Goal: Task Accomplishment & Management: Manage account settings

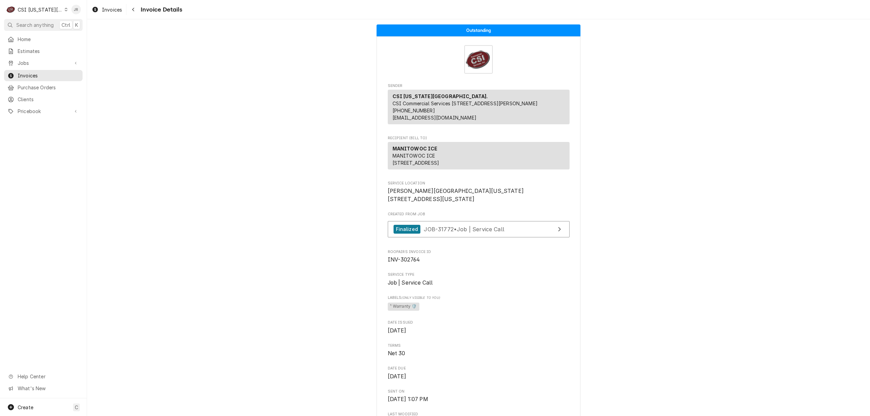
scroll to position [1186, 0]
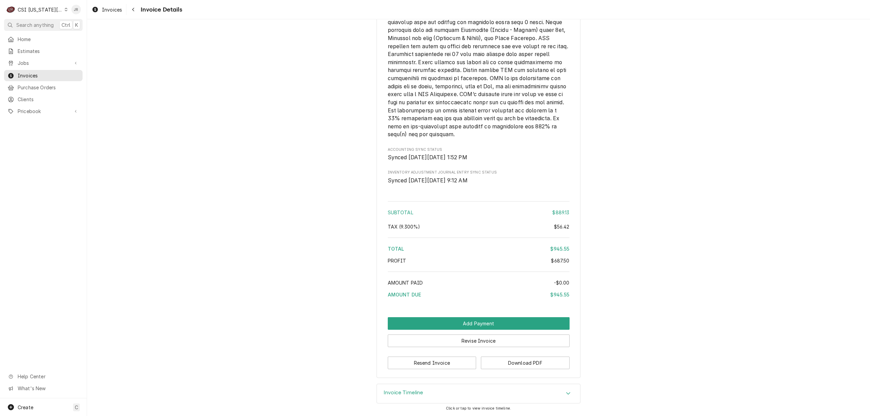
click at [39, 10] on div "CSI Kansas City." at bounding box center [40, 9] width 45 height 7
click at [86, 35] on div "CSI St. [PERSON_NAME]" at bounding box center [118, 37] width 100 height 7
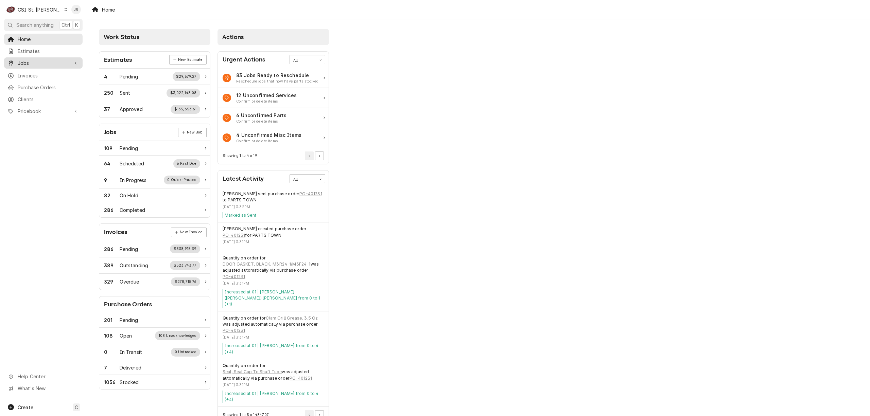
click at [30, 61] on span "Jobs" at bounding box center [43, 62] width 51 height 7
click at [39, 73] on span "Jobs" at bounding box center [49, 74] width 62 height 7
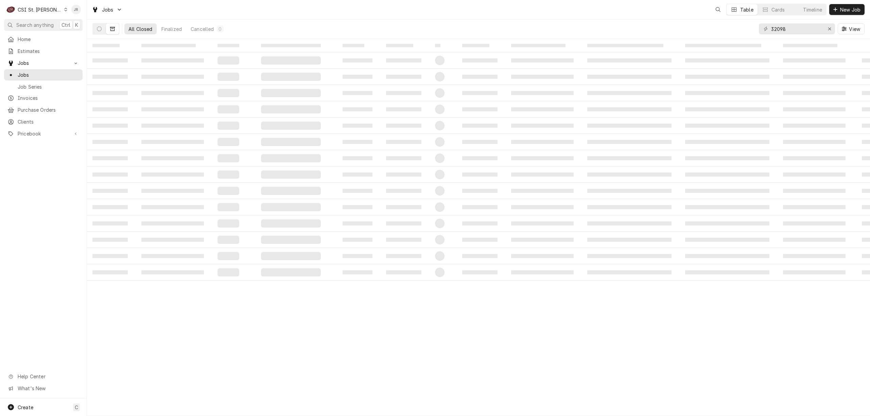
click at [794, 27] on div "32098 View" at bounding box center [812, 28] width 106 height 19
click at [789, 27] on input "32098" at bounding box center [796, 28] width 51 height 11
paste input "403345"
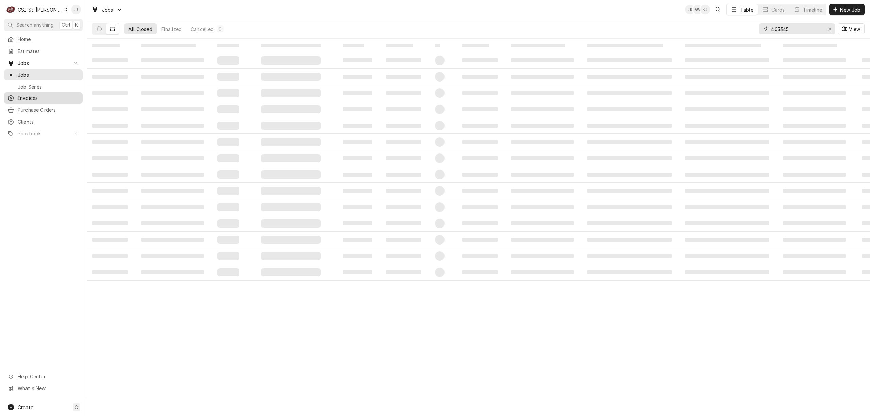
type input "403345"
click at [37, 95] on span "Invoices" at bounding box center [49, 98] width 62 height 7
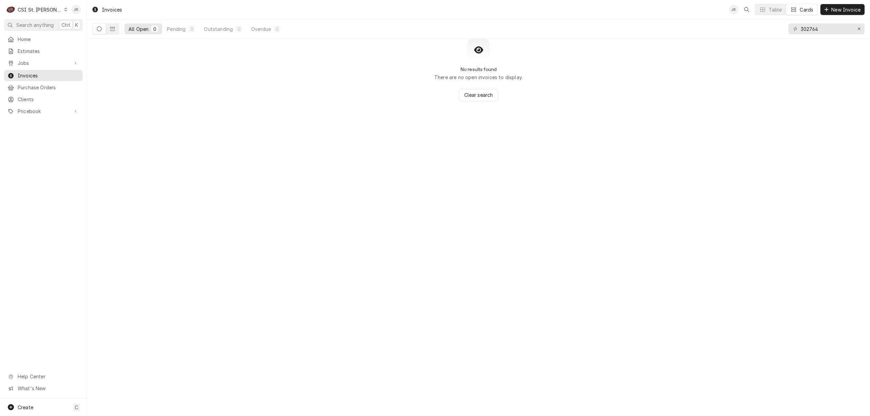
click at [99, 29] on icon "Dynamic Content Wrapper" at bounding box center [99, 29] width 5 height 5
click at [823, 31] on input "302764" at bounding box center [826, 28] width 51 height 11
paste input "403345"
type input "403345"
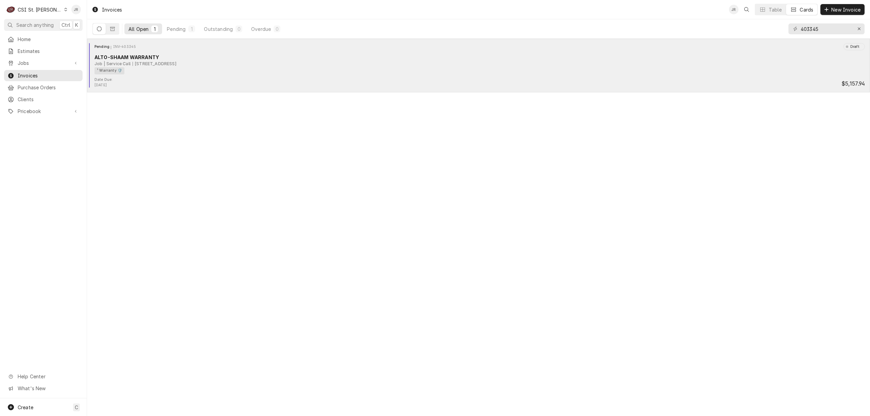
click at [166, 66] on div "10730 Highway W, Jackson, MO 63755" at bounding box center [155, 64] width 44 height 6
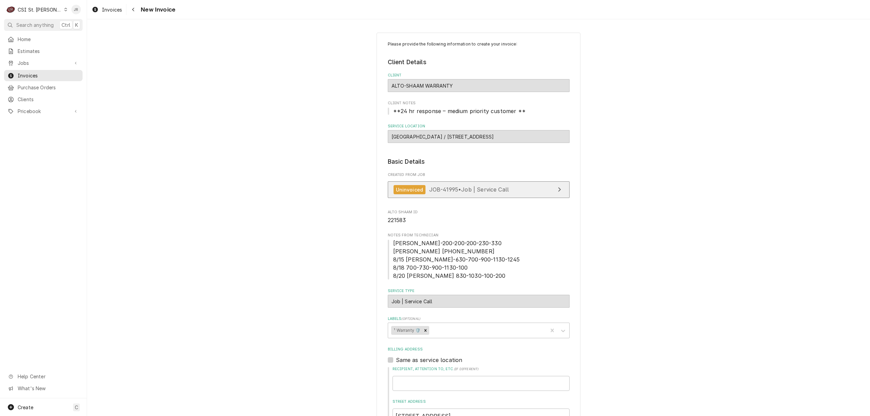
click at [511, 186] on link "Uninvoiced JOB-41995 • Job | Service Call" at bounding box center [479, 190] width 182 height 17
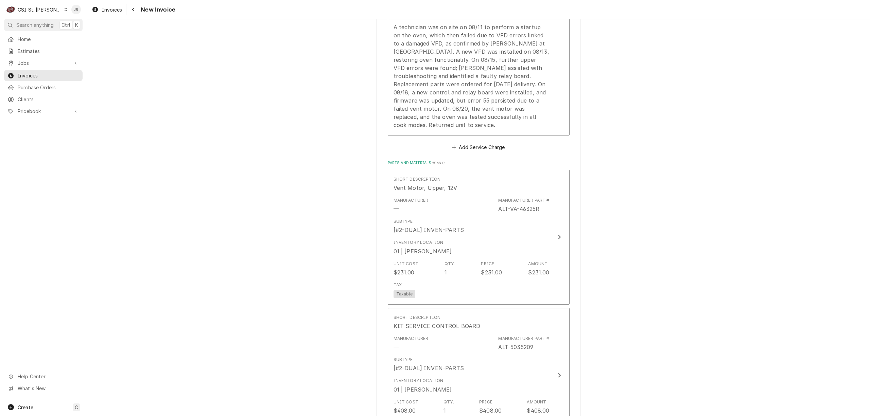
scroll to position [680, 0]
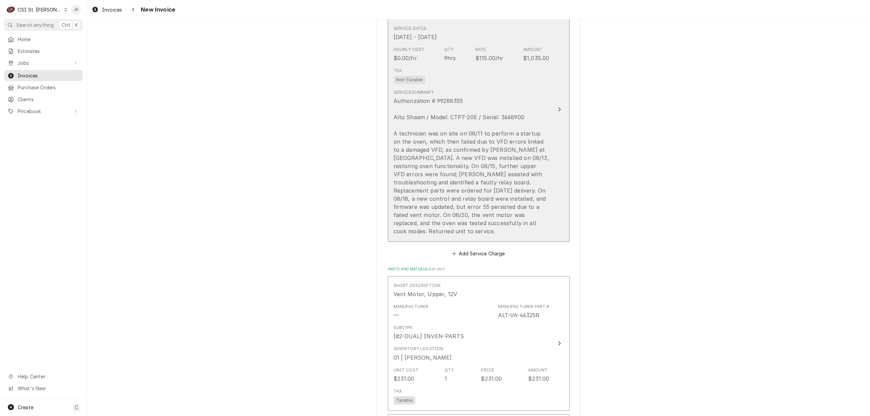
click at [510, 165] on div "Authorization # 99288355 Alto Shaam / Model: CTP7-20E / Serial: 3668900 A techn…" at bounding box center [472, 166] width 156 height 139
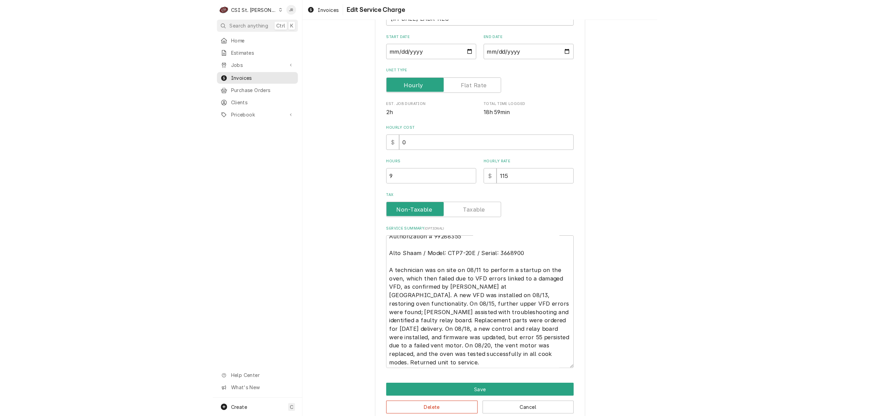
scroll to position [8, 0]
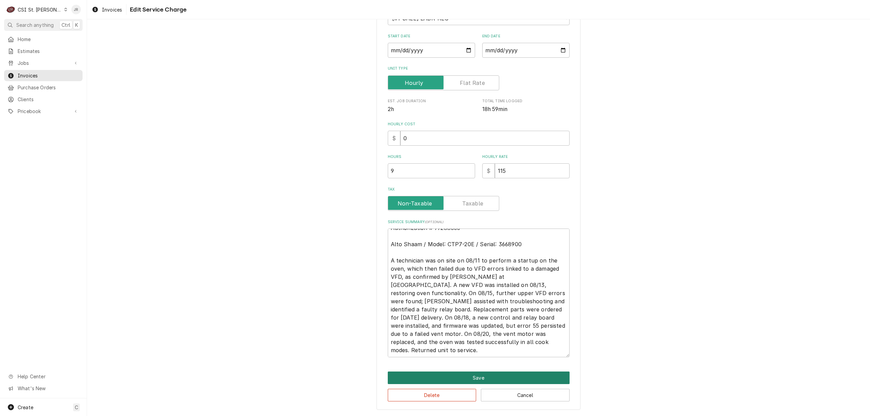
click at [496, 374] on button "Save" at bounding box center [479, 378] width 182 height 13
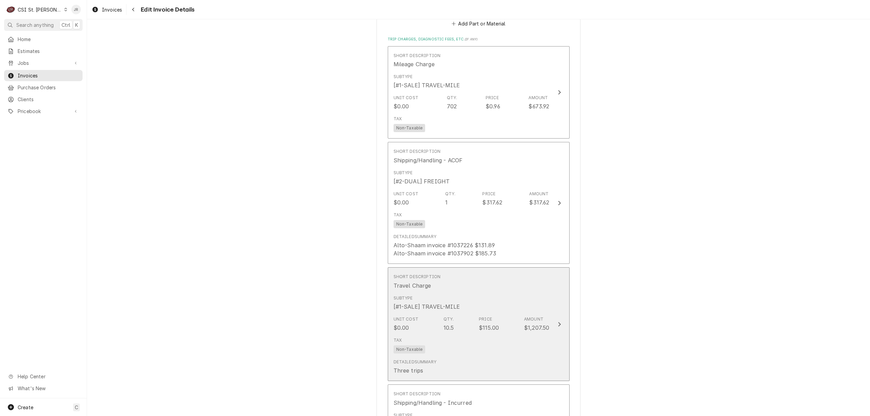
scroll to position [1592, 0]
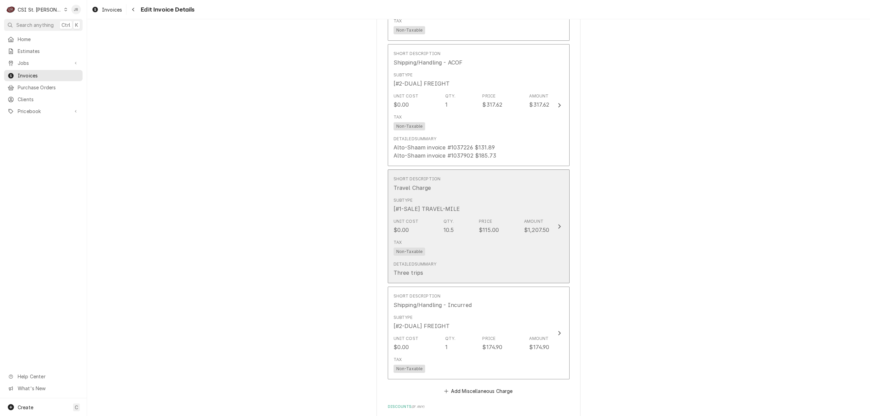
click at [517, 216] on div "Unit Cost $0.00 Qty. 10.5 Price $115.00 Amount $1,207.50" at bounding box center [472, 226] width 156 height 21
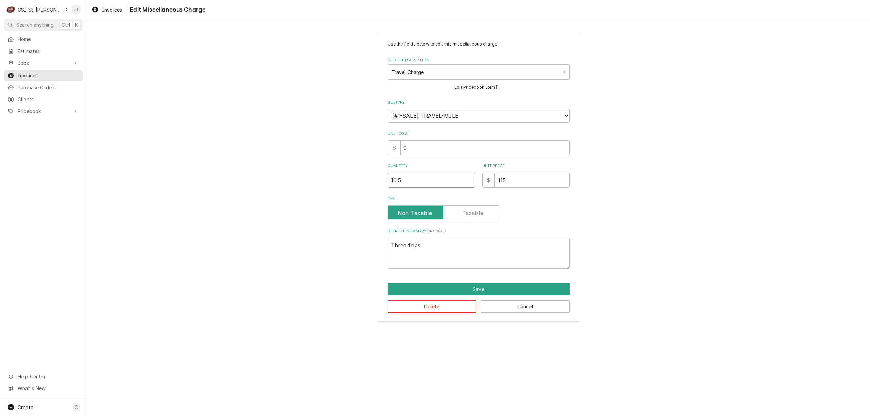
drag, startPoint x: 443, startPoint y: 182, endPoint x: 327, endPoint y: 169, distance: 116.9
click at [324, 169] on div "Use the fields below to edit this miscellaneous charge Short Description Travel…" at bounding box center [478, 177] width 783 height 301
type textarea "x"
type input "6"
click at [504, 287] on button "Save" at bounding box center [479, 289] width 182 height 13
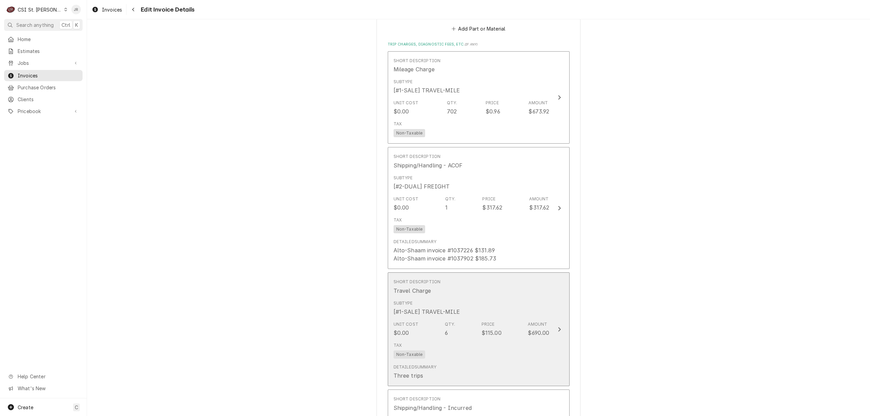
scroll to position [1506, 0]
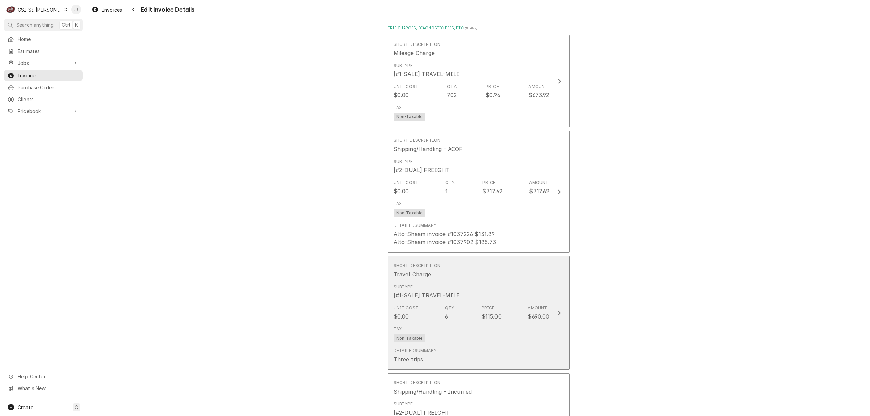
click at [530, 289] on div "Subtype [#1-SALE] TRAVEL-MILE" at bounding box center [472, 291] width 156 height 21
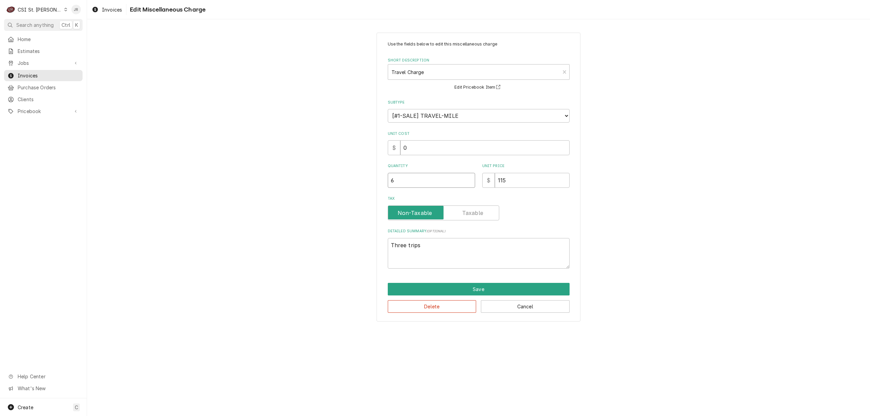
drag, startPoint x: 411, startPoint y: 177, endPoint x: 353, endPoint y: 175, distance: 58.2
click at [353, 175] on div "Use the fields below to edit this miscellaneous charge Short Description Travel…" at bounding box center [478, 177] width 783 height 301
type textarea "x"
type input "4"
type textarea "x"
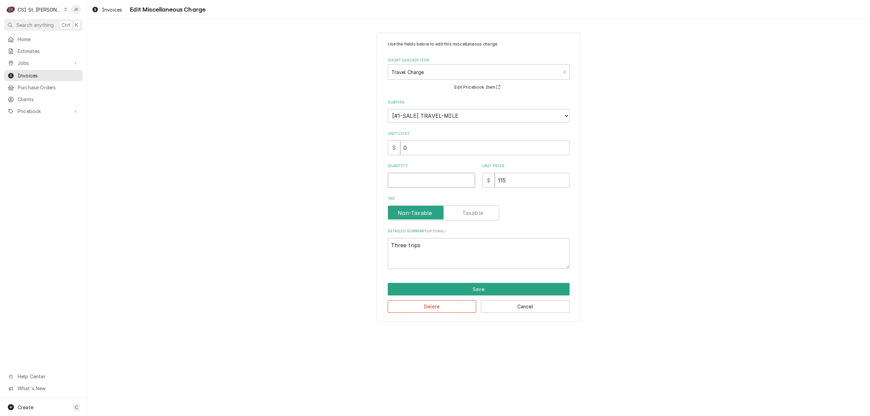
type textarea "x"
type input "1"
type textarea "x"
type input "10"
type textarea "x"
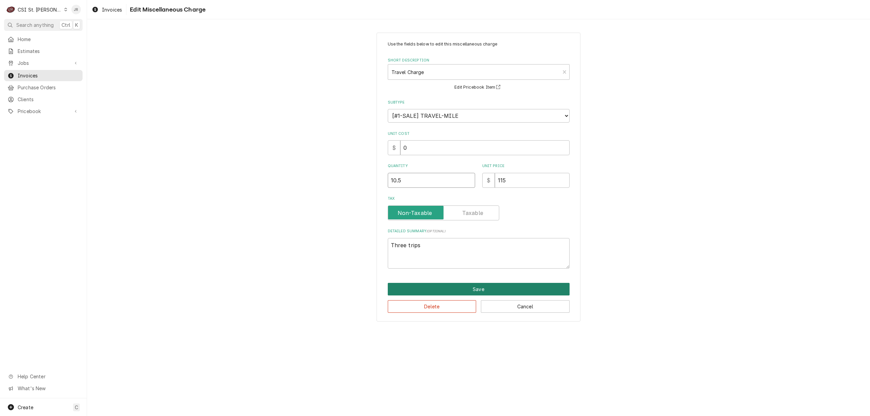
type input "10.5"
click at [532, 291] on button "Save" at bounding box center [479, 289] width 182 height 13
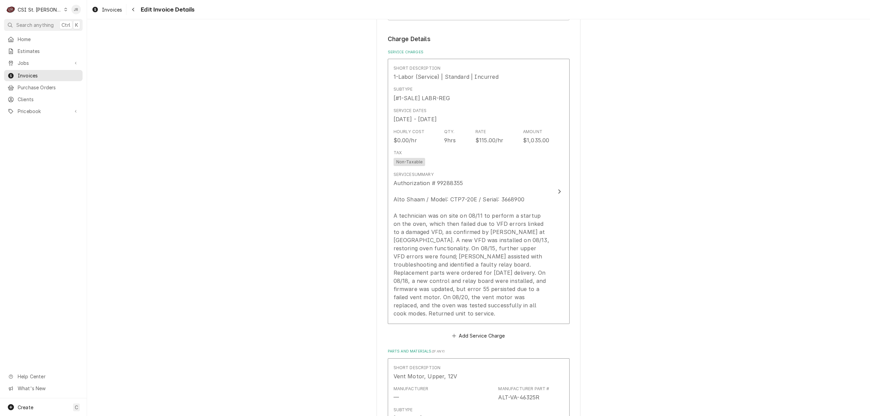
scroll to position [582, 0]
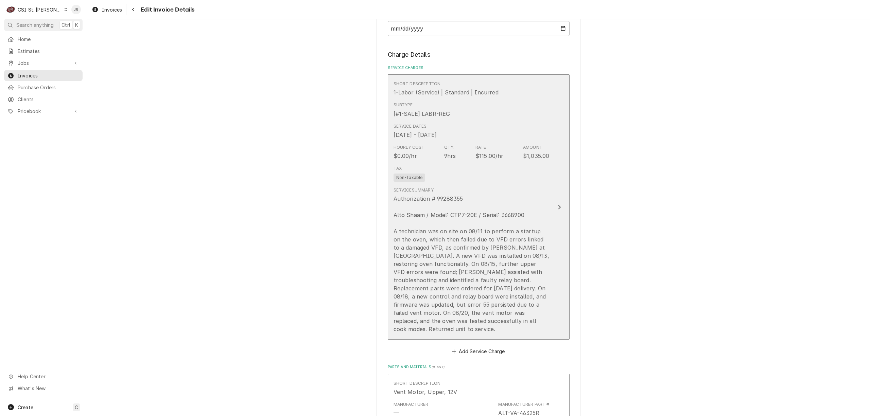
click at [449, 196] on div "Authorization # 99288355 Alto Shaam / Model: CTP7-20E / Serial: 3668900 A techn…" at bounding box center [472, 264] width 156 height 139
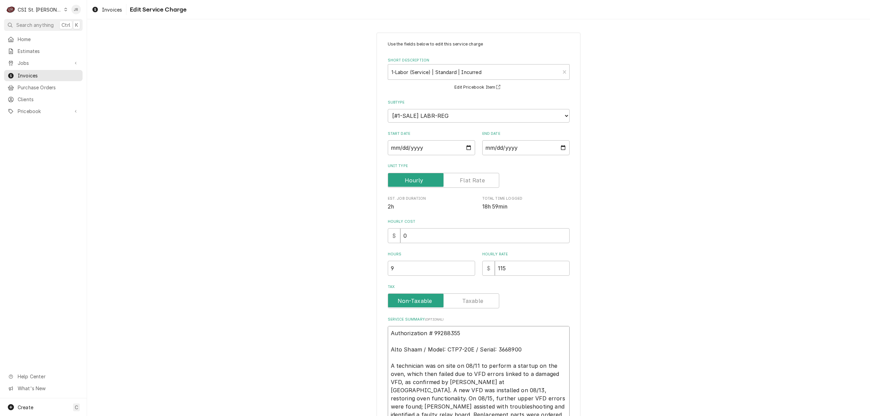
click at [447, 332] on textarea "Authorization # 99288355 Alto Shaam / Model: CTP7-20E / Serial: 3668900 A techn…" at bounding box center [479, 390] width 182 height 129
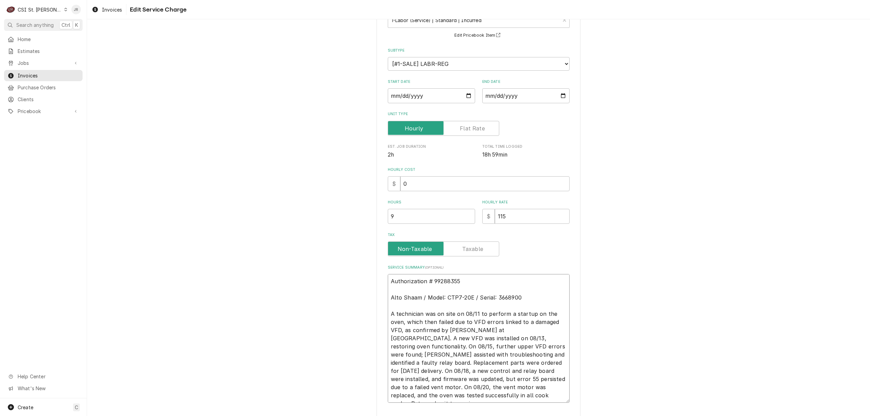
scroll to position [98, 0]
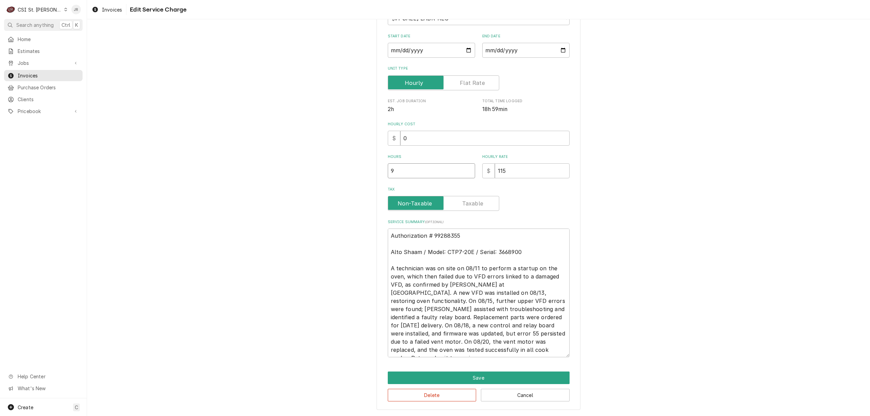
drag, startPoint x: 425, startPoint y: 167, endPoint x: 333, endPoint y: 160, distance: 91.7
click at [333, 160] on div "Use the fields below to edit this service charge Short Description 1-Labor (Ser…" at bounding box center [478, 172] width 783 height 487
type textarea "x"
type input "8"
type textarea "x"
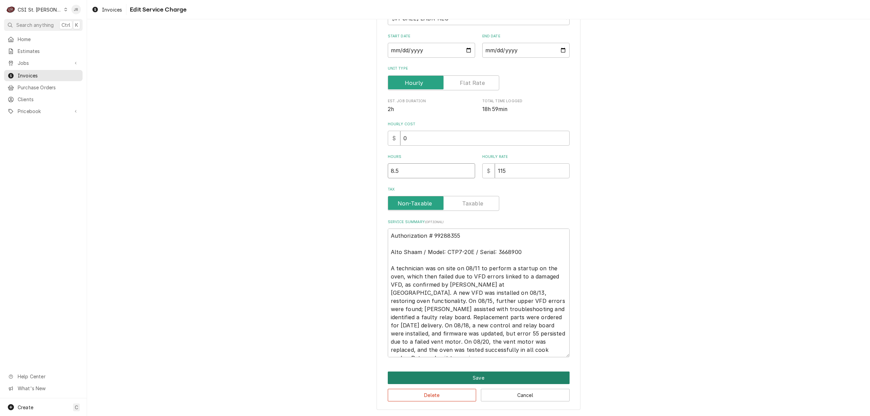
type input "8.5"
click at [502, 375] on button "Save" at bounding box center [479, 378] width 182 height 13
type textarea "x"
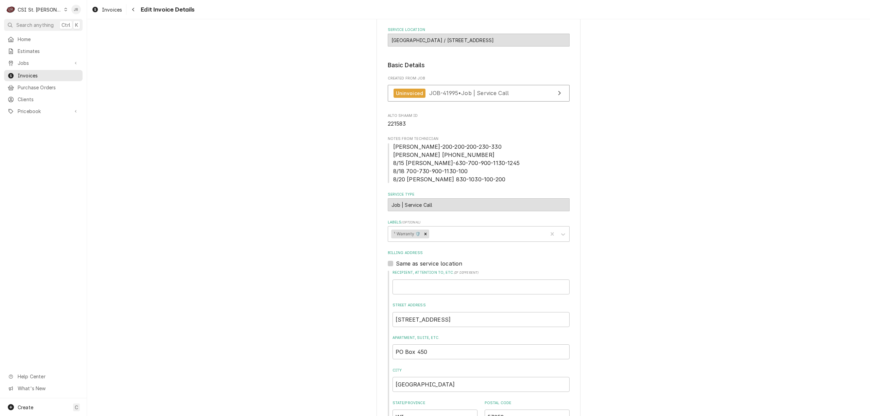
scroll to position [51, 0]
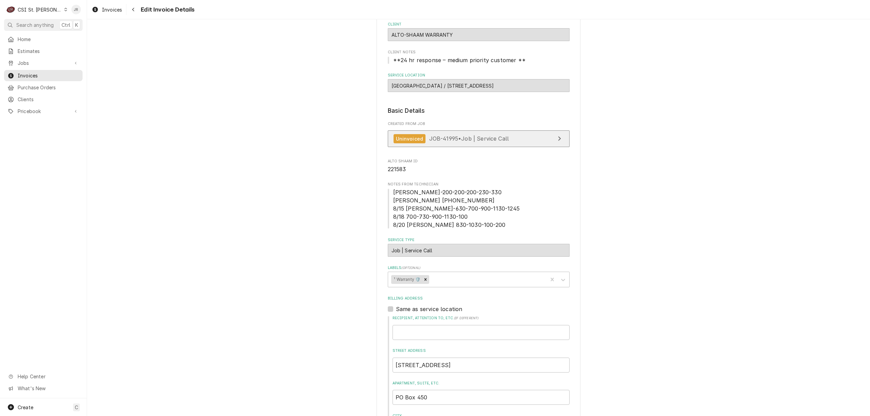
click at [498, 139] on span "JOB-41995 • Job | Service Call" at bounding box center [469, 138] width 80 height 7
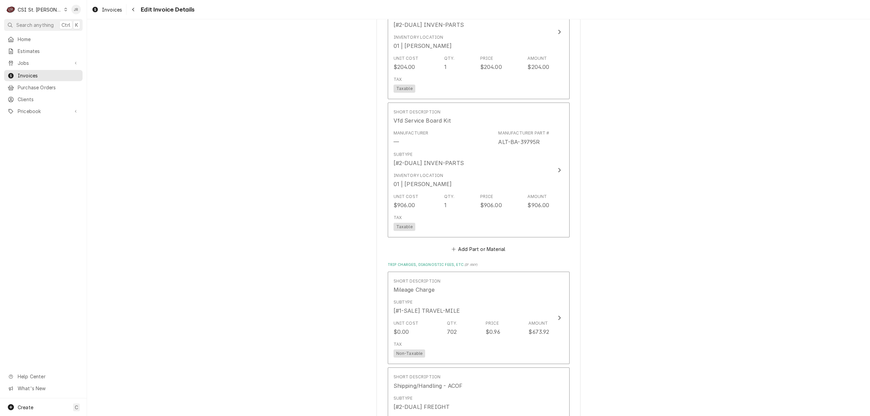
scroll to position [1269, 0]
click at [461, 244] on button "Add Part or Material" at bounding box center [478, 249] width 56 height 10
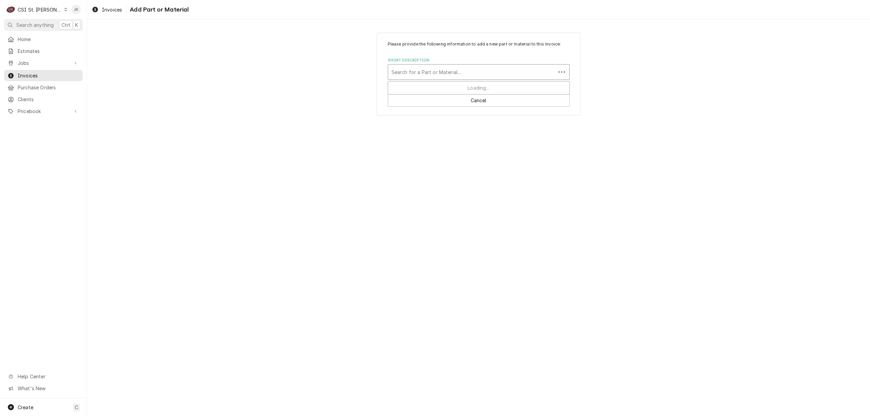
click at [445, 76] on div "Short Description" at bounding box center [472, 72] width 161 height 12
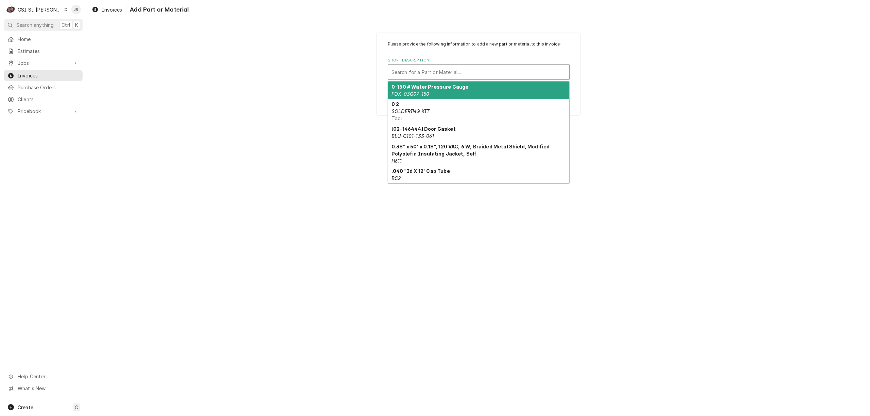
type input "Z"
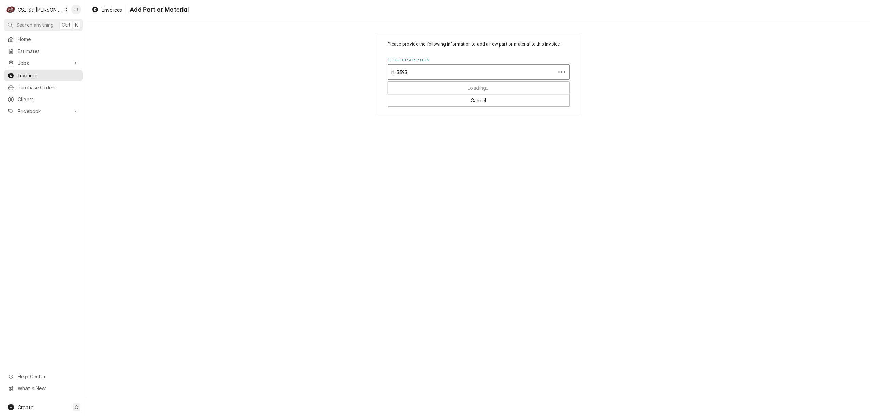
type input "rl-33930"
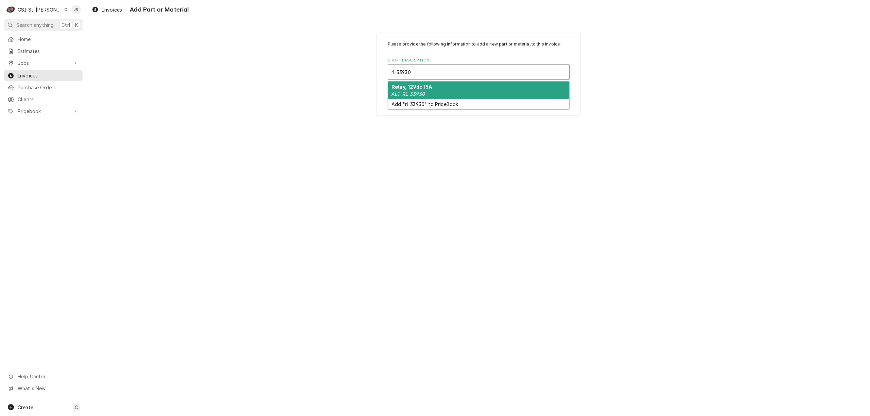
click at [461, 91] on div "Relay, 12Vdc 15A ALT-RL-33930" at bounding box center [478, 91] width 181 height 18
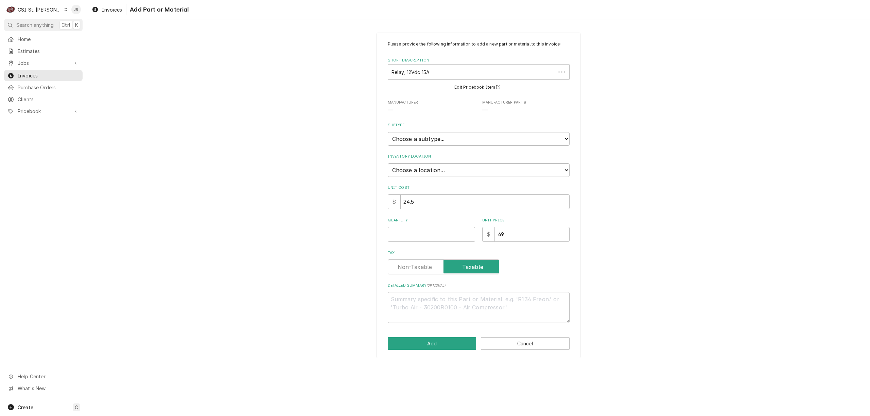
type textarea "x"
click at [454, 169] on select "Choose a location... 00 | STL WAREHOUSE 01 | CHUCK WAMBOLDT V#93 01 | COURTNEY …" at bounding box center [479, 171] width 182 height 14
select select "1418"
click at [388, 164] on select "Choose a location... 00 | STL WAREHOUSE 01 | CHUCK WAMBOLDT V#93 01 | COURTNEY …" at bounding box center [479, 171] width 182 height 14
drag, startPoint x: 417, startPoint y: 234, endPoint x: 421, endPoint y: 235, distance: 3.4
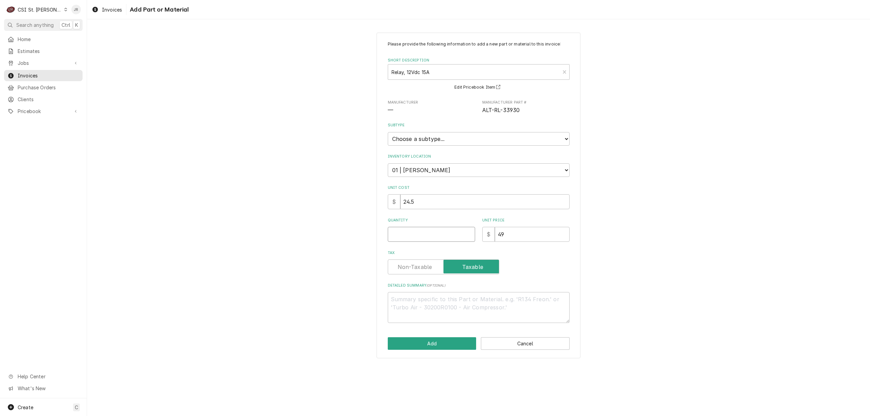
click at [421, 234] on input "Quantity" at bounding box center [431, 234] width 87 height 15
type textarea "x"
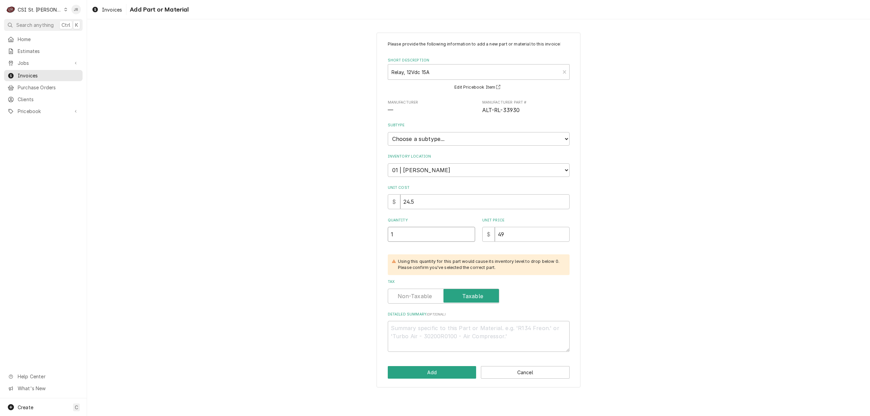
type input "1"
type textarea "x"
type input "2"
type textarea "x"
type input "24"
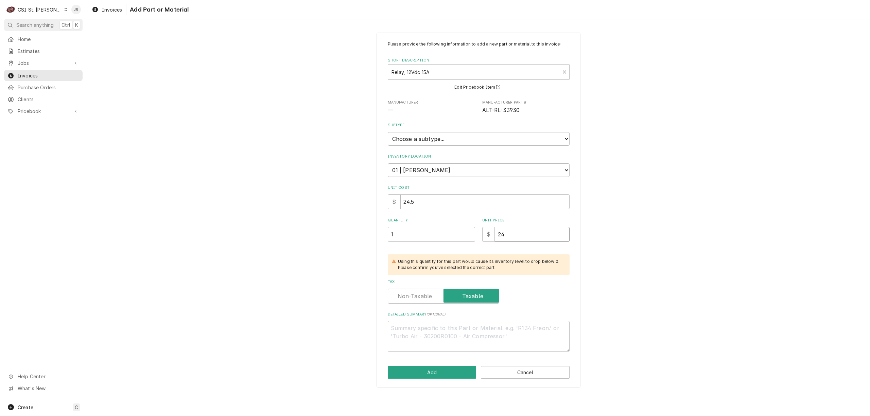
type textarea "x"
type input "24.5"
type textarea "x"
type input "24.50"
click at [440, 369] on button "Add" at bounding box center [432, 372] width 89 height 13
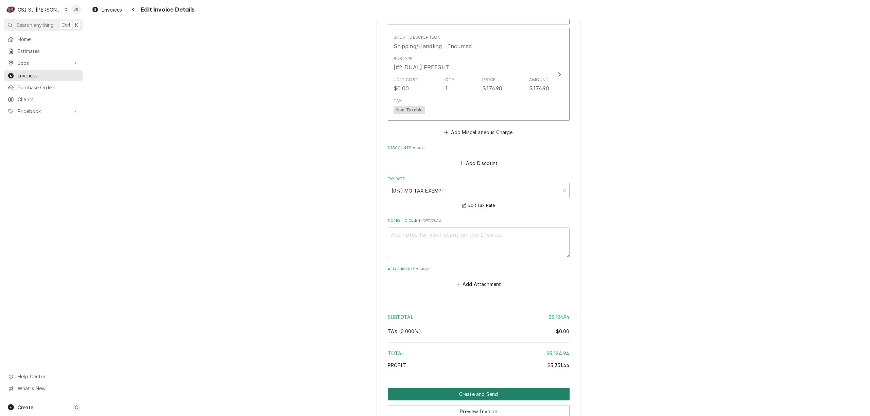
scroll to position [2048, 0]
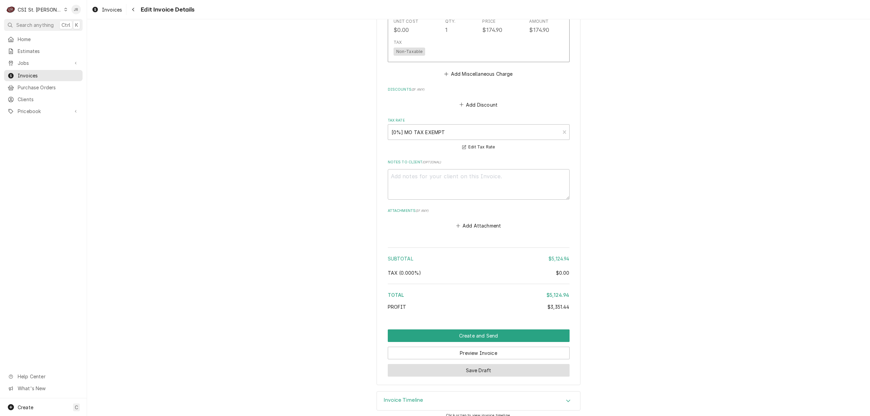
click at [477, 364] on button "Save Draft" at bounding box center [479, 370] width 182 height 13
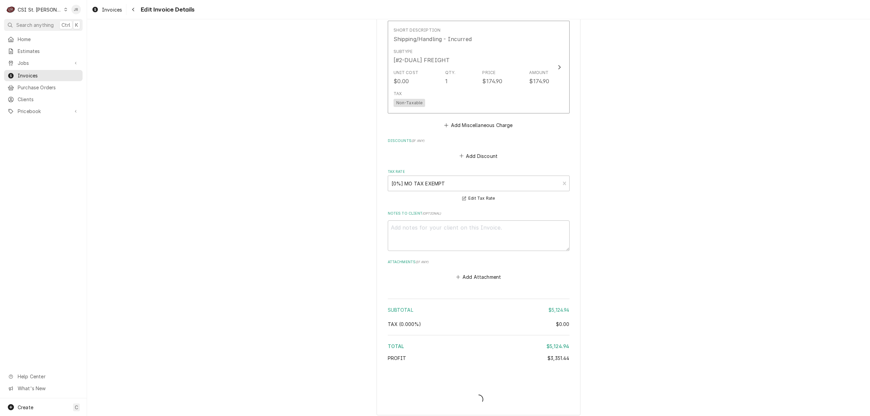
scroll to position [1981, 0]
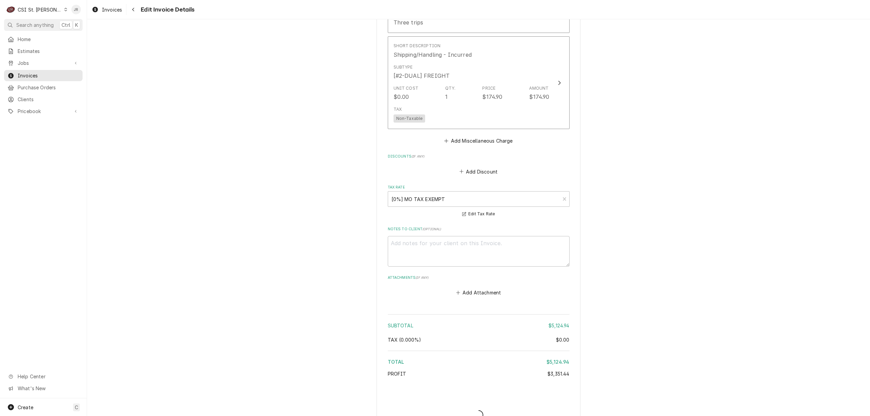
type textarea "x"
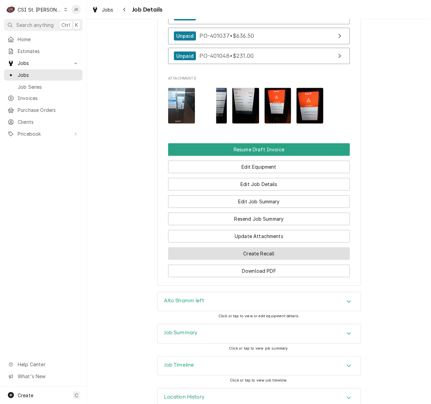
scroll to position [823, 0]
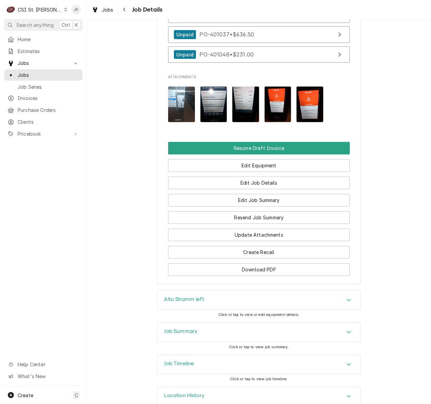
click at [194, 328] on h3 "Job Summary" at bounding box center [181, 331] width 33 height 6
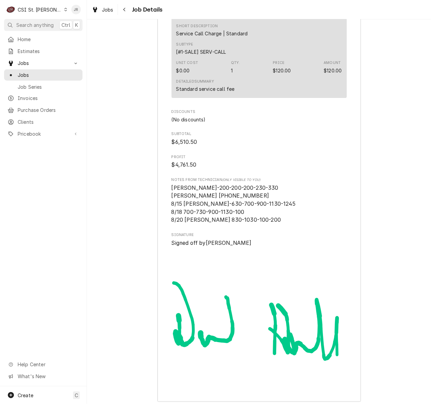
scroll to position [2615, 0]
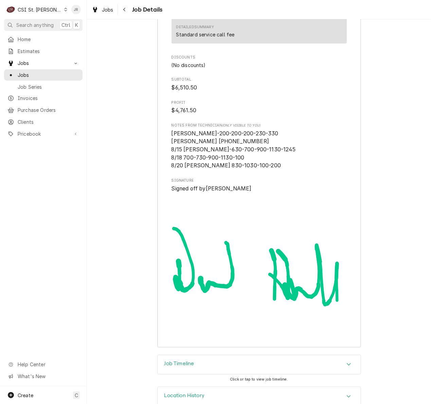
click at [190, 355] on div "Job Timeline" at bounding box center [259, 364] width 203 height 19
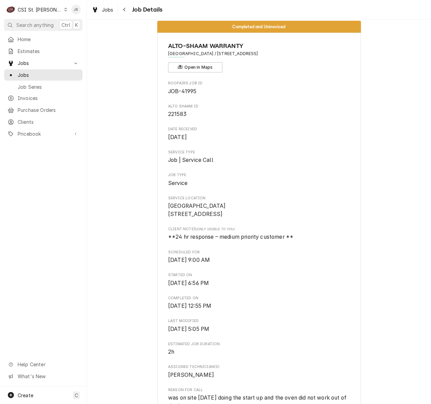
scroll to position [0, 0]
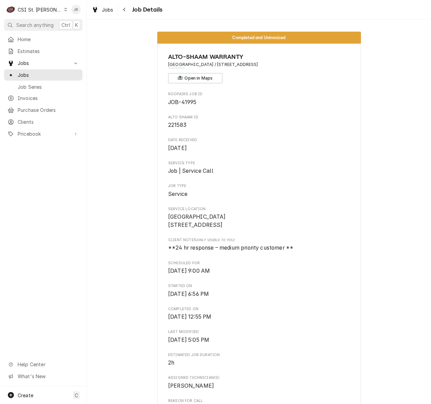
drag, startPoint x: 203, startPoint y: 64, endPoint x: 279, endPoint y: 63, distance: 76.2
click at [284, 67] on span "North Elementary / 10730 Highway W, Jackson, MO 63755" at bounding box center [259, 65] width 182 height 6
copy span "10730 Highway W, Jackson, MO 63755"
click at [33, 73] on span "Jobs" at bounding box center [49, 74] width 62 height 7
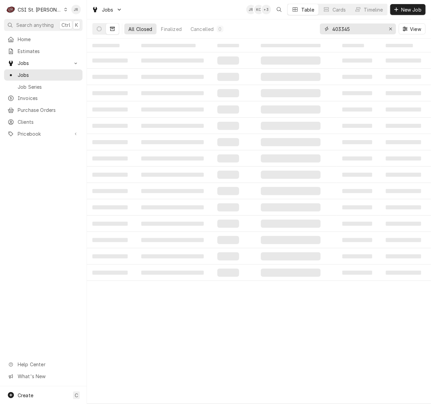
drag, startPoint x: 354, startPoint y: 29, endPoint x: 238, endPoint y: 7, distance: 118.2
click at [217, 6] on div "Jobs JR KC + 3 Table Cards Timeline New Job All Closed Finalized Cancelled 0 40…" at bounding box center [259, 19] width 344 height 39
paste input "10730 Highway W, Jackson, MO 6375"
click at [372, 30] on input "10730 Highway W, Jackson" at bounding box center [357, 28] width 51 height 11
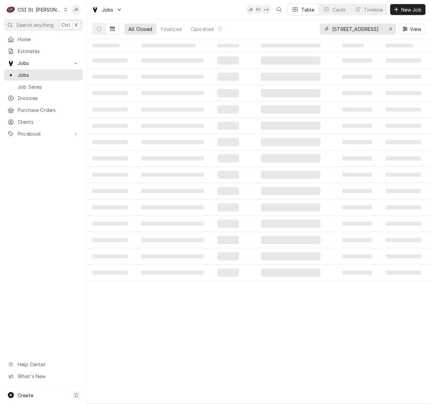
scroll to position [0, 0]
type input "10730 Highway W"
click at [378, 27] on input "10730 Highway W" at bounding box center [357, 28] width 51 height 11
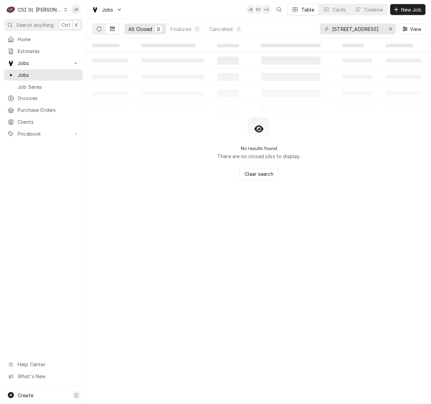
click at [103, 28] on button "Dynamic Content Wrapper" at bounding box center [99, 28] width 13 height 11
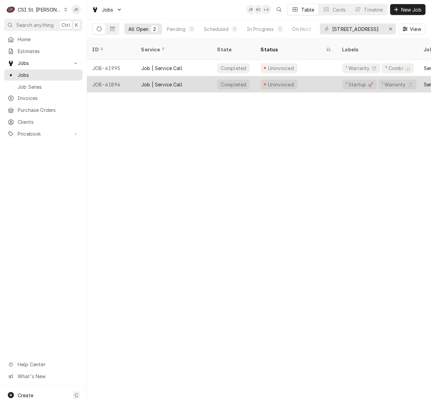
click at [163, 81] on div "Job | Service Call" at bounding box center [161, 84] width 41 height 7
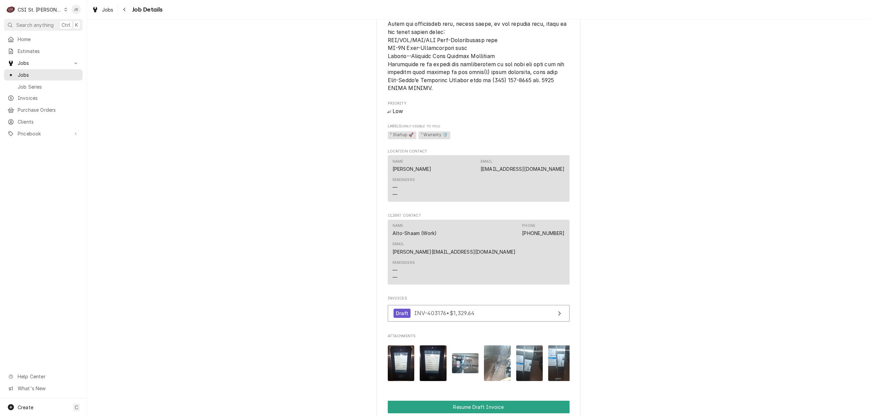
scroll to position [773, 0]
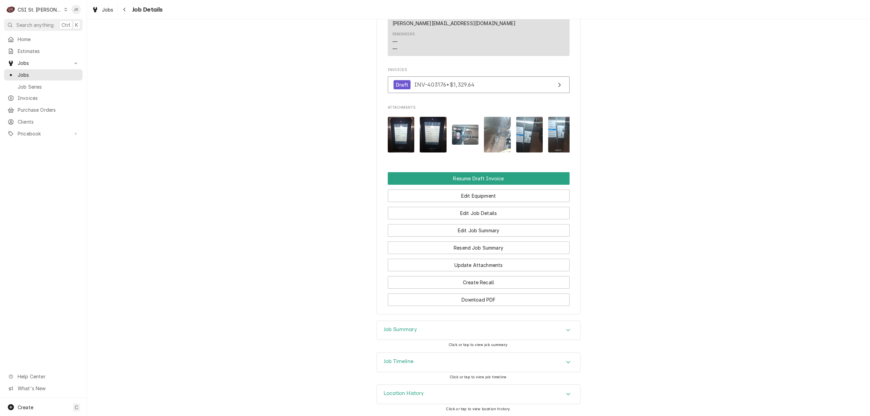
click at [414, 329] on div "Job Summary" at bounding box center [478, 330] width 203 height 19
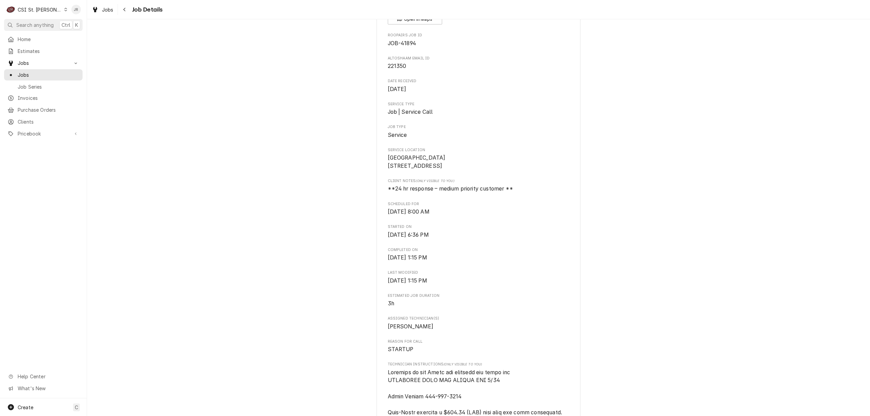
scroll to position [0, 0]
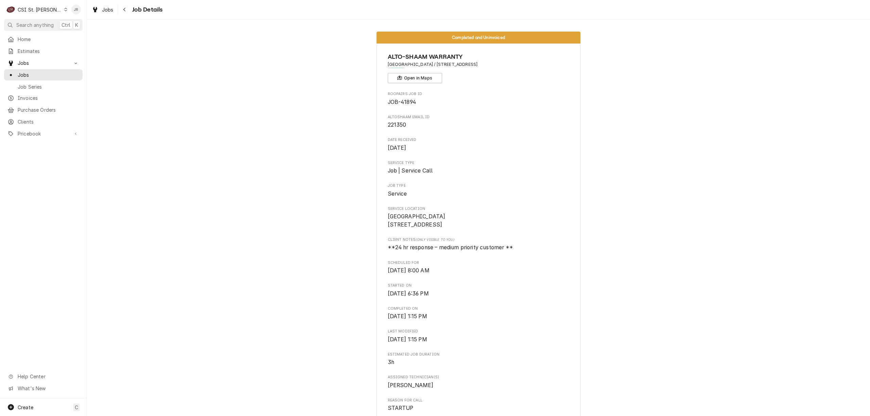
drag, startPoint x: 502, startPoint y: 73, endPoint x: 487, endPoint y: 59, distance: 19.7
click at [431, 71] on div "ALTO-[GEOGRAPHIC_DATA] / [STREET_ADDRESS] Open in Maps" at bounding box center [479, 67] width 182 height 31
drag, startPoint x: 423, startPoint y: 63, endPoint x: 502, endPoint y: 67, distance: 78.6
click at [431, 68] on div "ALTO-[GEOGRAPHIC_DATA] / [STREET_ADDRESS] Open in Maps" at bounding box center [479, 67] width 182 height 31
copy span "[STREET_ADDRESS]"
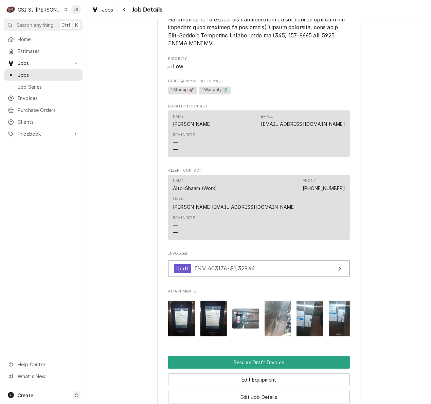
scroll to position [634, 0]
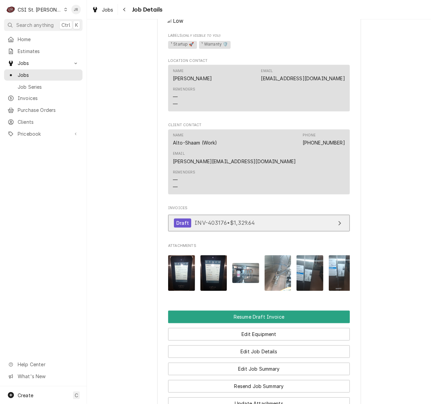
click at [242, 220] on span "INV-403176 • $1,329.64" at bounding box center [225, 223] width 60 height 7
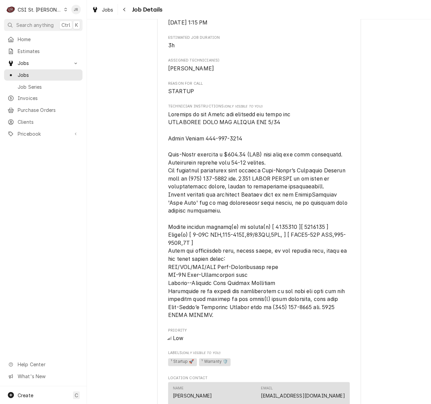
scroll to position [589, 0]
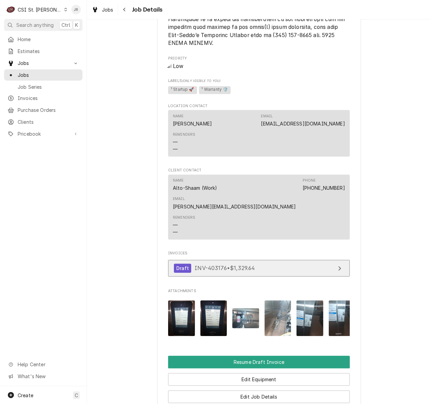
click at [263, 260] on link "Draft INV-403176 • $1,329.64" at bounding box center [259, 268] width 182 height 17
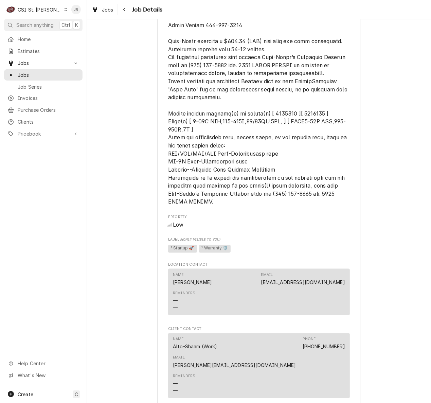
scroll to position [317, 0]
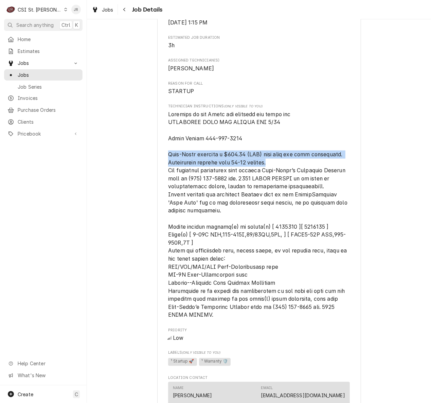
drag, startPoint x: 165, startPoint y: 160, endPoint x: 303, endPoint y: 174, distance: 138.0
click at [303, 174] on span "[object Object]" at bounding box center [259, 214] width 182 height 209
copy span "Alto-Shaam provides a $150.00 (USD) flat rate per unit inspection. Inspections …"
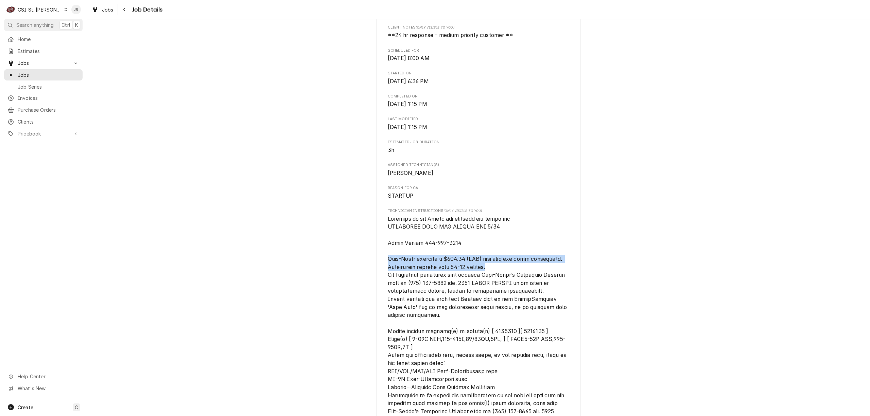
scroll to position [272, 0]
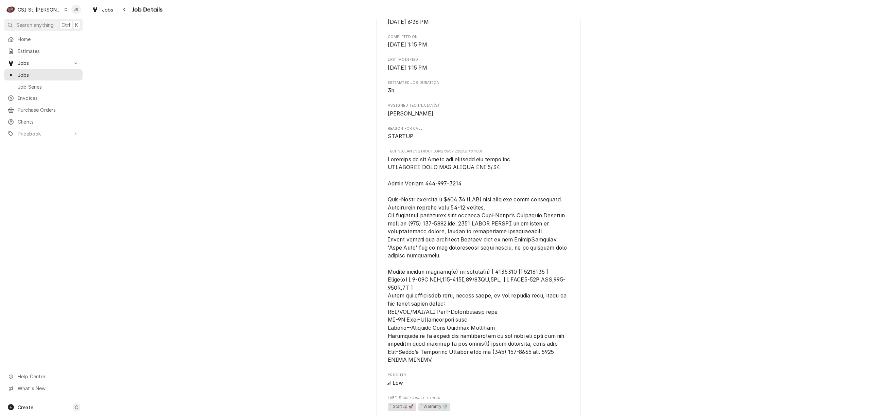
click at [431, 187] on div "ALTO-SHAAM [GEOGRAPHIC_DATA] / [STREET_ADDRESS] Open in Maps Roopairs Job ID JO…" at bounding box center [479, 294] width 204 height 1044
drag, startPoint x: 558, startPoint y: 209, endPoint x: 399, endPoint y: 207, distance: 159.1
click at [384, 209] on div "ALTO-SHAAM [GEOGRAPHIC_DATA] / [STREET_ADDRESS] Open in Maps Roopairs Job ID JO…" at bounding box center [479, 294] width 204 height 1044
copy span "Alto-Shaam provides a $150.00 (USD) flat rate per unit inspection."
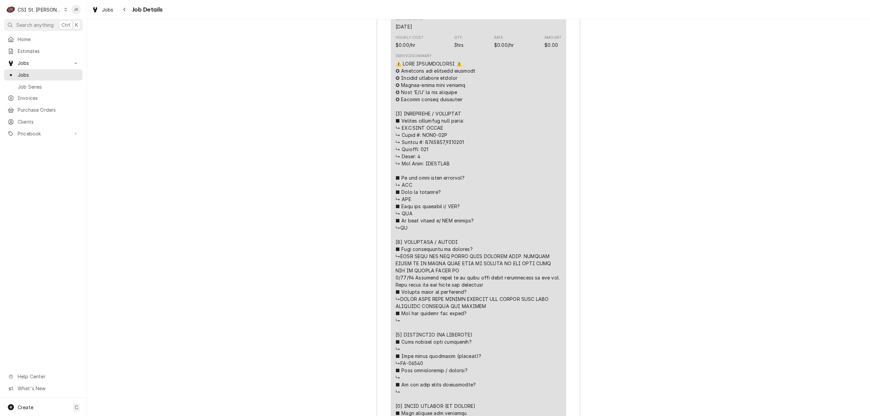
scroll to position [1586, 0]
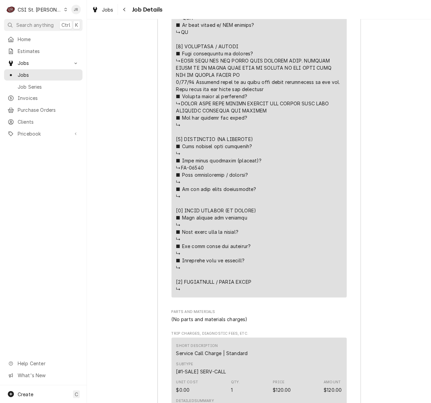
click at [409, 54] on div "Job Summary Roopairs Job ID JOB-41894 Altoshaam email ID 221350 Service Type Jo…" at bounding box center [259, 106] width 344 height 1198
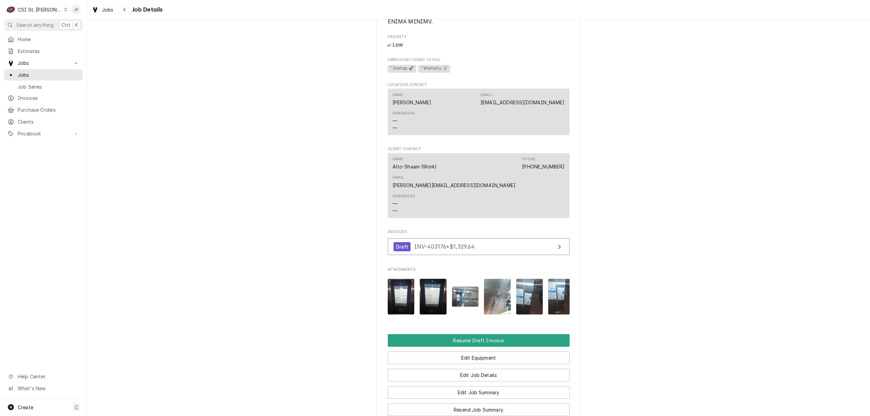
scroll to position [623, 0]
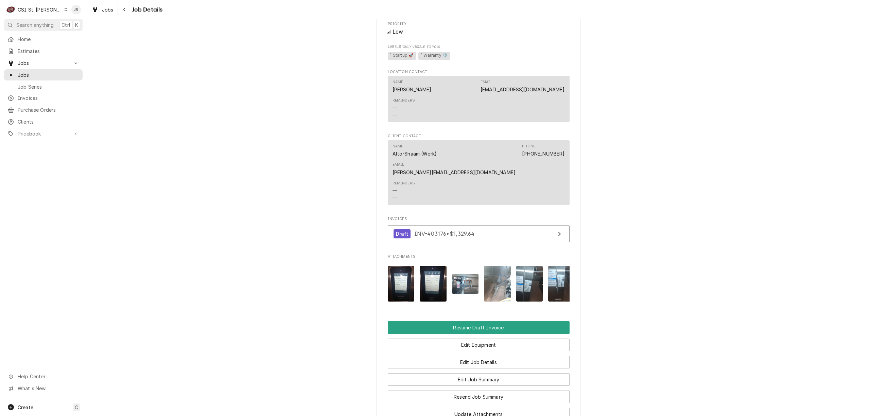
click at [426, 267] on img "Attachments" at bounding box center [433, 284] width 27 height 36
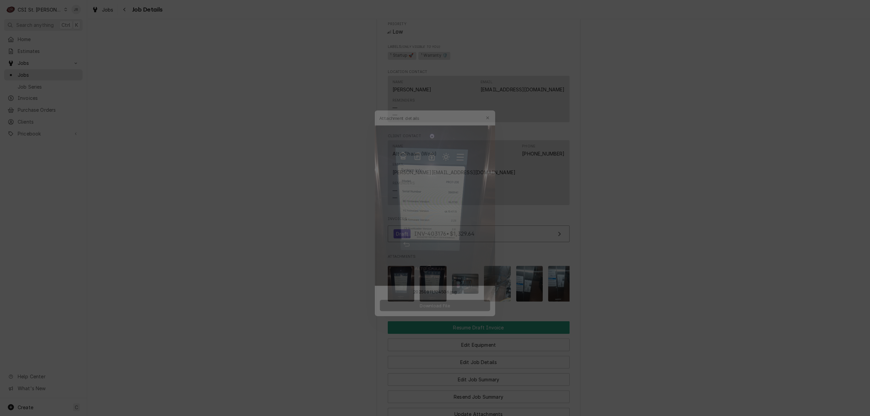
click at [431, 303] on button "Download File" at bounding box center [435, 308] width 120 height 12
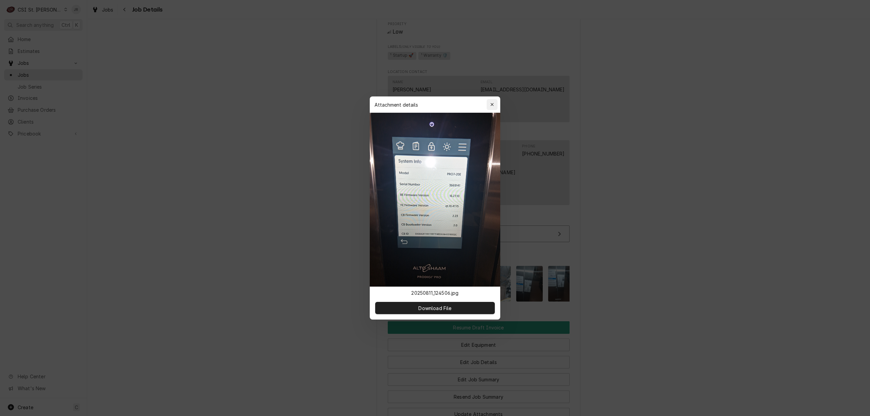
click at [431, 104] on button "button" at bounding box center [492, 104] width 11 height 11
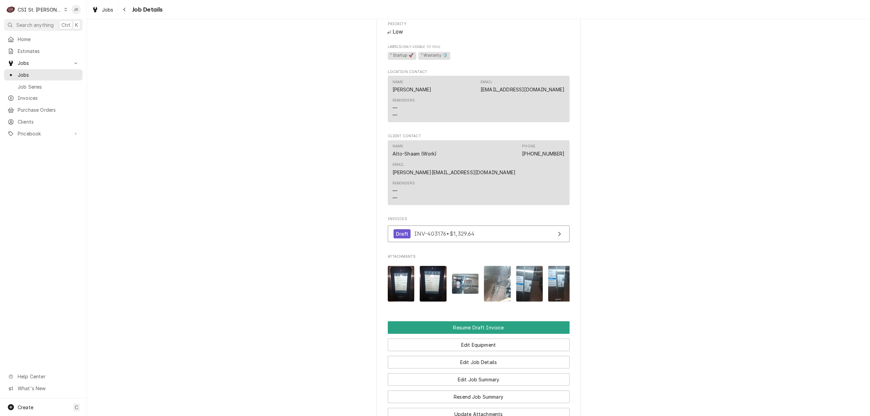
click at [394, 269] on img "Attachments" at bounding box center [401, 284] width 27 height 36
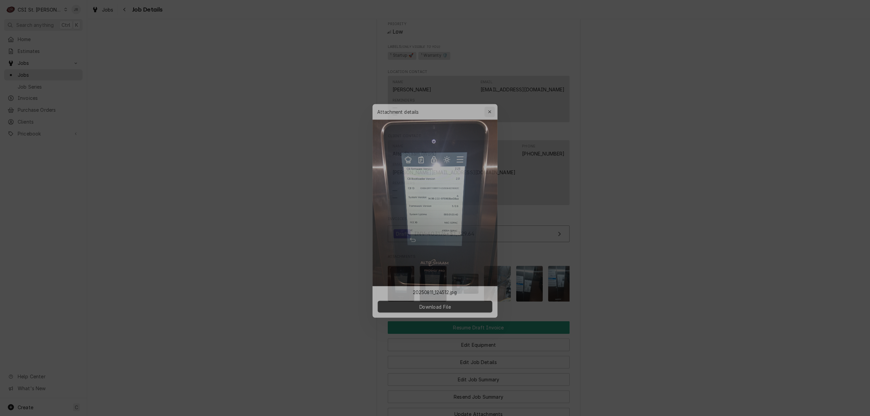
click at [431, 100] on button "button" at bounding box center [492, 104] width 11 height 11
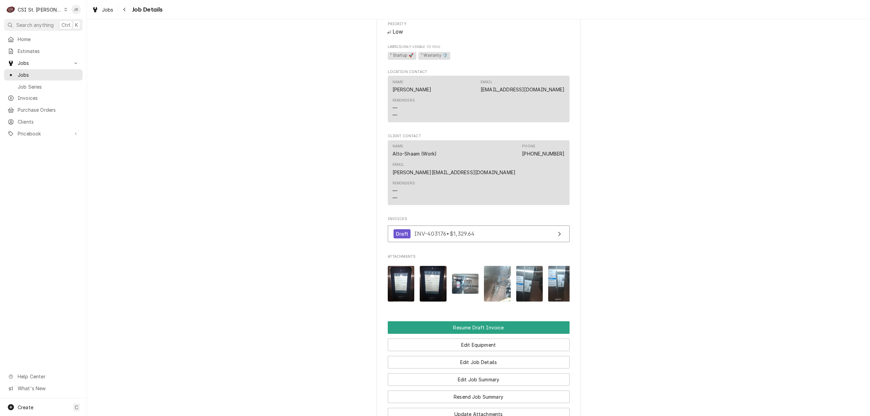
click at [431, 271] on img "Attachments" at bounding box center [529, 284] width 27 height 36
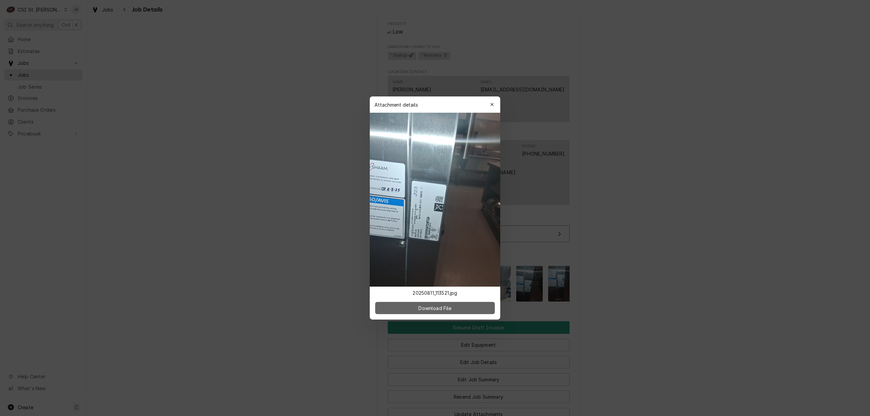
click at [431, 307] on button "Download File" at bounding box center [435, 308] width 120 height 12
click at [431, 104] on icon "button" at bounding box center [493, 104] width 4 height 5
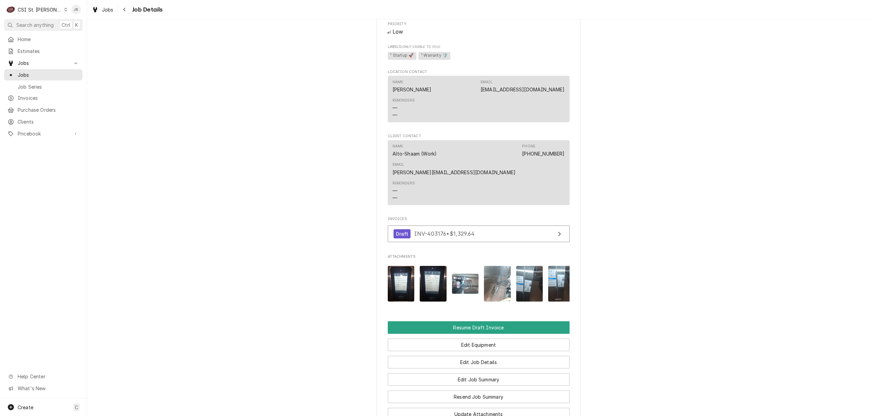
click at [431, 275] on img "Attachments" at bounding box center [529, 284] width 27 height 36
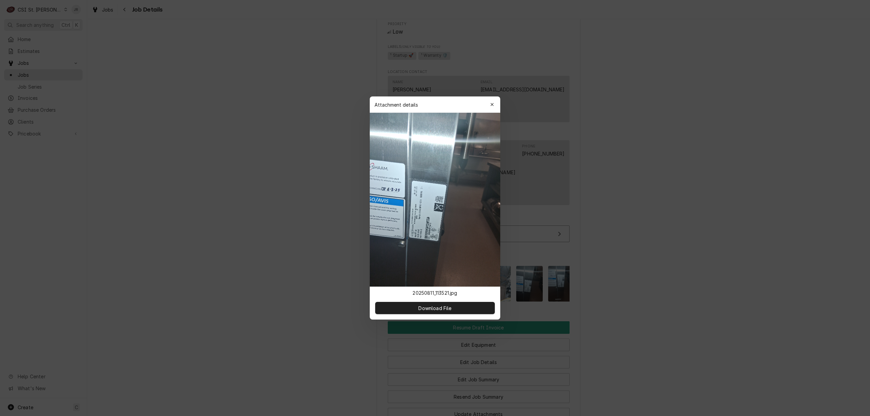
drag, startPoint x: 444, startPoint y: 223, endPoint x: 483, endPoint y: 197, distance: 47.3
click at [431, 199] on div "Attachment details Close 20250811_113521.jpg Download File" at bounding box center [435, 208] width 131 height 223
drag, startPoint x: 492, startPoint y: 190, endPoint x: 499, endPoint y: 202, distance: 14.3
click at [431, 107] on icon "button" at bounding box center [493, 104] width 4 height 5
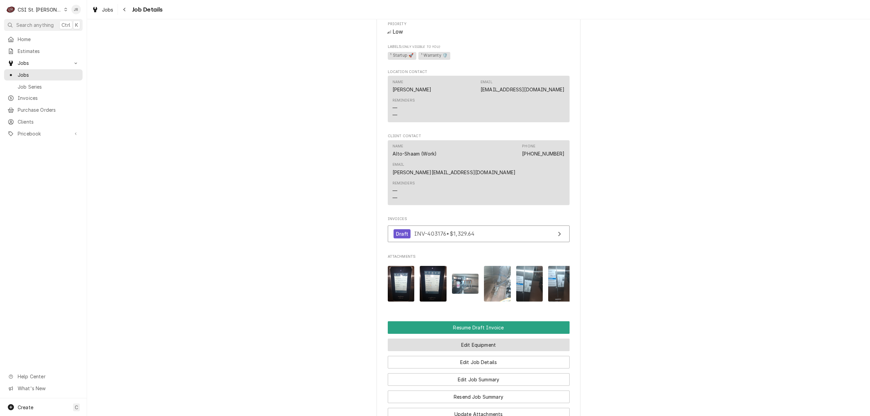
click at [431, 342] on button "Edit Equipment" at bounding box center [479, 345] width 182 height 13
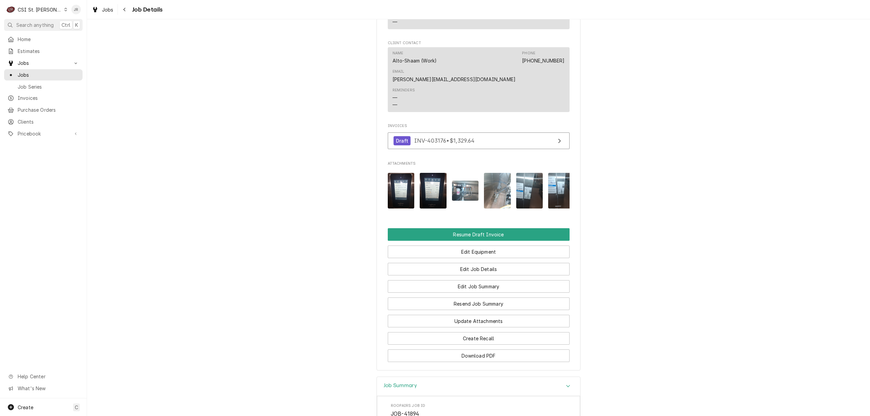
scroll to position [714, 0]
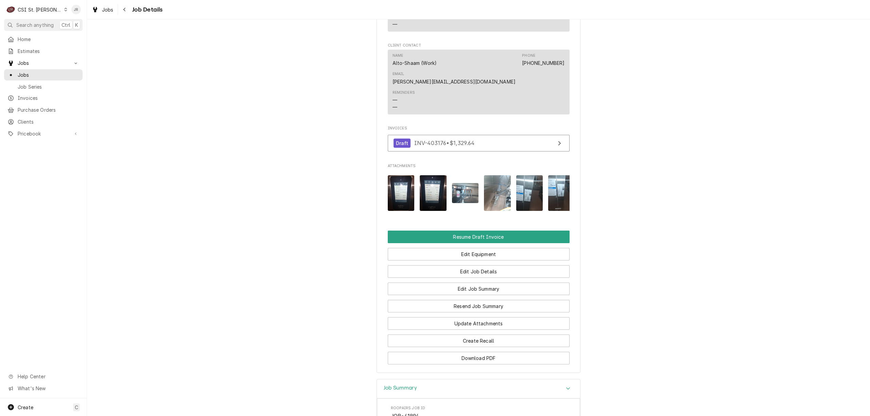
click at [431, 183] on img "Attachments" at bounding box center [561, 193] width 27 height 36
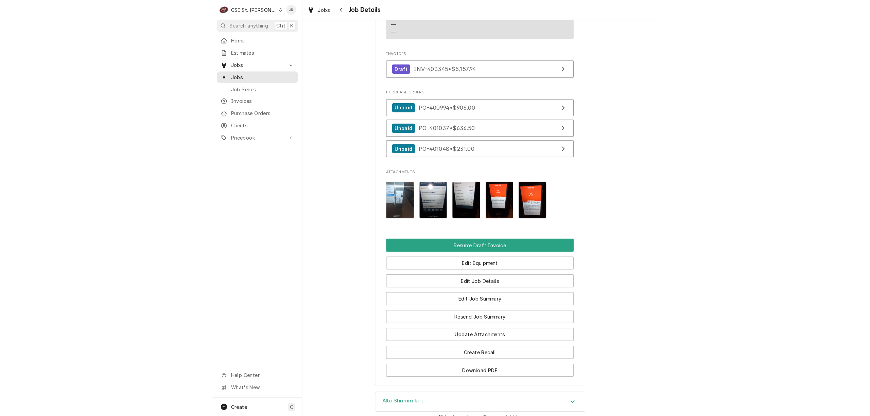
scroll to position [732, 0]
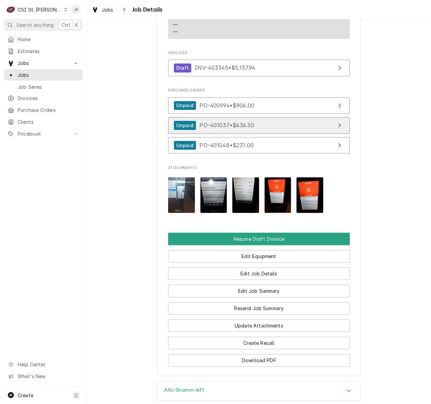
click at [241, 121] on div "Unpaid PO-401037 • $636.50" at bounding box center [214, 125] width 80 height 9
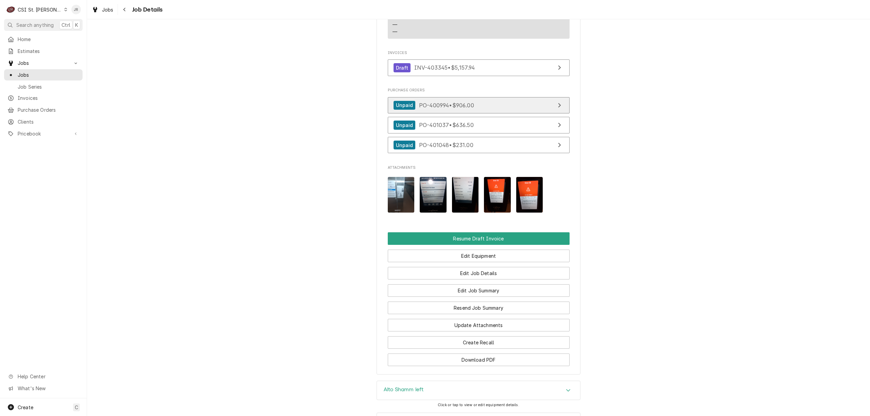
click at [479, 97] on link "Unpaid PO-400994 • $906.00" at bounding box center [479, 105] width 182 height 17
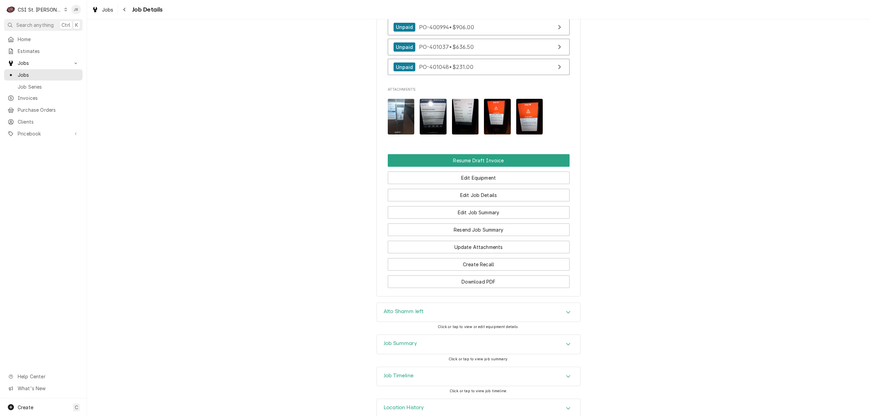
click at [438, 335] on div "Job Summary" at bounding box center [478, 344] width 203 height 19
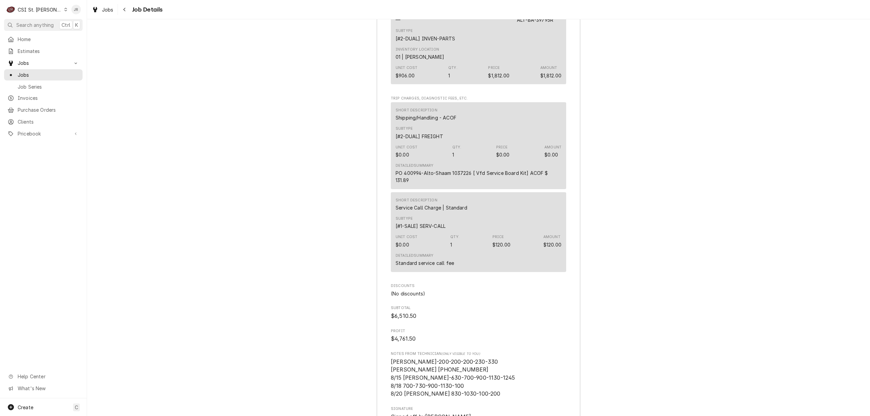
scroll to position [2306, 0]
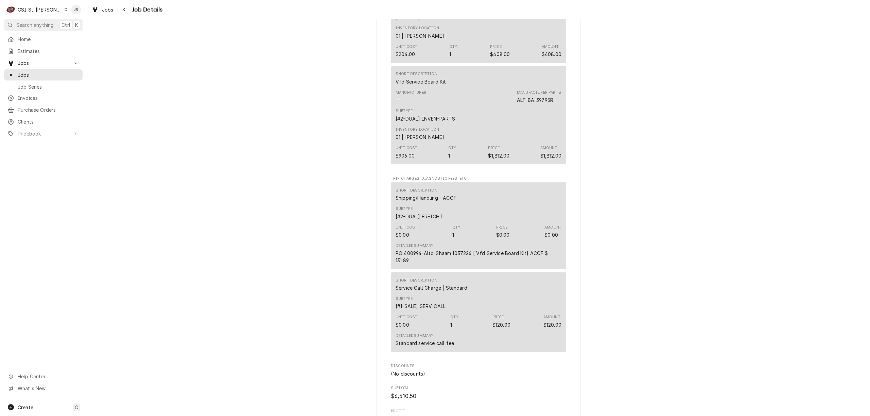
click at [407, 250] on div "PO 400994-Alto-Shaam 1037226 [ Vfd Service Board Kit] ACOF $ 131.89" at bounding box center [479, 257] width 166 height 14
copy div "400994"
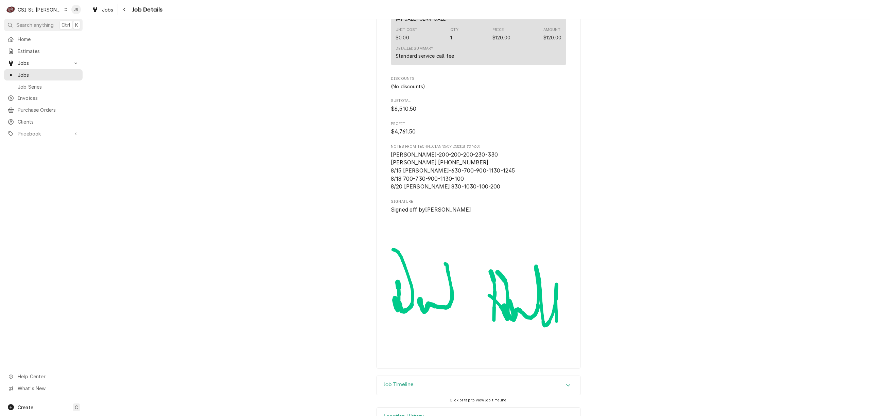
scroll to position [2603, 0]
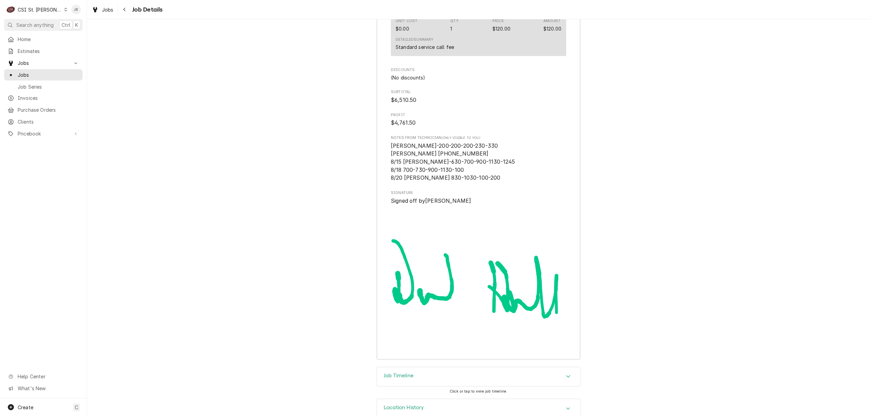
click at [448, 367] on div "Job Timeline" at bounding box center [478, 376] width 203 height 19
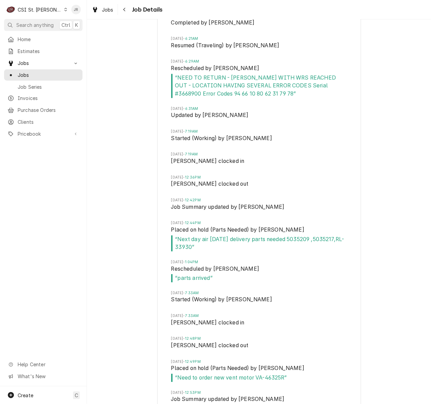
scroll to position [3484, 0]
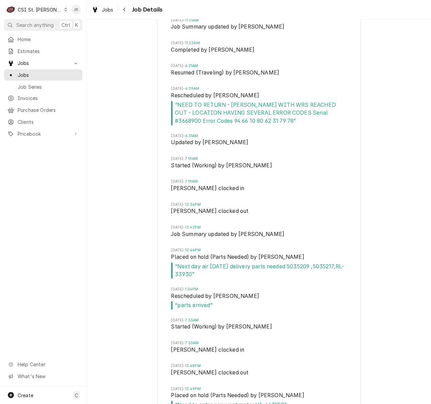
click at [388, 202] on div "Job Timeline Mon, Aug 11, 2025 - 12:46PM Created by Alexandria Wilp Mon, Aug 11…" at bounding box center [259, 150] width 344 height 1330
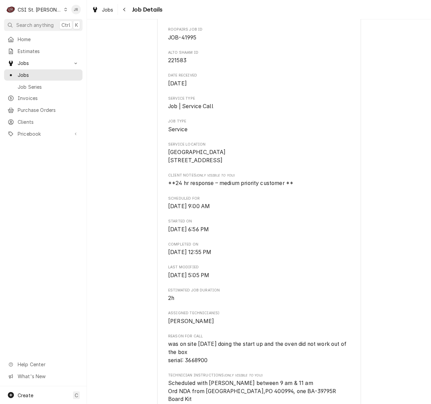
scroll to position [0, 0]
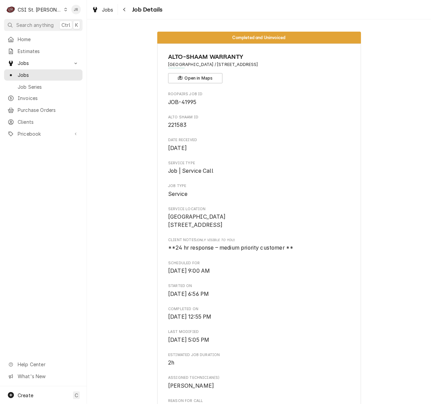
click at [55, 168] on div "Home Estimates Jobs Jobs Job Series Invoices Purchase Orders Clients Pricebook …" at bounding box center [43, 210] width 87 height 353
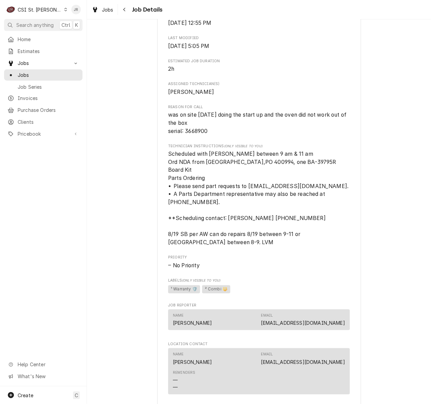
scroll to position [498, 0]
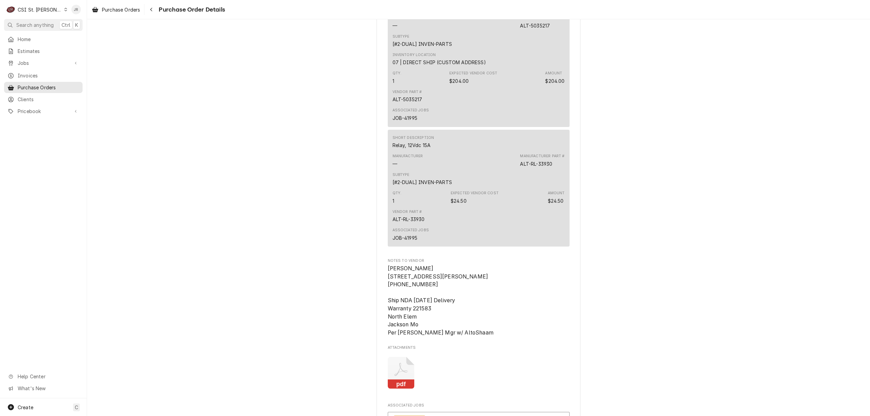
scroll to position [680, 0]
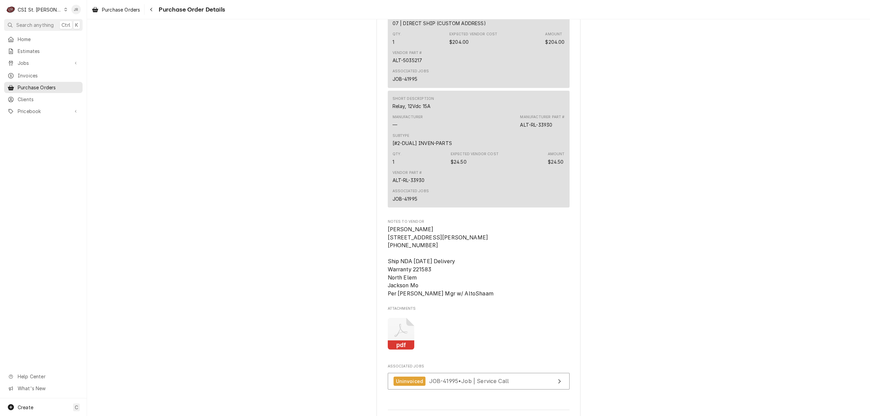
click at [392, 350] on icon "Attachments" at bounding box center [401, 334] width 27 height 32
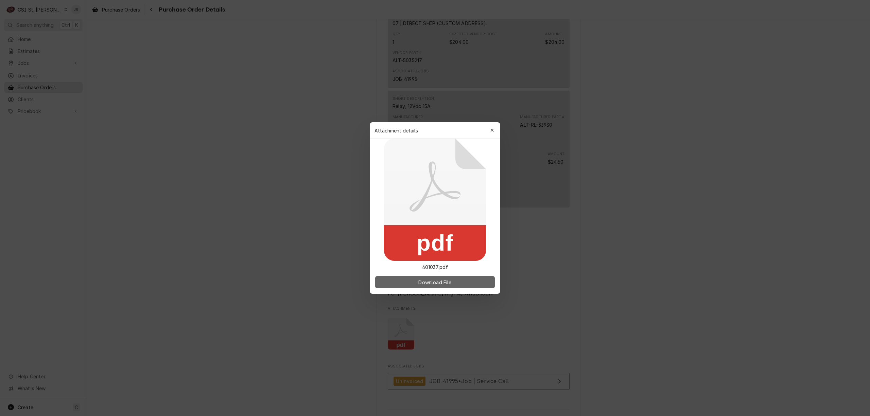
click at [411, 281] on button "Download File" at bounding box center [435, 282] width 120 height 12
click at [428, 247] on rect at bounding box center [435, 243] width 102 height 36
click at [431, 284] on span "Download File" at bounding box center [435, 282] width 36 height 7
click at [431, 128] on div "button" at bounding box center [492, 130] width 7 height 7
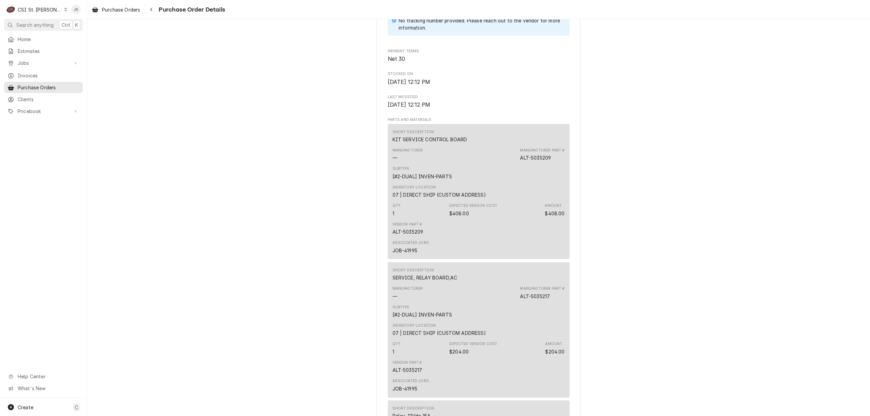
scroll to position [337, 0]
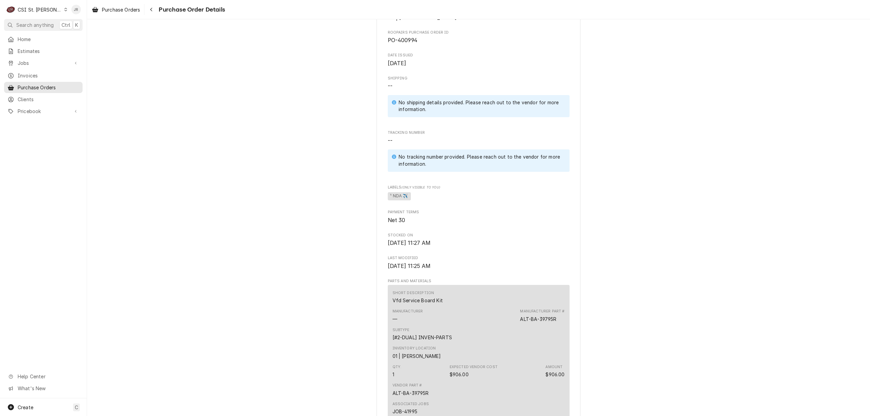
scroll to position [408, 0]
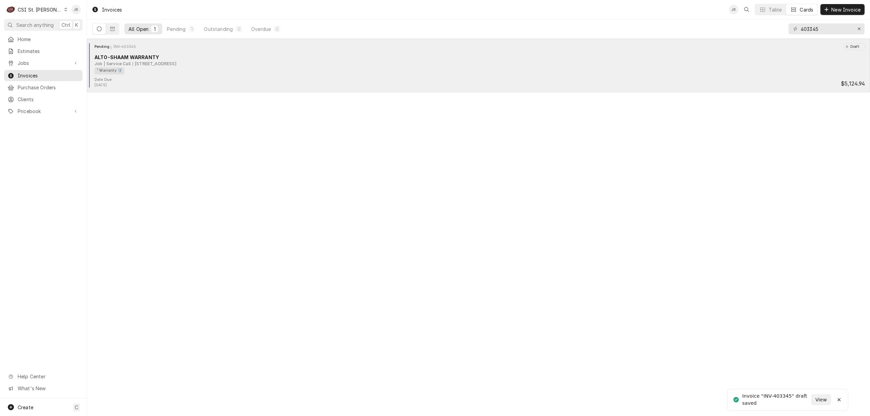
click at [170, 66] on div "10730 Highway W, Jackson, MO 63755" at bounding box center [155, 64] width 44 height 6
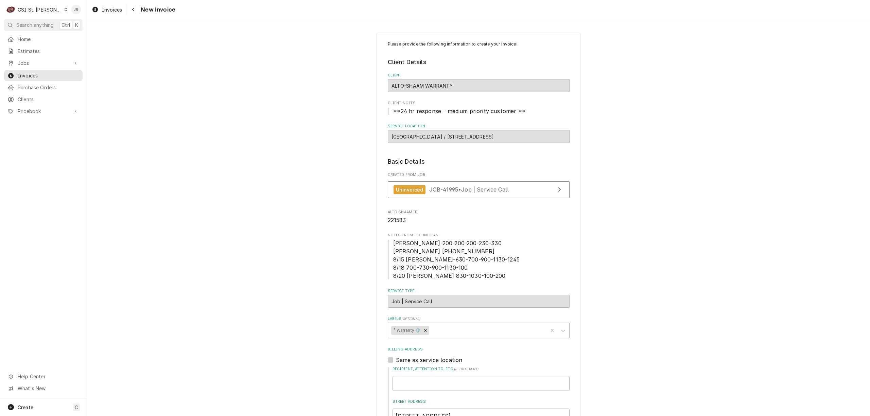
type textarea "x"
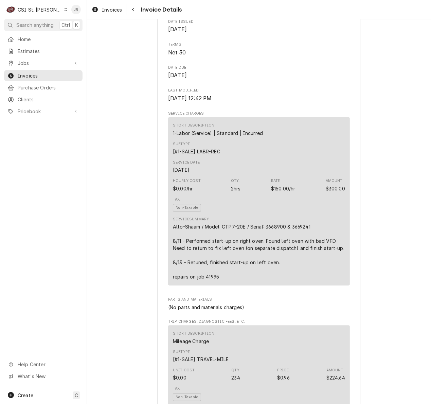
scroll to position [362, 0]
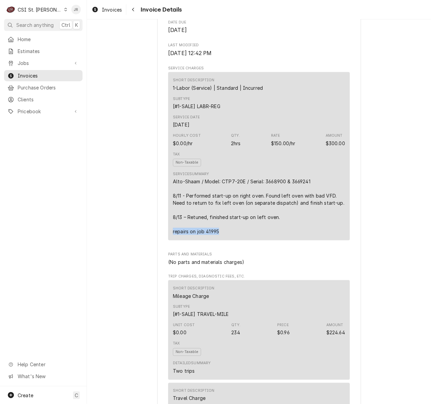
drag, startPoint x: 219, startPoint y: 253, endPoint x: 162, endPoint y: 260, distance: 57.9
click at [161, 260] on div "Sender CSI St. Louis CSI Commercial Services Inc18330 [STREET_ADDRESS] (636) 51…" at bounding box center [259, 365] width 204 height 1382
copy div "repairs on job 41995"
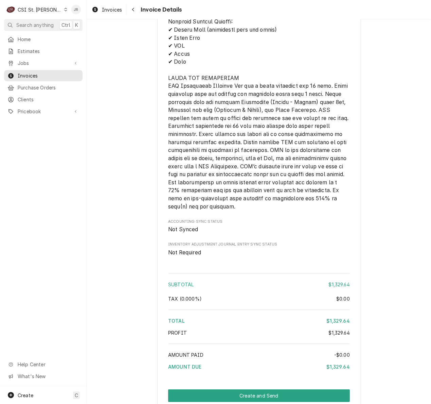
scroll to position [1075, 0]
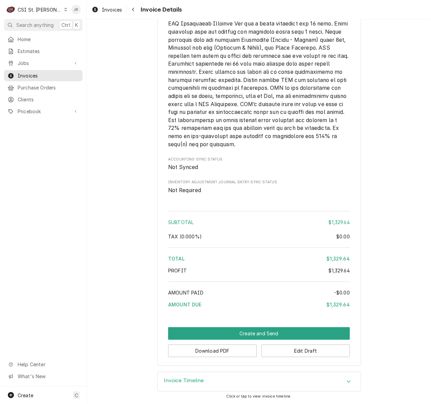
click at [182, 380] on h3 "Invoice Timeline" at bounding box center [185, 380] width 40 height 6
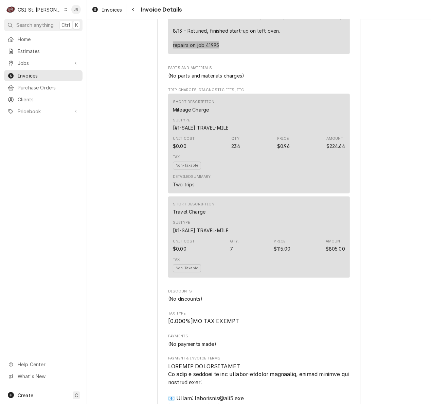
scroll to position [458, 0]
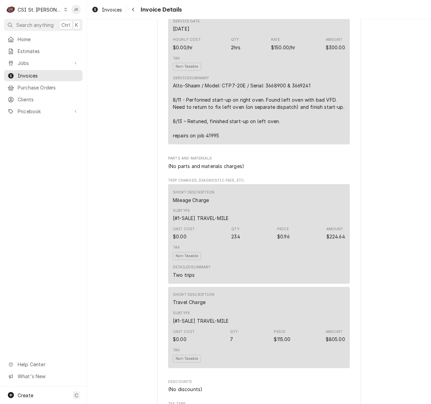
click at [293, 139] on div "Alto-Shaam / Model: CTP7-20E / Serial: 3668900 & 3669241 8/11 - Performed start…" at bounding box center [259, 110] width 172 height 57
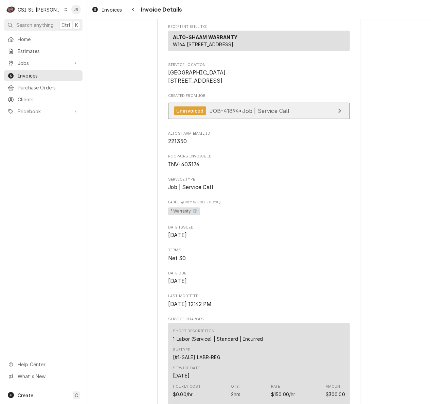
scroll to position [96, 0]
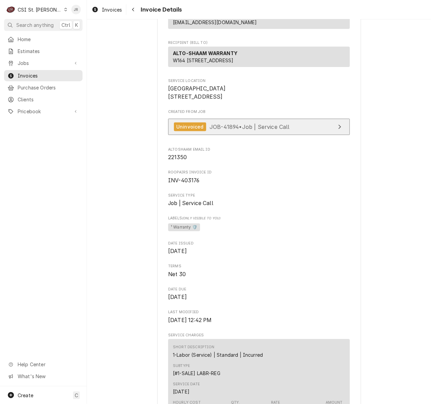
click at [305, 135] on link "Uninvoiced JOB-41894 • Job | Service Call" at bounding box center [259, 127] width 182 height 17
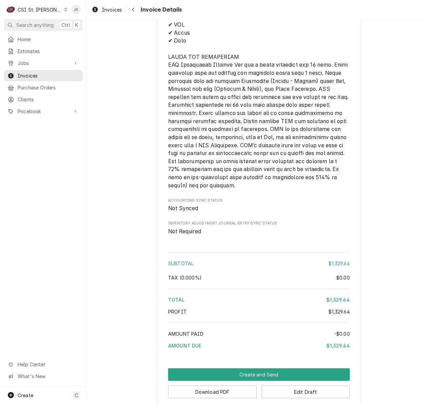
scroll to position [1138, 0]
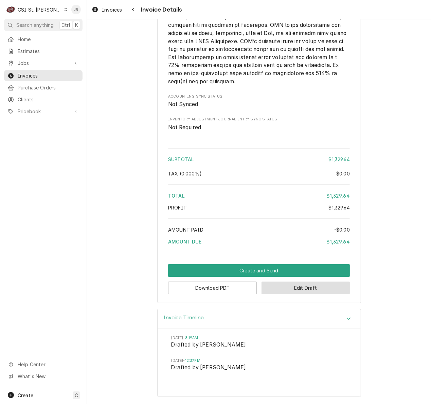
click at [317, 285] on button "Edit Draft" at bounding box center [306, 287] width 89 height 13
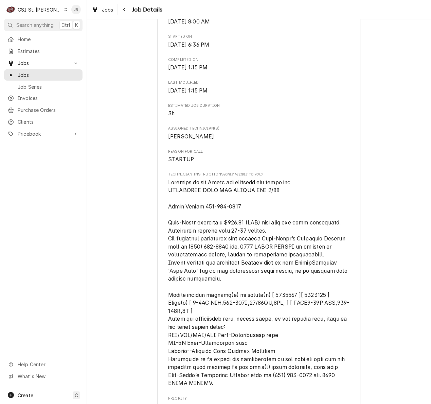
scroll to position [272, 0]
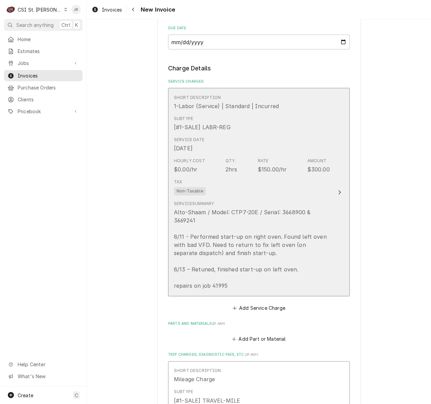
scroll to position [770, 0]
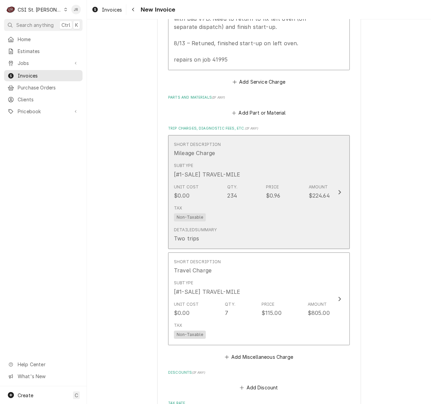
click at [300, 220] on div "Tax Non-Taxable" at bounding box center [252, 213] width 156 height 22
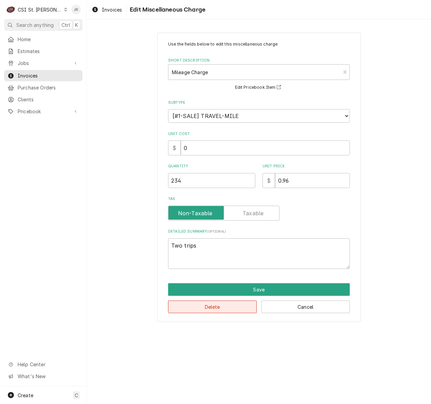
click at [214, 311] on button "Delete" at bounding box center [212, 307] width 89 height 13
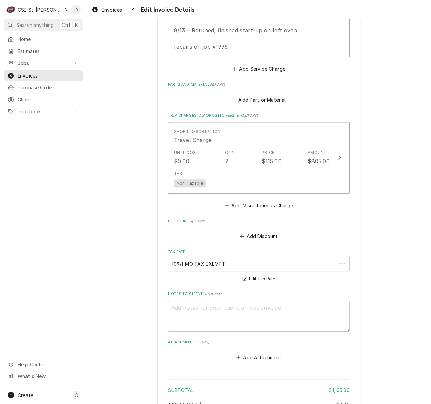
scroll to position [784, 0]
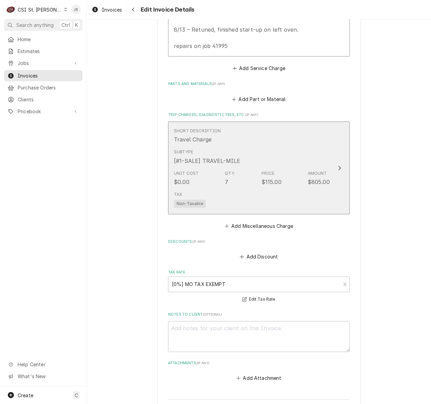
click at [279, 176] on div "Unit Cost $0.00 Qty. 7 Price $115.00 Amount $805.00" at bounding box center [252, 178] width 156 height 21
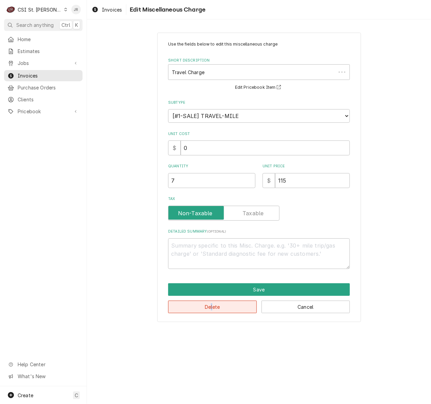
click at [217, 306] on div "Delete Cancel" at bounding box center [259, 304] width 182 height 17
click at [218, 306] on button "Delete" at bounding box center [212, 307] width 89 height 13
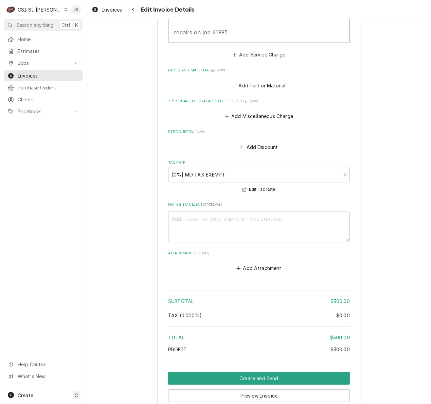
scroll to position [861, 0]
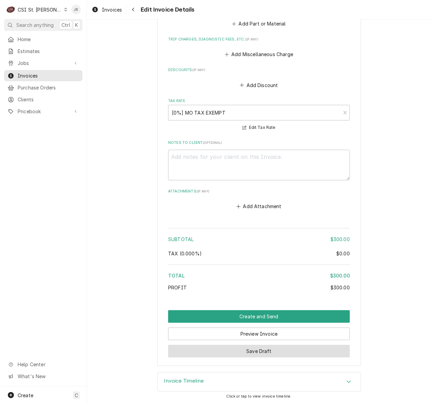
click at [264, 346] on button "Save Draft" at bounding box center [259, 351] width 182 height 13
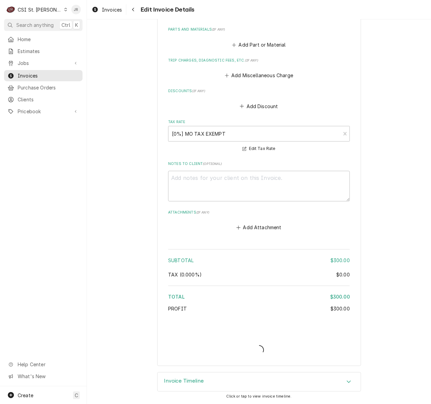
type textarea "x"
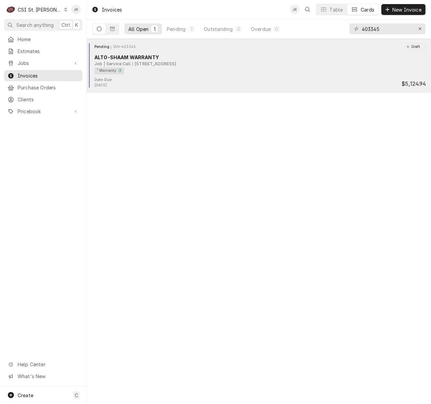
click at [147, 51] on div "Pending INV-403345 Draft ALTO-SHAAM WARRANTY Job | Service Call [STREET_ADDRESS…" at bounding box center [259, 60] width 339 height 34
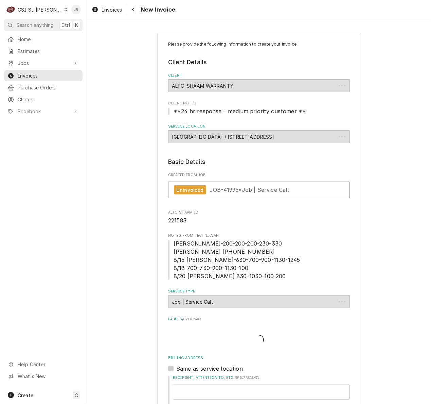
type textarea "x"
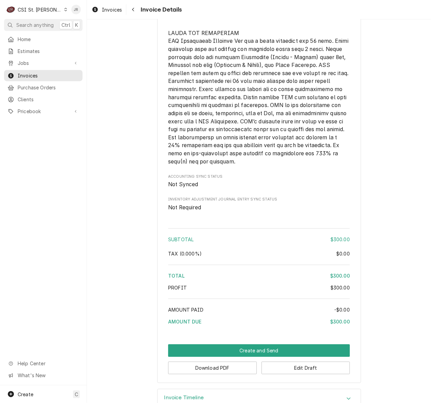
scroll to position [896, 0]
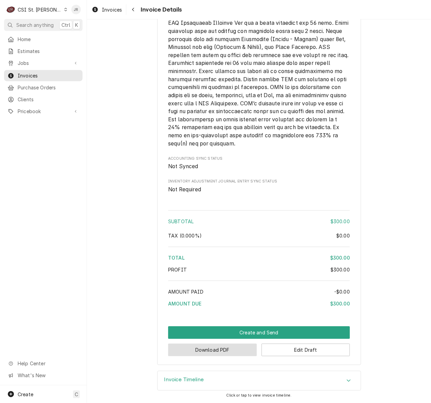
click at [206, 349] on button "Download PDF" at bounding box center [212, 350] width 89 height 13
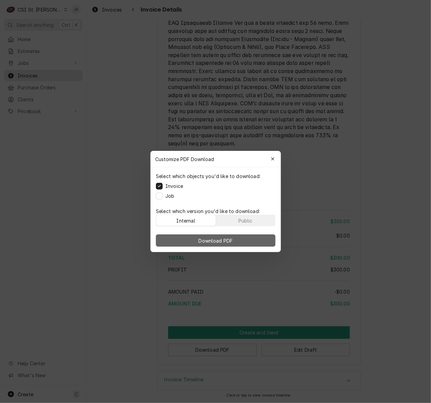
click at [233, 240] on span "Download PDF" at bounding box center [215, 240] width 37 height 7
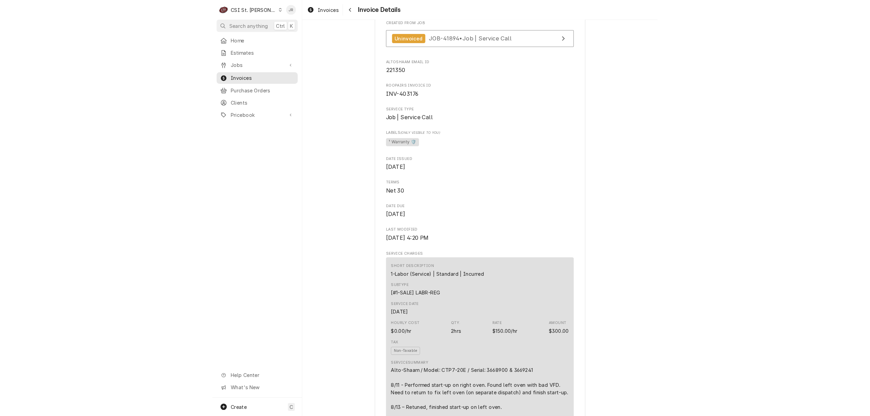
scroll to position [181, 0]
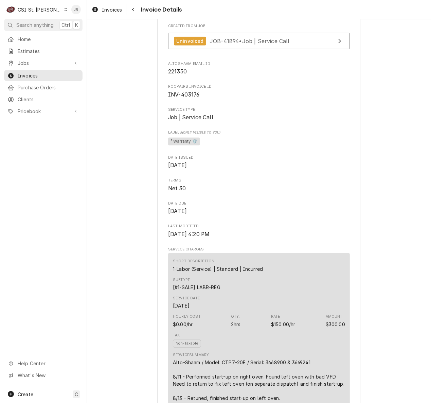
click at [185, 99] on span "INV-403176" at bounding box center [259, 95] width 182 height 8
copy span "403176"
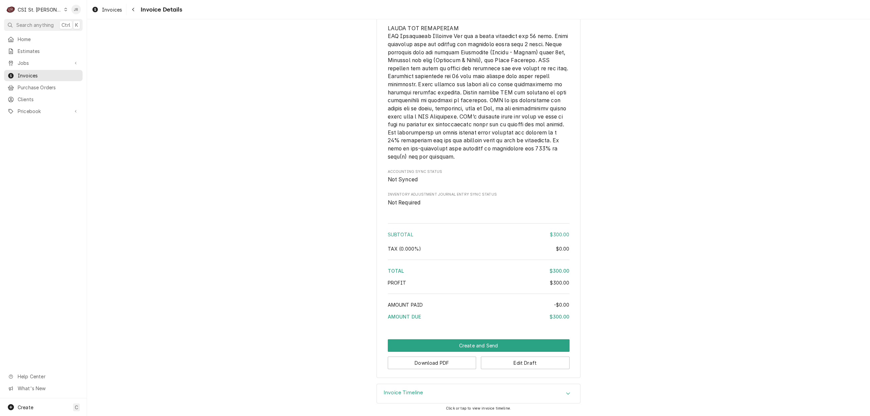
scroll to position [883, 0]
click at [431, 343] on button "Create and Send" at bounding box center [479, 346] width 182 height 13
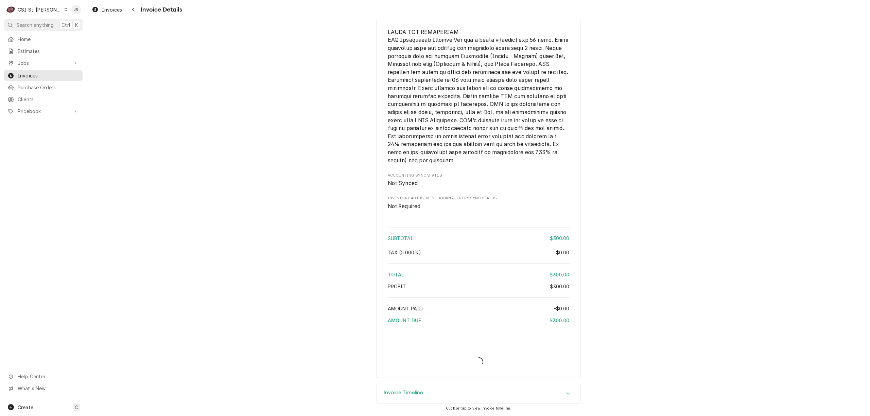
scroll to position [879, 0]
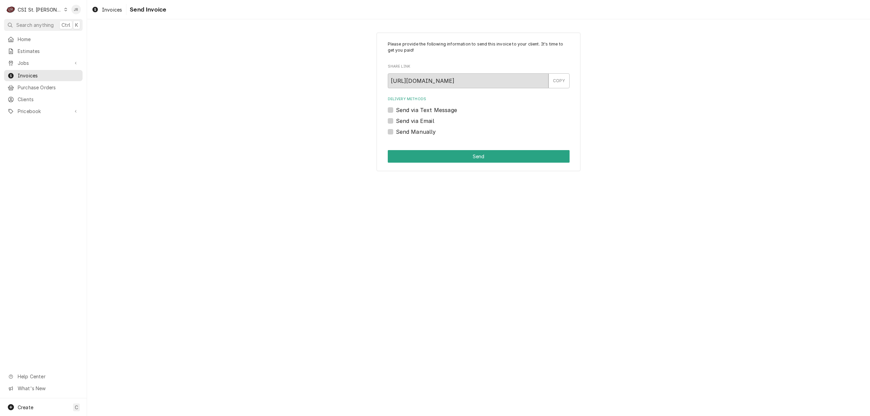
click at [387, 133] on div "Please provide the following information to send this invoice to your client. I…" at bounding box center [479, 102] width 204 height 139
click at [387, 130] on div "Please provide the following information to send this invoice to your client. I…" at bounding box center [479, 102] width 204 height 139
click at [396, 132] on label "Send Manually" at bounding box center [416, 132] width 40 height 8
click at [396, 132] on input "Send Manually" at bounding box center [487, 135] width 182 height 15
checkbox input "true"
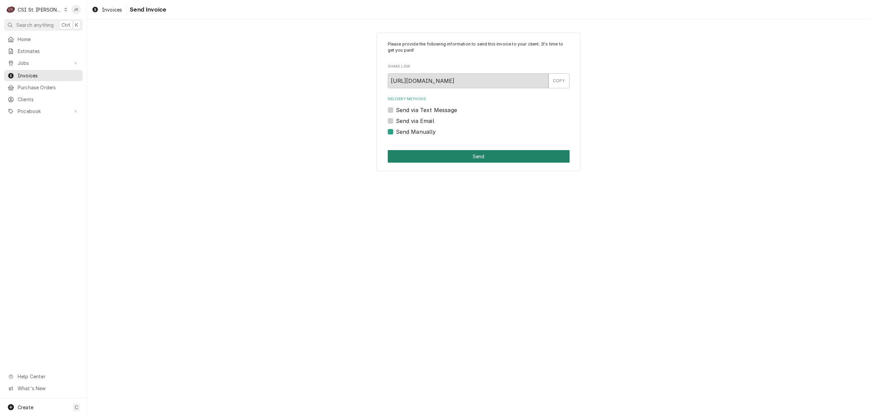
click at [470, 163] on div "Please provide the following information to send this invoice to your client. I…" at bounding box center [479, 102] width 204 height 139
click at [464, 153] on button "Send" at bounding box center [479, 156] width 182 height 13
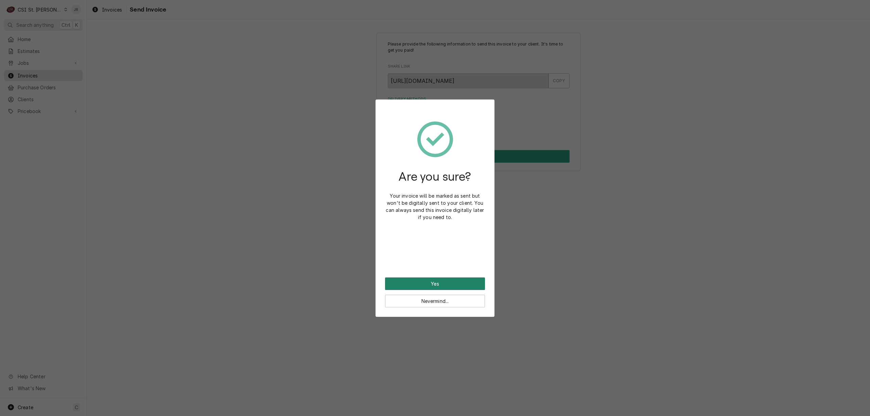
click at [456, 282] on button "Yes" at bounding box center [435, 284] width 100 height 13
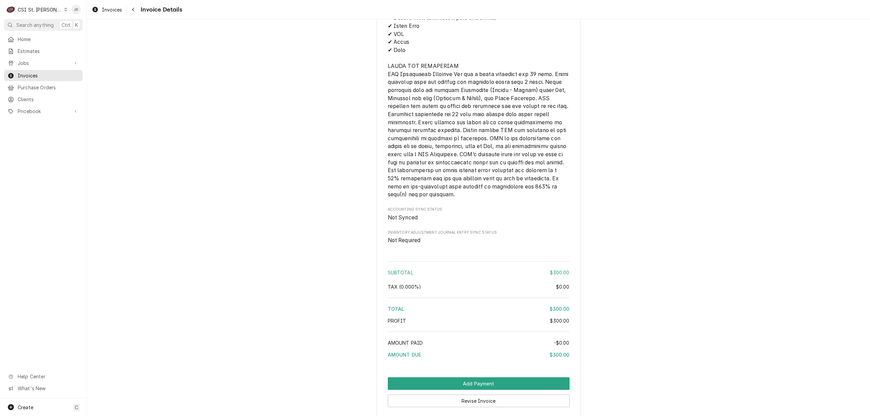
scroll to position [928, 0]
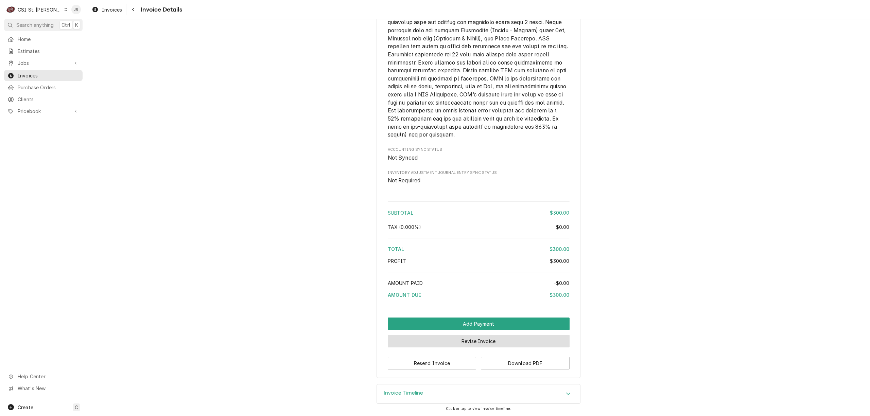
click at [456, 342] on button "Revise Invoice" at bounding box center [479, 341] width 182 height 13
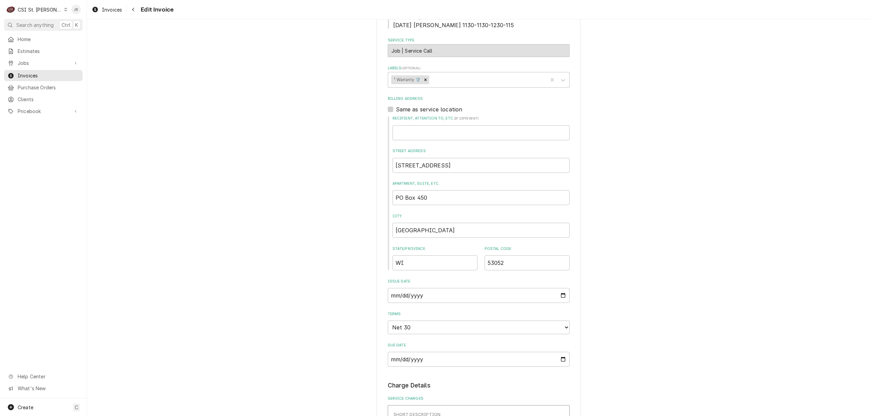
scroll to position [498, 0]
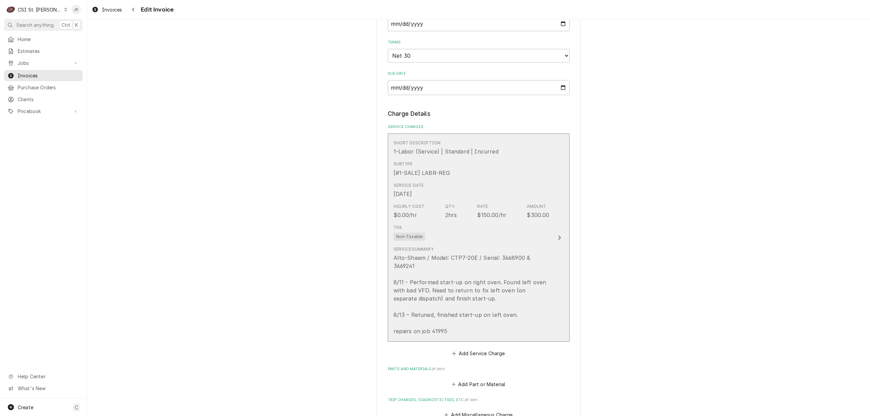
click at [496, 236] on div "Tax Non-Taxable" at bounding box center [472, 233] width 156 height 22
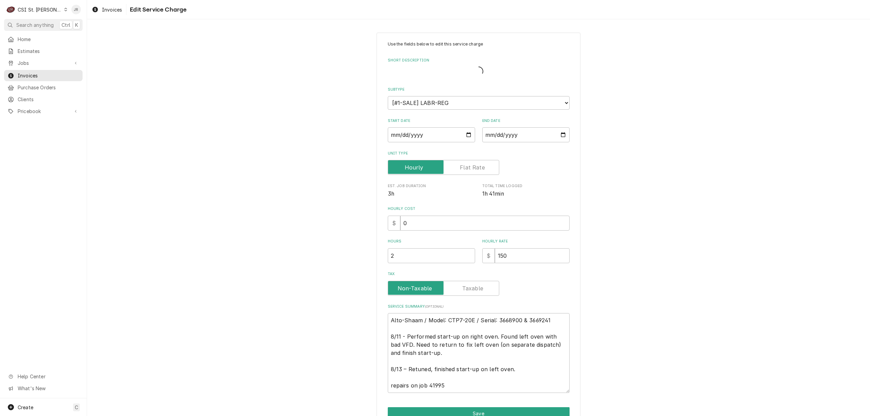
type textarea "x"
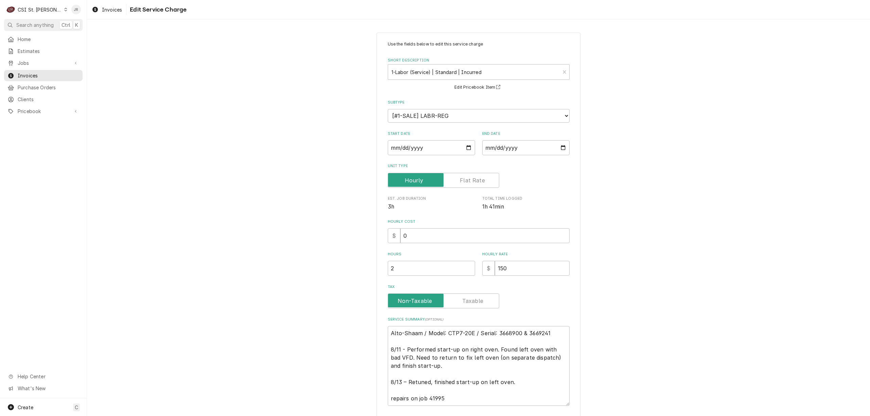
click at [479, 181] on label "Unit Type" at bounding box center [444, 180] width 112 height 15
click at [479, 181] on input "Unit Type" at bounding box center [443, 180] width 105 height 15
checkbox input "true"
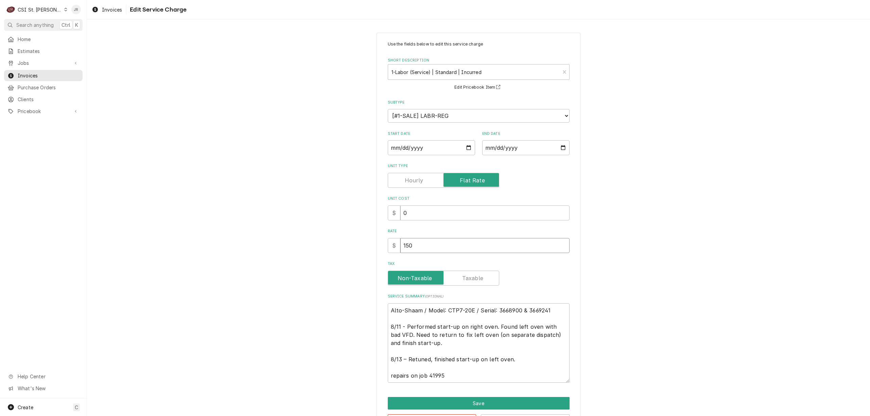
drag, startPoint x: 449, startPoint y: 245, endPoint x: 350, endPoint y: 228, distance: 100.7
click at [343, 232] on div "Use the fields below to edit this service charge Short Description 1-Labor (Ser…" at bounding box center [478, 234] width 783 height 415
type textarea "x"
type input "3"
type textarea "x"
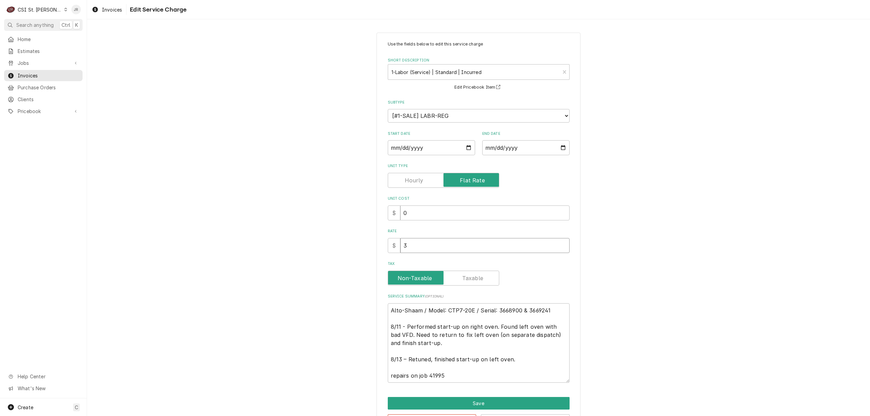
type input "30"
type textarea "x"
type input "300"
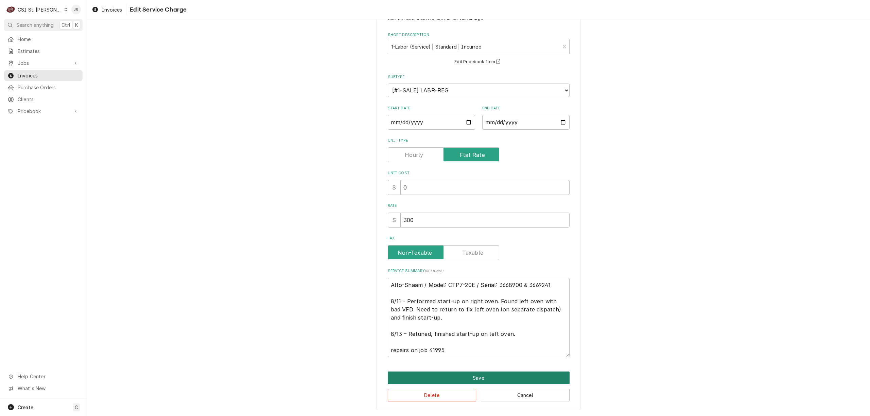
click at [487, 383] on button "Save" at bounding box center [479, 378] width 182 height 13
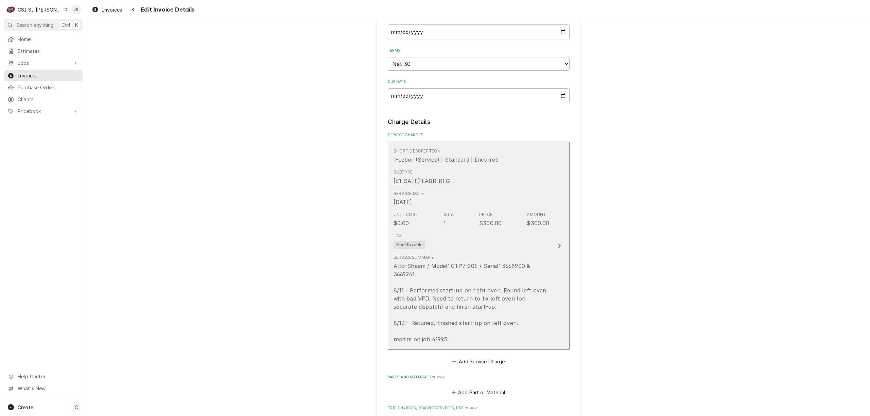
scroll to position [490, 0]
drag, startPoint x: 526, startPoint y: 271, endPoint x: 657, endPoint y: 264, distance: 130.7
click at [657, 264] on div "Please provide the following information to create your invoice: Client Details…" at bounding box center [478, 121] width 783 height 1170
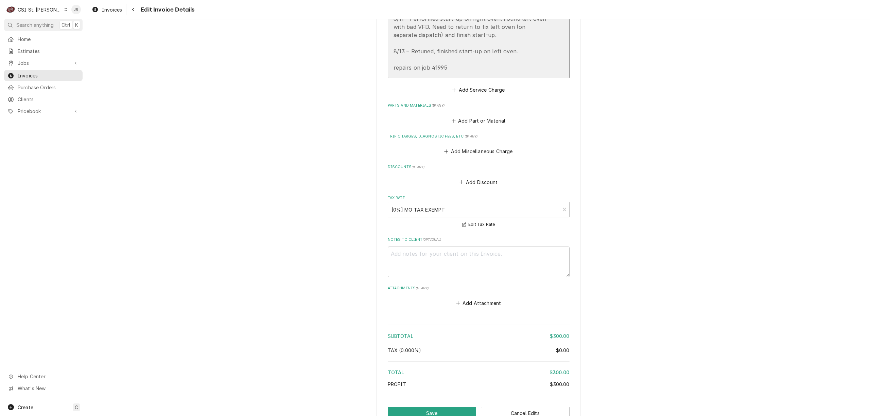
scroll to position [813, 0]
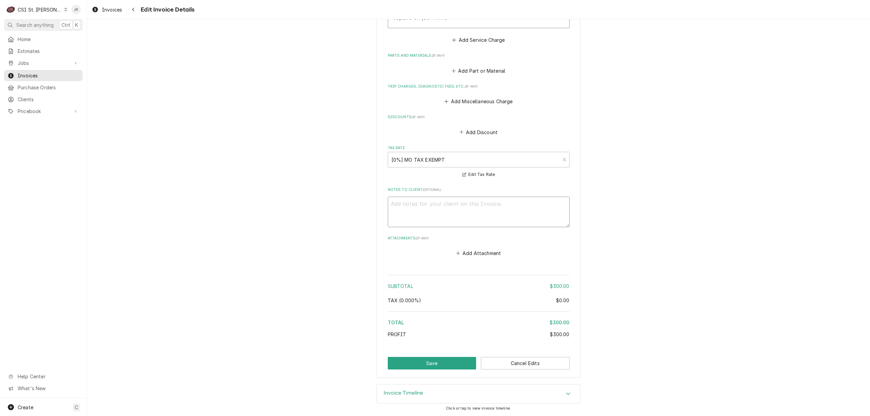
click at [506, 218] on textarea "Notes to Client ( optional )" at bounding box center [479, 212] width 182 height 31
paste textarea "Alto-Shaam provides a $150.00 (USD) flat rate per unit inspection."
type textarea "x"
type textarea "Alto-Shaam provides a $150.00 (USD) flat rate per unit inspection."
drag, startPoint x: 461, startPoint y: 366, endPoint x: 558, endPoint y: 223, distance: 172.2
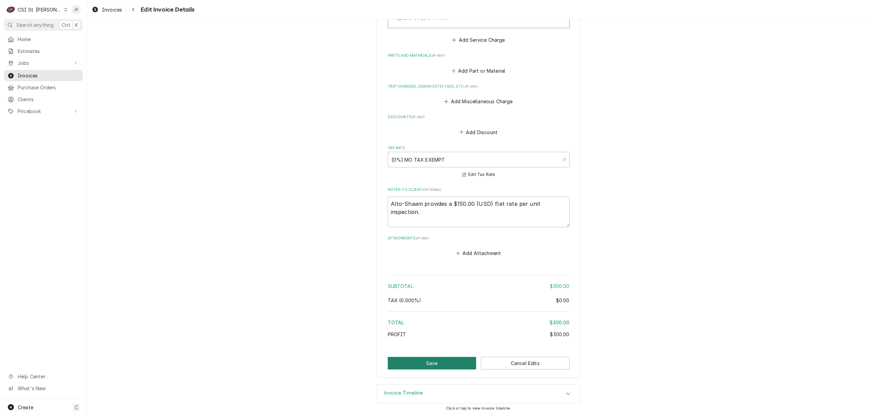
click at [563, 205] on textarea "Alto-Shaam provides a $150.00 (USD) flat rate per unit inspection." at bounding box center [479, 212] width 182 height 31
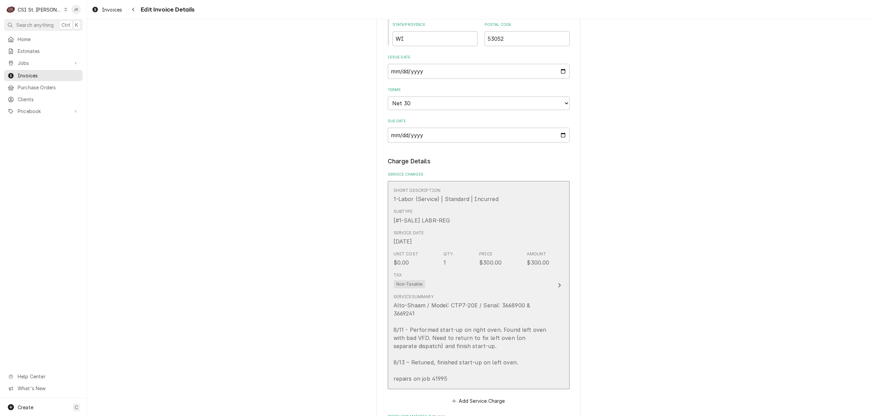
scroll to position [496, 0]
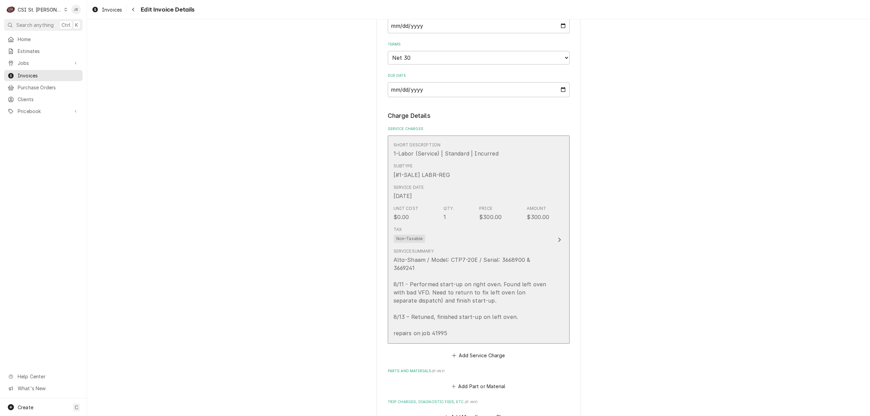
click at [502, 237] on div "Tax Non-Taxable" at bounding box center [472, 235] width 156 height 22
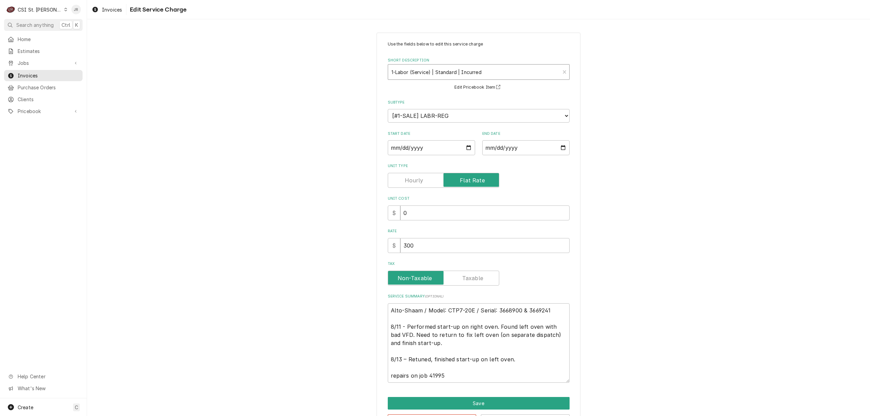
type textarea "x"
click at [459, 77] on div "Short Description" at bounding box center [474, 72] width 165 height 12
type input "start"
click at [412, 74] on div "Short Description" at bounding box center [474, 72] width 165 height 12
drag, startPoint x: 483, startPoint y: 387, endPoint x: 476, endPoint y: 375, distance: 13.5
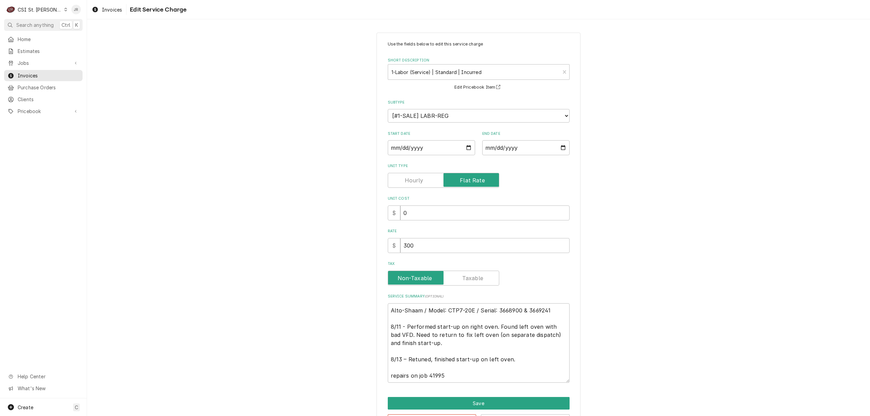
click at [478, 378] on div "Use the fields below to edit this service charge Short Description 1-Labor (Ser…" at bounding box center [479, 235] width 204 height 404
drag, startPoint x: 469, startPoint y: 376, endPoint x: 361, endPoint y: 292, distance: 137.1
click at [360, 292] on div "Use the fields below to edit this service charge Short Description 1-Labor (Ser…" at bounding box center [478, 234] width 783 height 415
click at [441, 70] on div "Short Description" at bounding box center [474, 72] width 165 height 12
type input "start"
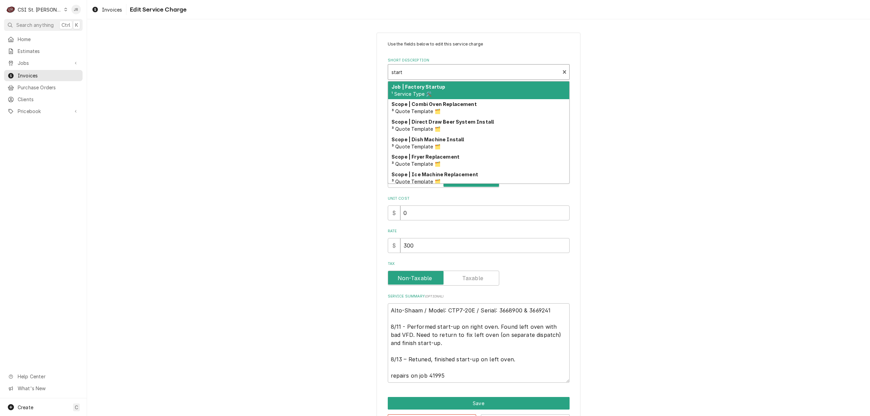
click at [451, 88] on div "Job | Factory Startup ¹ Service Type 🛠️" at bounding box center [478, 91] width 181 height 18
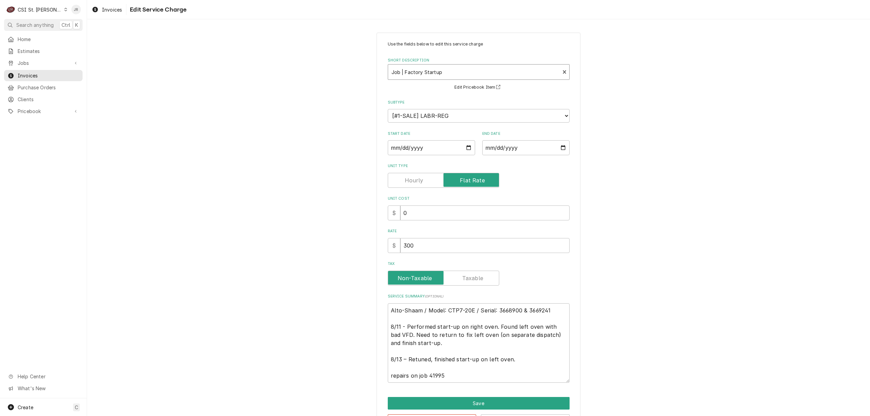
type textarea "x"
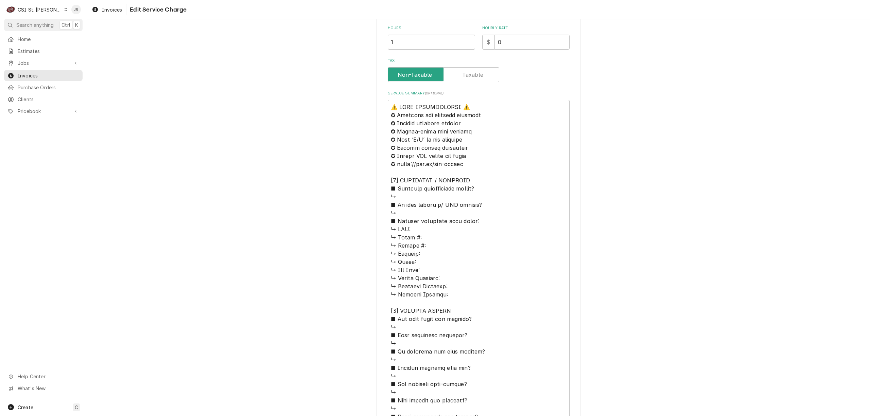
scroll to position [45, 0]
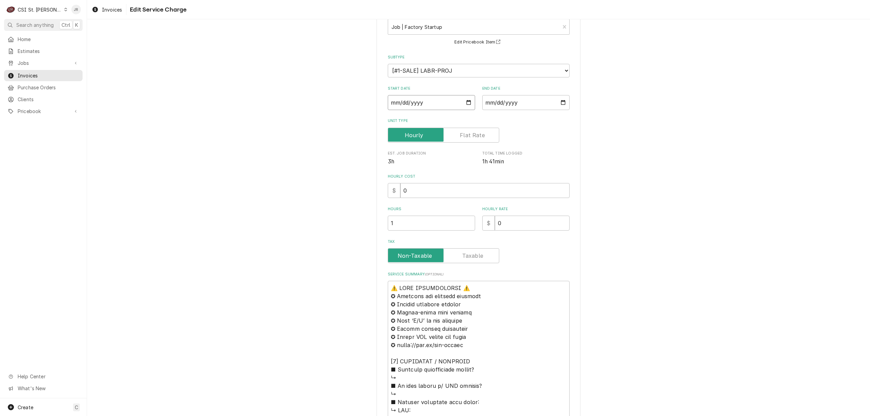
click at [398, 102] on input "2025-08-13" at bounding box center [431, 102] width 87 height 15
type input "2025-08-01"
type textarea "x"
type input "2025-08-11"
type textarea "x"
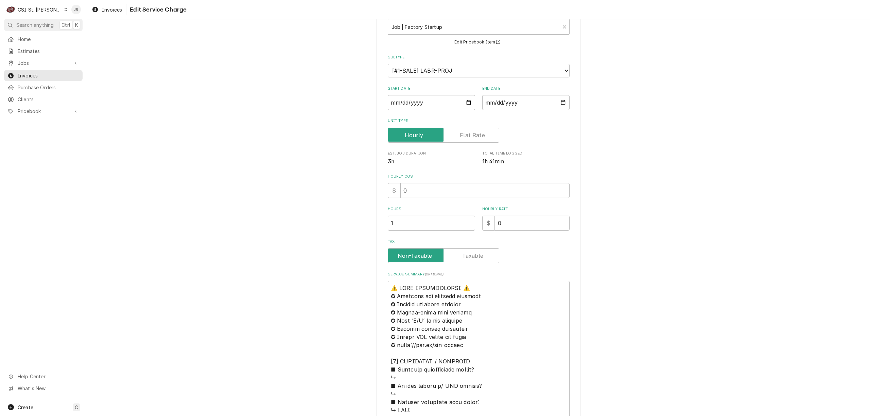
click at [407, 211] on label "Hours" at bounding box center [431, 209] width 87 height 5
click at [407, 216] on input "1" at bounding box center [431, 223] width 87 height 15
drag, startPoint x: 412, startPoint y: 221, endPoint x: 275, endPoint y: 199, distance: 138.7
click at [457, 138] on div "Unit Type" at bounding box center [479, 130] width 182 height 24
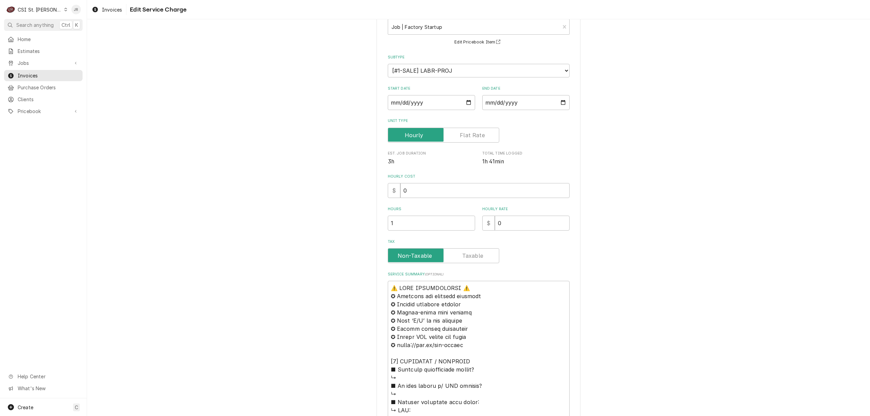
click at [459, 134] on label "Unit Type" at bounding box center [444, 135] width 112 height 15
click at [459, 134] on input "Unit Type" at bounding box center [443, 135] width 105 height 15
checkbox input "true"
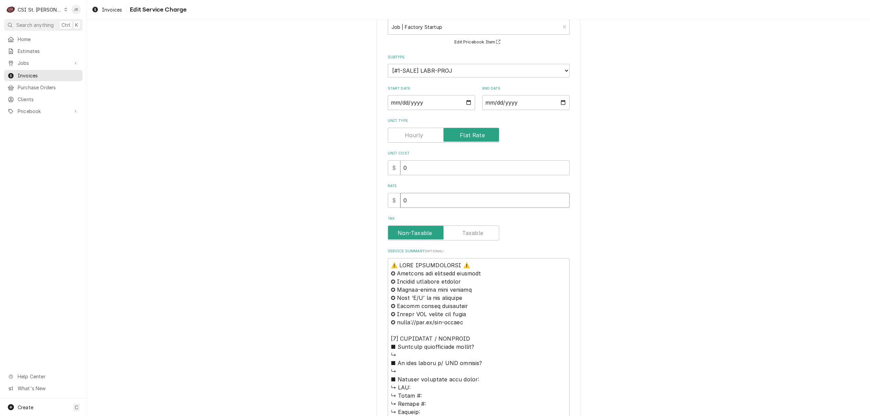
drag, startPoint x: 458, startPoint y: 198, endPoint x: 365, endPoint y: 190, distance: 92.8
click at [388, 191] on div "Rate $ 0" at bounding box center [479, 196] width 182 height 24
type textarea "x"
type input "3"
type textarea "x"
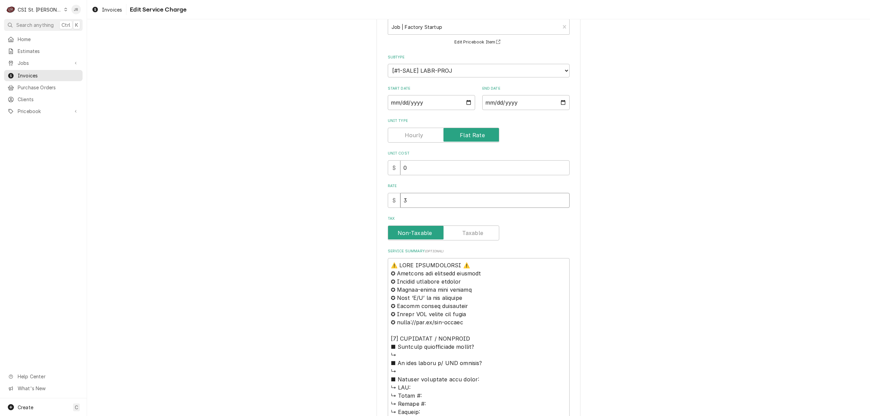
type input "30"
type textarea "x"
type input "300"
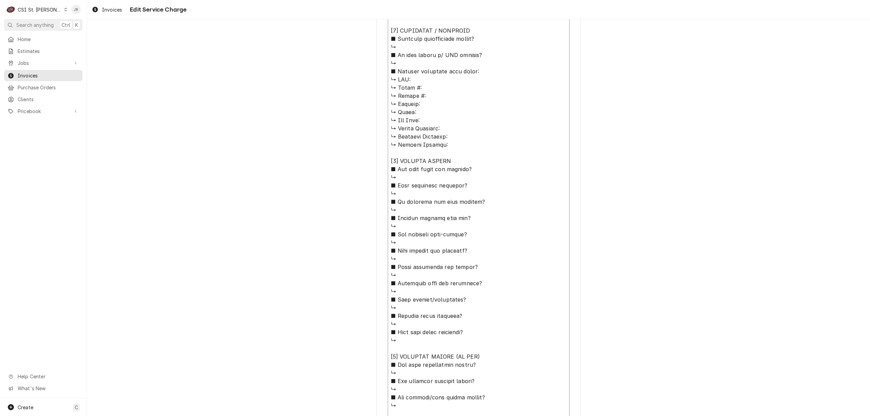
scroll to position [532, 0]
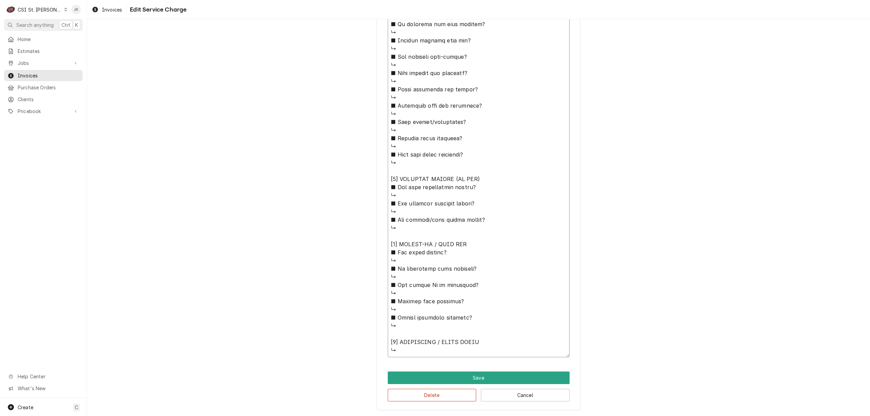
drag, startPoint x: 387, startPoint y: 269, endPoint x: 517, endPoint y: 364, distance: 161.3
type textarea "x"
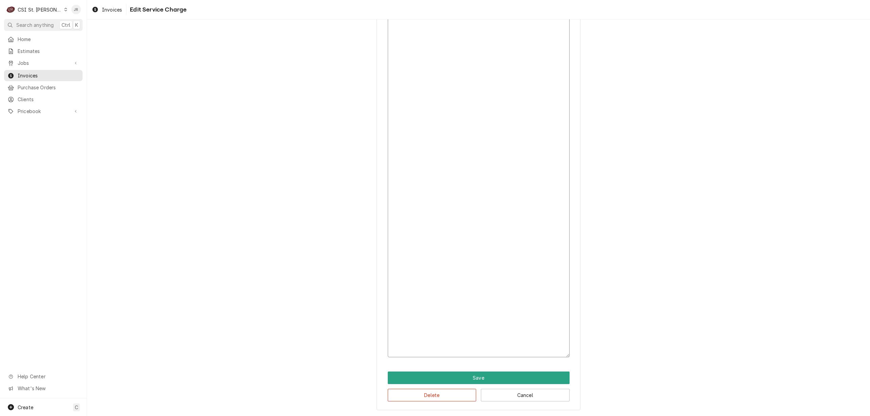
scroll to position [0, 0]
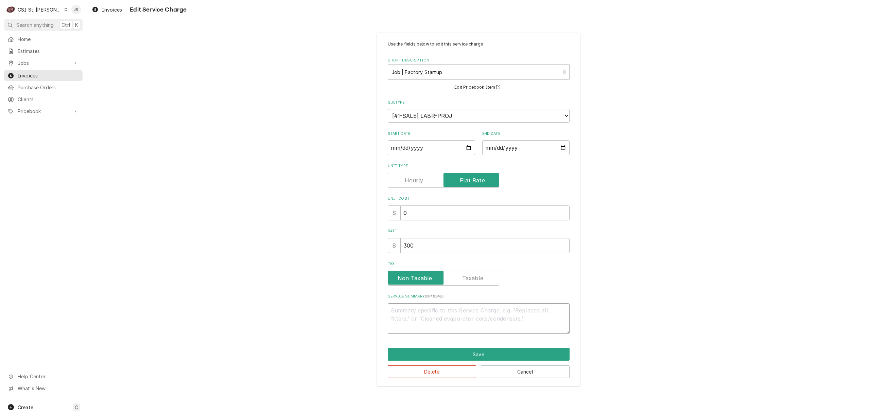
paste textarea "Alto-Shaam / Model: CTP7-20E / Serial: 3668900 & 3669241 8/11 - Performed start…"
type textarea "x"
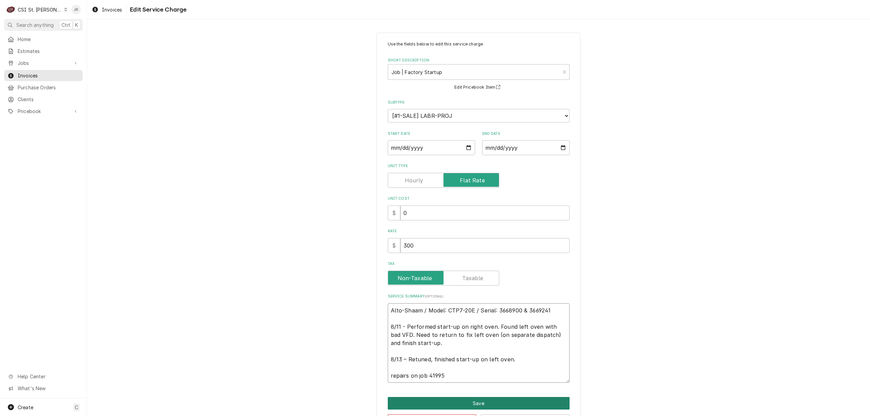
type textarea "Alto-Shaam / Model: CTP7-20E / Serial: 3668900 & 3669241 8/11 - Performed start…"
drag, startPoint x: 513, startPoint y: 404, endPoint x: 490, endPoint y: 375, distance: 36.7
click at [490, 375] on div "Use the fields below to edit this service charge Short Description Job | Factor…" at bounding box center [479, 235] width 204 height 404
click at [485, 378] on textarea "Alto-Shaam / Model: CTP7-20E / Serial: 3668900 & 3669241 8/11 - Performed start…" at bounding box center [479, 344] width 182 height 80
drag, startPoint x: 488, startPoint y: 404, endPoint x: 474, endPoint y: 376, distance: 31.6
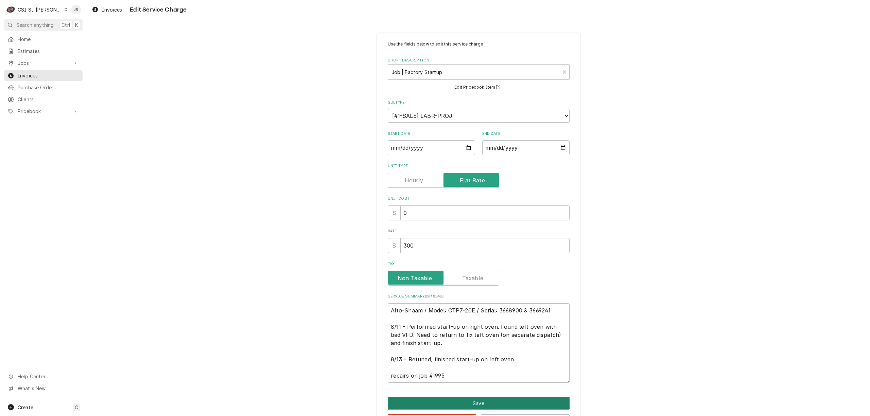
click at [475, 377] on div "Use the fields below to edit this service charge Short Description Job | Factor…" at bounding box center [479, 235] width 204 height 404
click at [474, 375] on textarea "Alto-Shaam / Model: CTP7-20E / Serial: 3668900 & 3669241 8/11 - Performed start…" at bounding box center [479, 344] width 182 height 80
type textarea "x"
type textarea "Alto-Shaam / Model: CTP7-20E / Serial: 3668900 & 3669241 8/11 - Performed start…"
paste textarea "Alto-Shaam / Model: CTP7-20E / Serial: 3668900 & 3669241 8/11 - Performed start…"
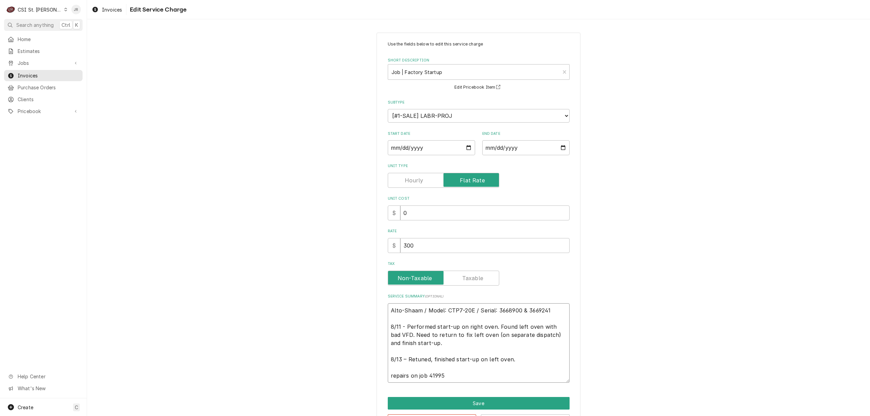
type textarea "x"
type textarea "Alto-Shaam / Model: CTP7-20E / Serial: 3668900 & 3669241 8/11 - Performed start…"
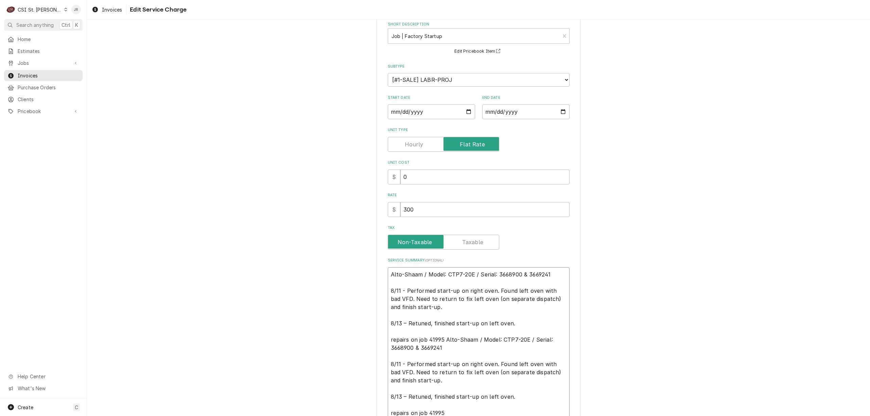
drag, startPoint x: 446, startPoint y: 406, endPoint x: 443, endPoint y: 339, distance: 66.7
click at [443, 339] on textarea "Alto-Shaam / Model: CTP7-20E / Serial: 3668900 & 3669241 8/11 - Performed start…" at bounding box center [479, 344] width 182 height 153
type textarea "x"
type textarea "Alto-Shaam / Model: CTP7-20E / Serial: 3668900 & 3669241 8/11 - Performed start…"
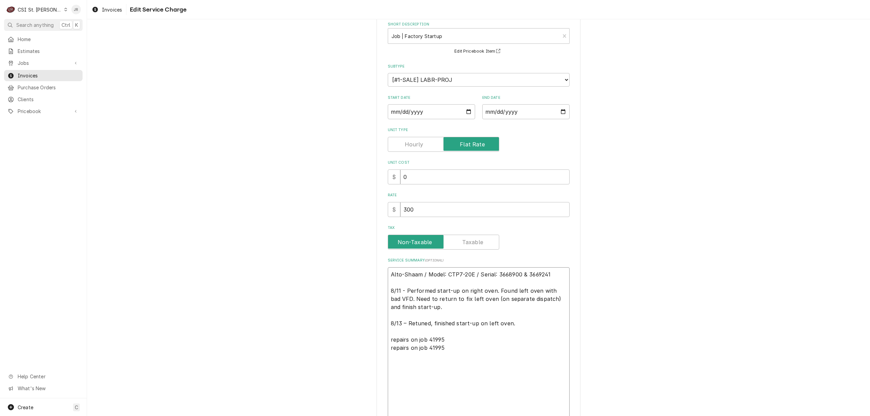
scroll to position [34, 0]
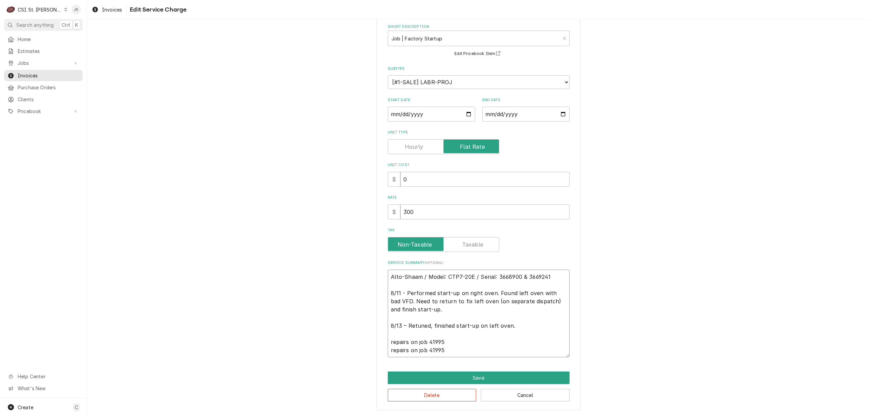
drag, startPoint x: 460, startPoint y: 348, endPoint x: 354, endPoint y: 343, distance: 105.5
click at [354, 343] on div "Use the fields below to edit this service charge Short Description Job | Factor…" at bounding box center [478, 205] width 783 height 424
type textarea "x"
click at [521, 275] on textarea "Alto-Shaam / Model: CTP7-20E / Serial: 3668900 & 3669241 8/11 - Performed start…" at bounding box center [479, 314] width 182 height 88
type textarea "Alto-Shaam / Model: CTP7-20E / Serial: 3668900 & 3669241 8/11 - Performed start…"
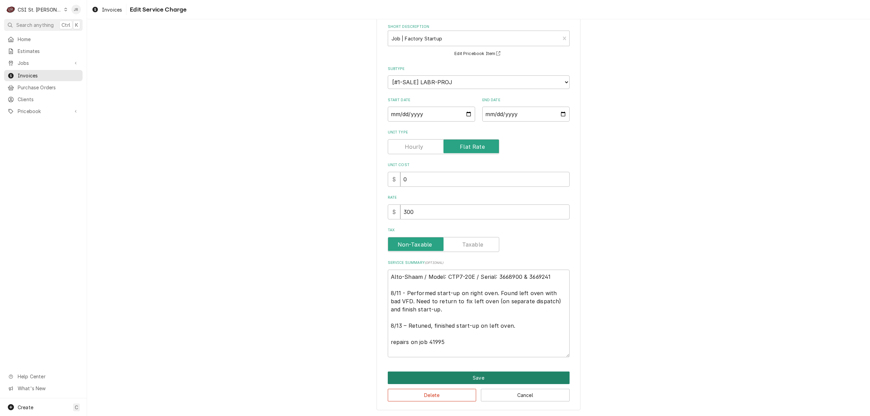
click at [526, 376] on button "Save" at bounding box center [479, 378] width 182 height 13
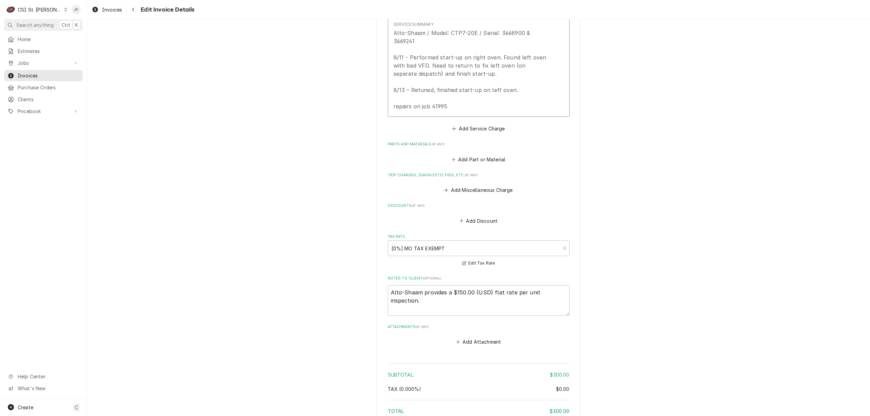
scroll to position [813, 0]
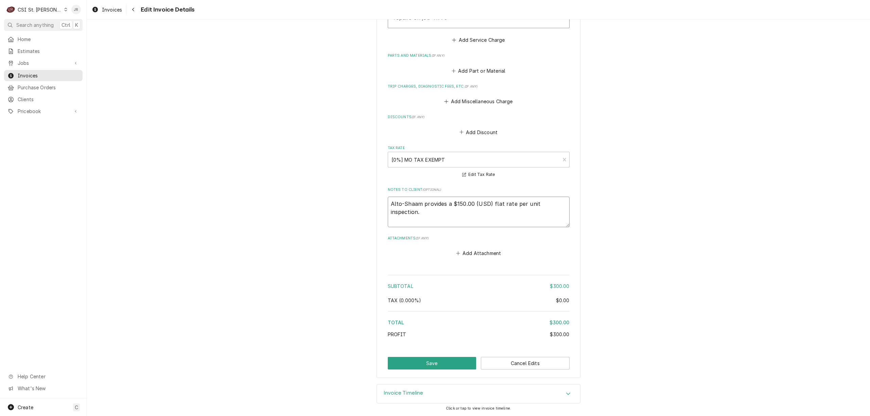
click at [561, 201] on textarea "Alto-Shaam provides a $150.00 (USD) flat rate per unit inspection." at bounding box center [479, 212] width 182 height 31
type textarea "x"
type textarea "Alto-Shaam provides a $150.00 (USD) flat rate per unit inspection."
click at [442, 360] on button "Save" at bounding box center [432, 363] width 89 height 13
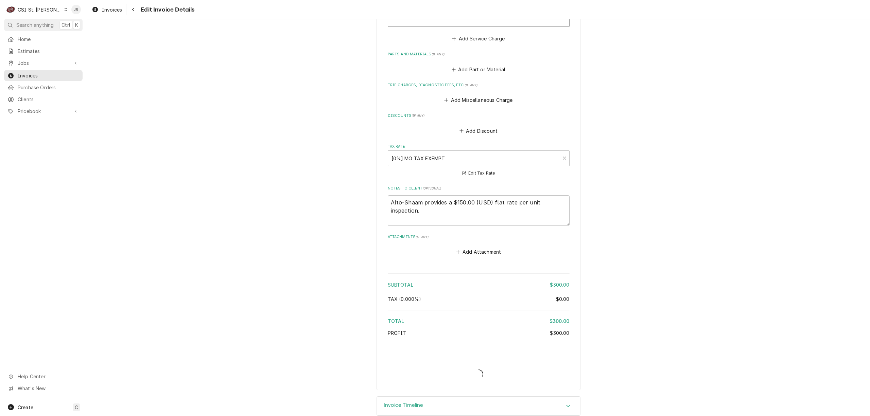
type textarea "x"
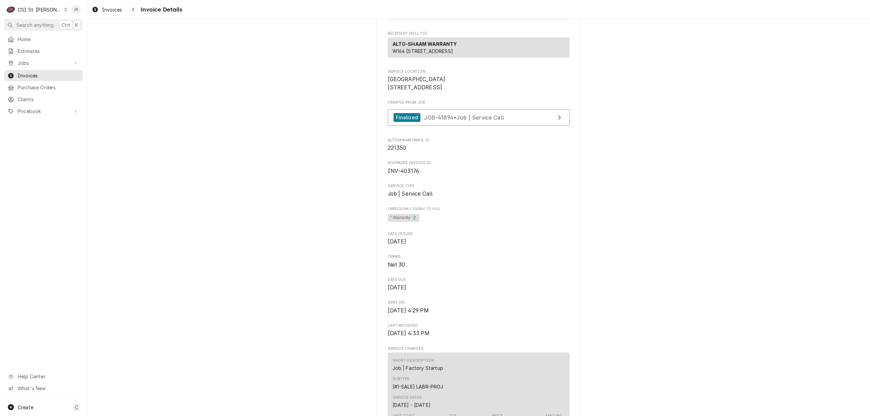
scroll to position [90, 0]
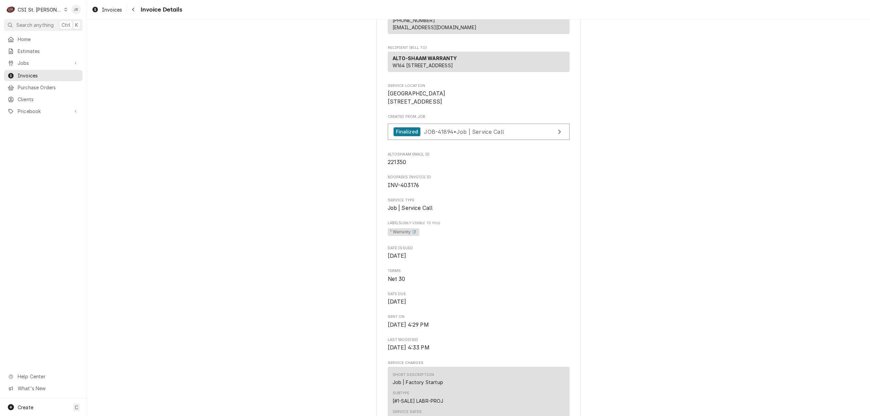
click at [400, 166] on span "221350" at bounding box center [397, 162] width 19 height 6
copy span "221350"
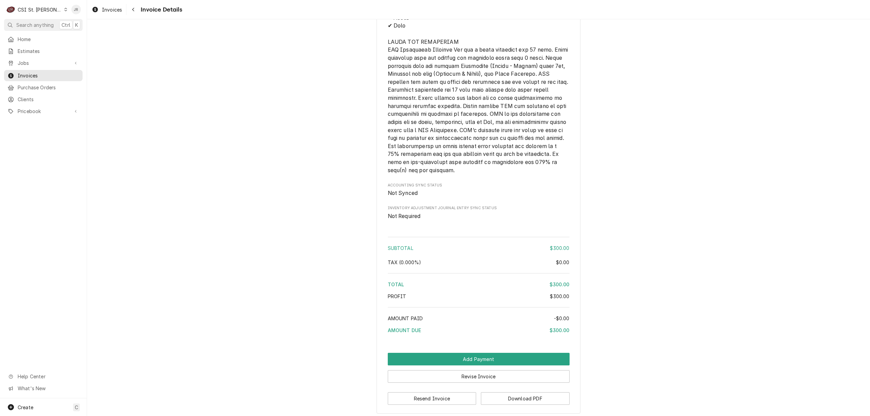
scroll to position [951, 0]
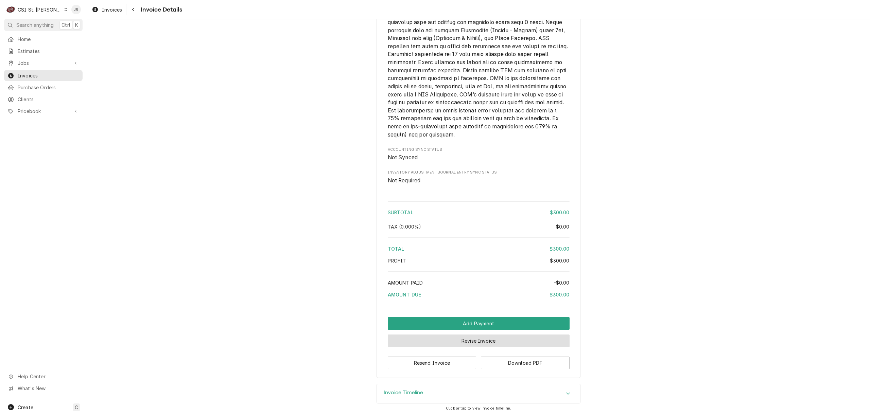
click at [513, 341] on button "Revise Invoice" at bounding box center [479, 341] width 182 height 13
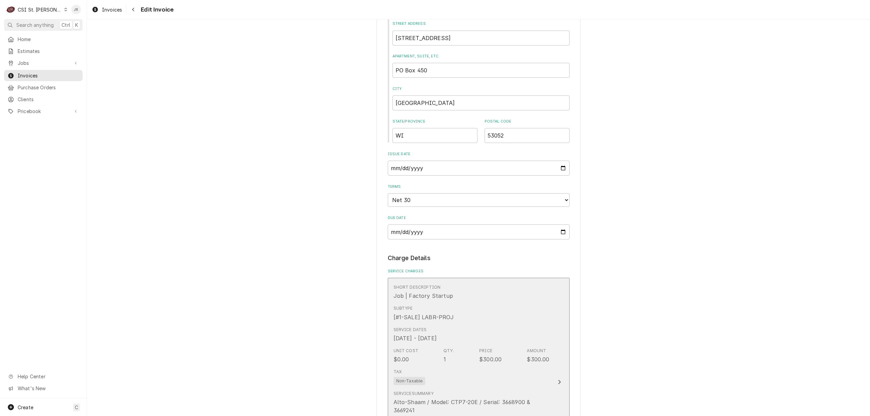
scroll to position [453, 0]
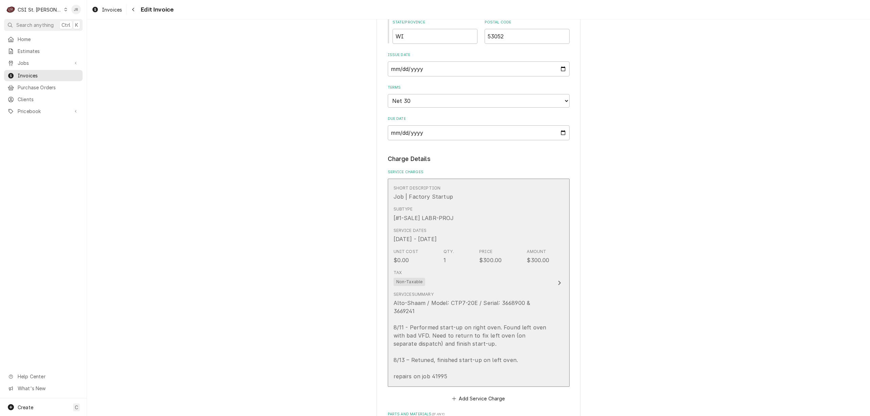
click at [532, 271] on div "Tax Non-Taxable" at bounding box center [472, 278] width 156 height 22
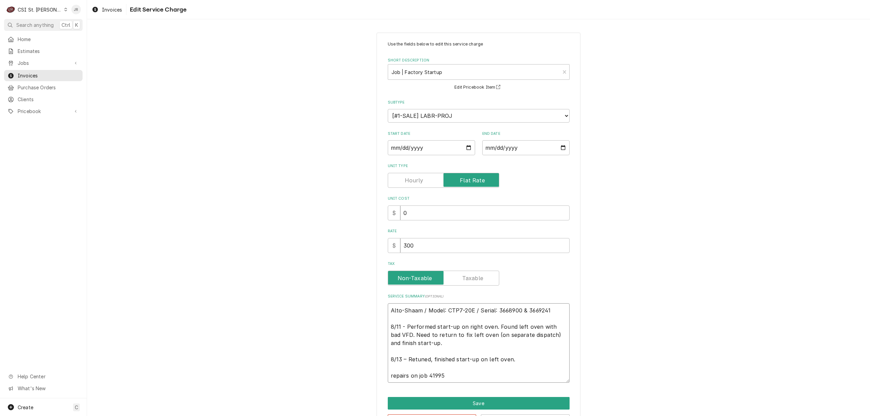
click at [541, 309] on textarea "Alto-Shaam / Model: CTP7-20E / Serial: 3668900 & 3669241 8/11 - Performed start…" at bounding box center [479, 344] width 182 height 80
type textarea "x"
type textarea "Alto-Shaam / Model: CTP7-20E / Serial: 3668900 & 366941 8/11 - Performed start-…"
type textarea "x"
click at [536, 309] on textarea "Alto-Shaam / Model: CTP7-20E / Serial: 3668900 & 3669141 8/11 - Performed start…" at bounding box center [479, 344] width 182 height 80
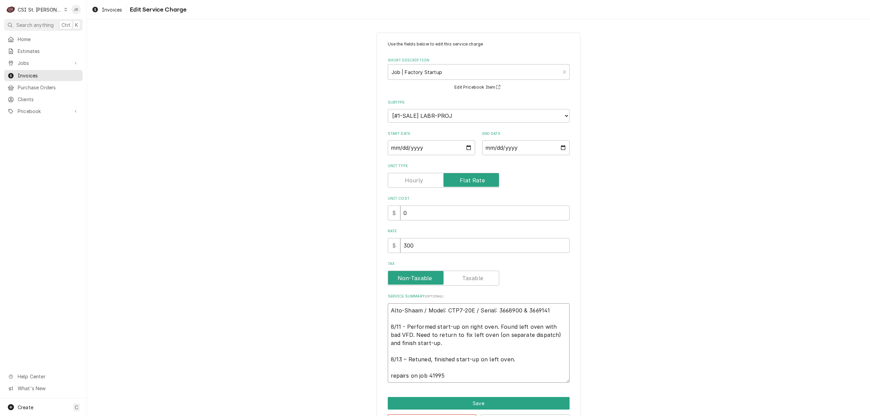
click at [536, 309] on textarea "Alto-Shaam / Model: CTP7-20E / Serial: 3668900 & 3669141 8/11 - Performed start…" at bounding box center [479, 344] width 182 height 80
click at [529, 344] on textarea "Alto-Shaam / Model: CTP7-20E / Serial: 3668900 & 3669141 8/11 - Performed start…" at bounding box center [479, 344] width 182 height 80
type textarea "Alto-Shaam / Model: CTP7-20E / Serial: 3668900 & 3669141 8/11 - Performed start…"
click at [528, 307] on textarea "Alto-Shaam / Model: CTP7-20E / Serial: 3668900 & 3669141 8/11 - Performed start…" at bounding box center [479, 344] width 182 height 80
drag, startPoint x: 529, startPoint y: 307, endPoint x: 534, endPoint y: 311, distance: 6.8
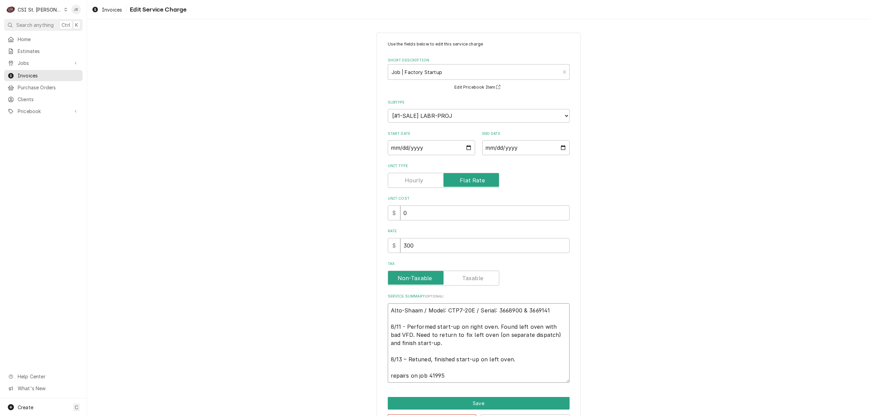
click at [534, 311] on textarea "Alto-Shaam / Model: CTP7-20E / Serial: 3668900 & 3669141 8/11 - Performed start…" at bounding box center [479, 344] width 182 height 80
click at [536, 305] on textarea "Alto-Shaam / Model: CTP7-20E / Serial: 3668900 & 3669141 8/11 - Performed start…" at bounding box center [479, 344] width 182 height 80
click at [537, 307] on textarea "Alto-Shaam / Model: CTP7-20E / Serial: 3668900 & 3669141 8/11 - Performed start…" at bounding box center [479, 344] width 182 height 80
click at [506, 310] on textarea "Alto-Shaam / Model: CTP7-20E / Serial: 3668900 & 3669141 8/11 - Performed start…" at bounding box center [479, 344] width 182 height 80
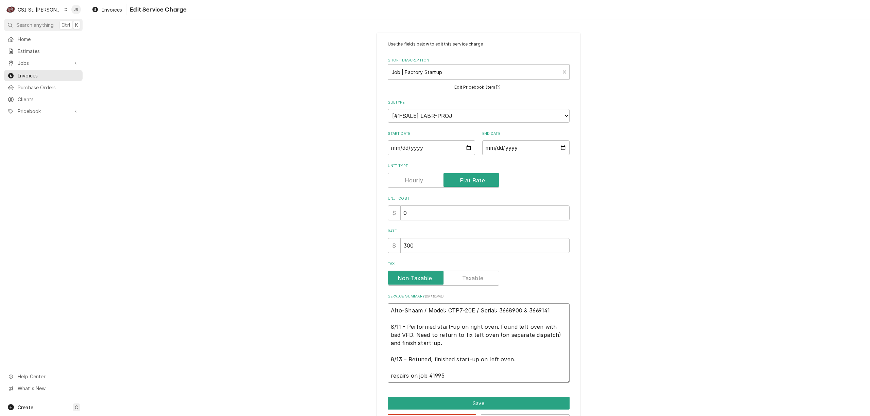
click at [503, 309] on textarea "Alto-Shaam / Model: CTP7-20E / Serial: 3668900 & 3669141 8/11 - Performed start…" at bounding box center [479, 344] width 182 height 80
click at [503, 308] on textarea "Alto-Shaam / Model: CTP7-20E / Serial: 3668900 & 3669141 8/11 - Performed start…" at bounding box center [479, 344] width 182 height 80
click at [501, 305] on textarea "Alto-Shaam / Model: CTP7-20E / Serial: 3668900 & 3669141 8/11 - Performed start…" at bounding box center [479, 344] width 182 height 80
click at [502, 307] on textarea "Alto-Shaam / Model: CTP7-20E / Serial: 3668900 & 3669141 8/11 - Performed start…" at bounding box center [479, 344] width 182 height 80
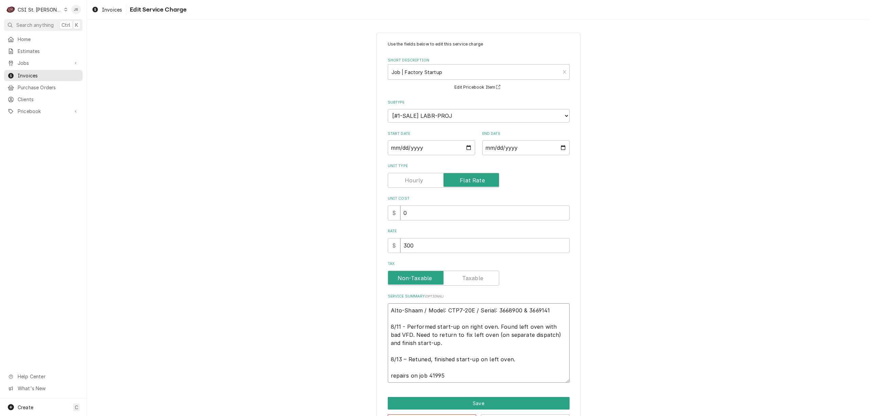
click at [502, 307] on textarea "Alto-Shaam / Model: CTP7-20E / Serial: 3668900 & 3669141 8/11 - Performed start…" at bounding box center [479, 344] width 182 height 80
click at [503, 308] on textarea "Alto-Shaam / Model: CTP7-20E / Serial: 3668900 & 3669141 8/11 - Performed start…" at bounding box center [479, 344] width 182 height 80
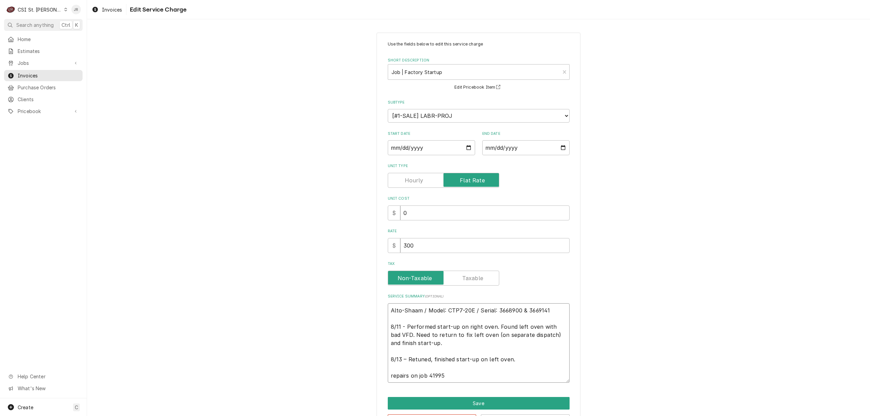
click at [503, 308] on textarea "Alto-Shaam / Model: CTP7-20E / Serial: 3668900 & 3669141 8/11 - Performed start…" at bounding box center [479, 344] width 182 height 80
click at [502, 309] on textarea "Alto-Shaam / Model: CTP7-20E / Serial: 3668900 & 3669141 8/11 - Performed start…" at bounding box center [479, 344] width 182 height 80
click at [502, 310] on textarea "Alto-Shaam / Model: CTP7-20E / Serial: 3668900 & 3669141 8/11 - Performed start…" at bounding box center [479, 344] width 182 height 80
click at [502, 309] on textarea "Alto-Shaam / Model: CTP7-20E / Serial: 3668900 & 3669141 8/11 - Performed start…" at bounding box center [479, 344] width 182 height 80
click at [509, 307] on textarea "Alto-Shaam / Model: CTP7-20E / Serial: 3668900 & 3669141 8/11 - Performed start…" at bounding box center [479, 344] width 182 height 80
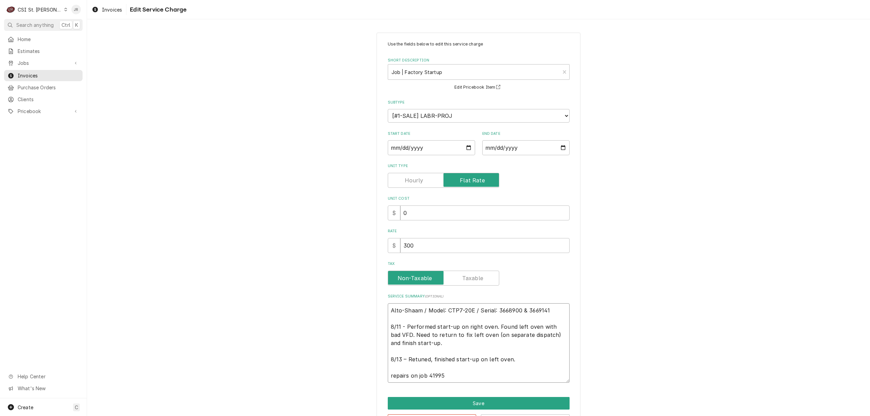
click at [518, 309] on textarea "Alto-Shaam / Model: CTP7-20E / Serial: 3668900 & 3669141 8/11 - Performed start…" at bounding box center [479, 344] width 182 height 80
click at [504, 311] on textarea "Alto-Shaam / Model: CTP7-20E / Serial: 3668900 & 3669141 8/11 - Performed start…" at bounding box center [479, 344] width 182 height 80
drag, startPoint x: 494, startPoint y: 310, endPoint x: 517, endPoint y: 313, distance: 22.6
click at [517, 313] on textarea "Alto-Shaam / Model: CTP7-20E / Serial: 3668900 & 3669141 8/11 - Performed start…" at bounding box center [479, 344] width 182 height 80
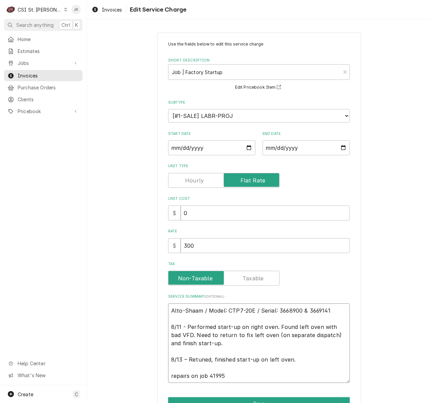
click at [327, 312] on textarea "Alto-Shaam / Model: CTP7-20E / Serial: 3668900 & 3669141 8/11 - Performed start…" at bounding box center [259, 344] width 182 height 80
drag, startPoint x: 328, startPoint y: 310, endPoint x: 304, endPoint y: 310, distance: 23.8
click at [304, 310] on textarea "Alto-Shaam / Model: CTP7-20E / Serial: 3668900 & 3669141 8/11 - Performed start…" at bounding box center [259, 344] width 182 height 80
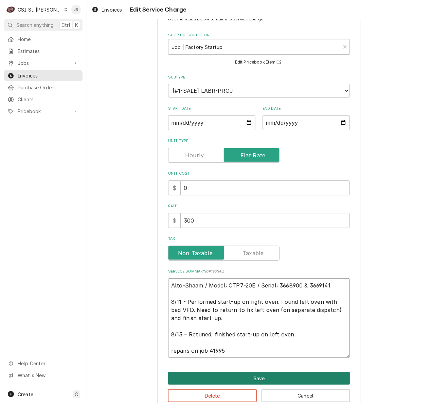
scroll to position [39, 0]
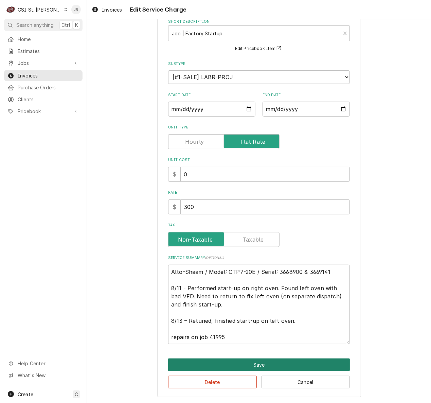
click at [270, 367] on button "Save" at bounding box center [259, 365] width 182 height 13
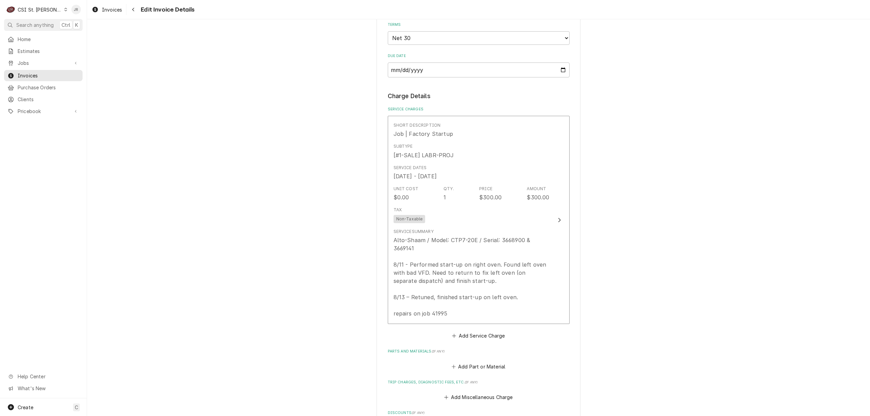
scroll to position [763, 0]
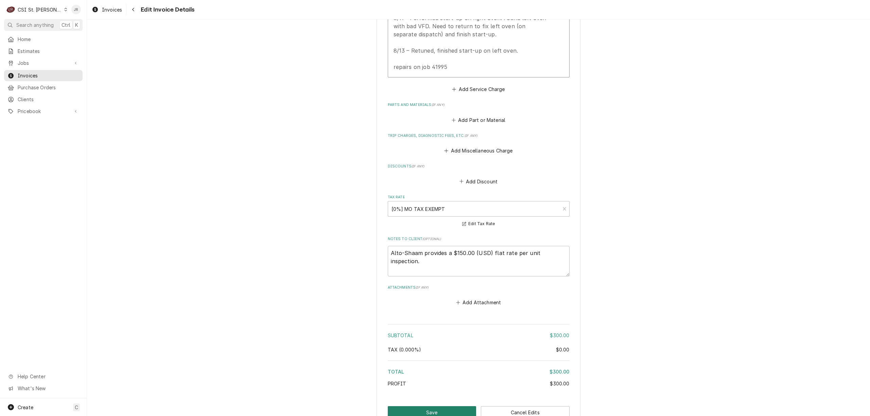
click at [434, 410] on button "Save" at bounding box center [432, 413] width 89 height 13
type textarea "x"
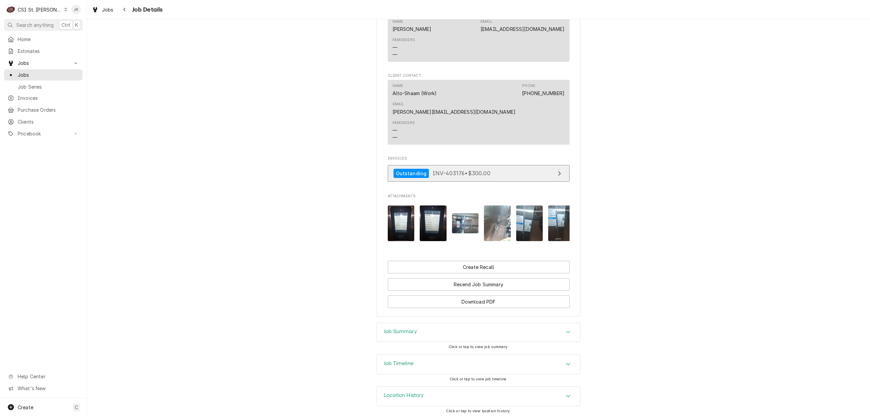
scroll to position [685, 0]
click at [445, 323] on div "Job Summary" at bounding box center [478, 332] width 203 height 19
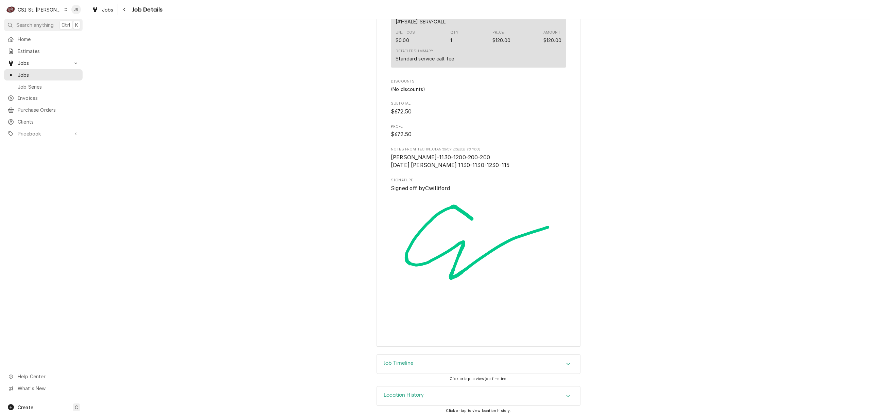
scroll to position [1850, 0]
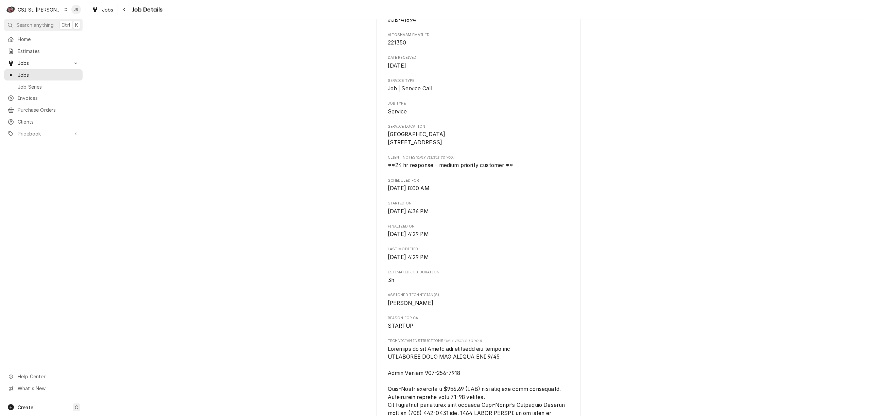
scroll to position [0, 0]
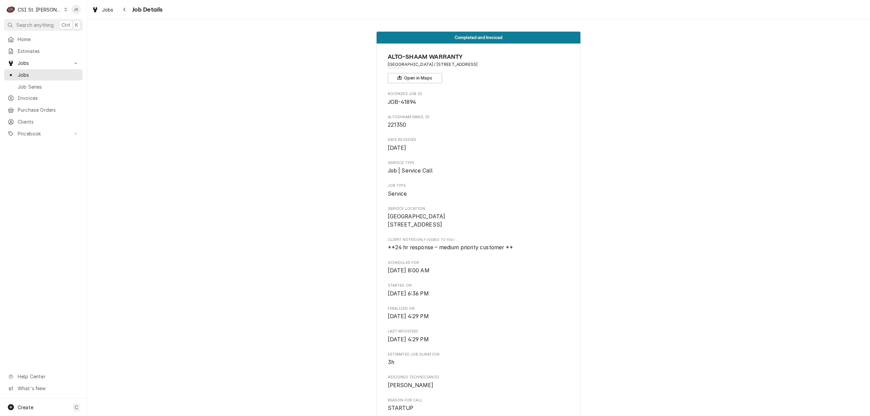
click at [398, 123] on span "221350" at bounding box center [397, 125] width 19 height 6
copy span "221350"
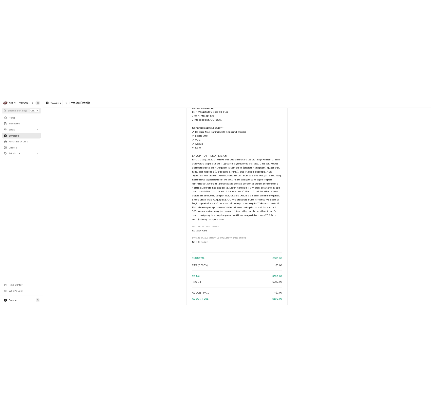
scroll to position [951, 0]
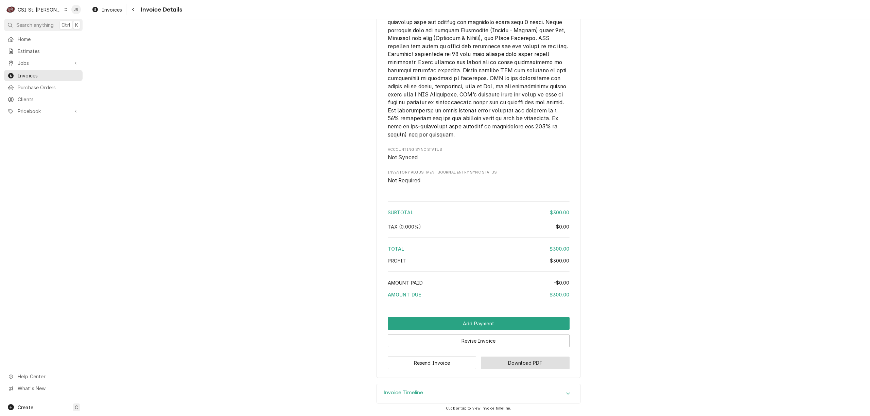
click at [536, 366] on button "Download PDF" at bounding box center [525, 363] width 89 height 13
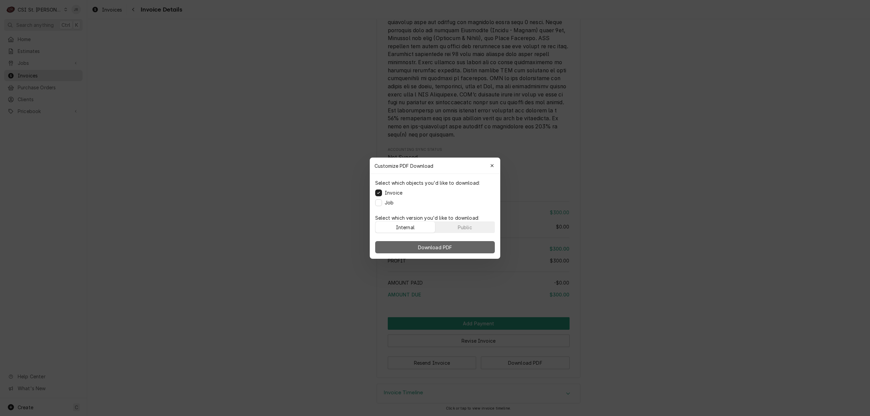
click at [423, 246] on span "Download PDF" at bounding box center [435, 247] width 37 height 7
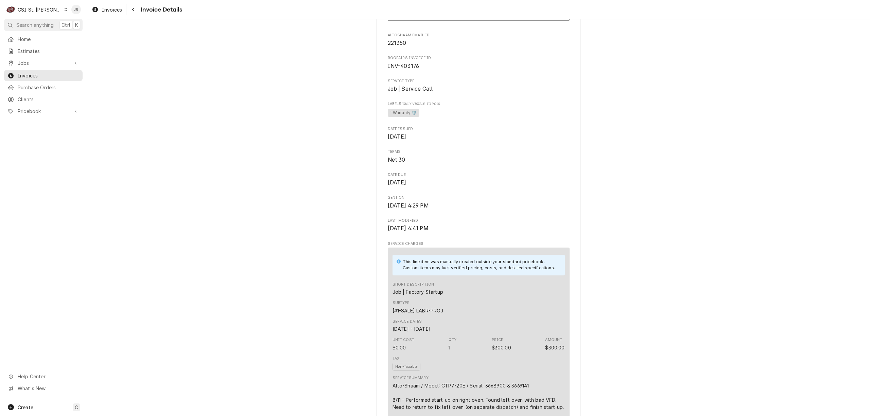
scroll to position [0, 0]
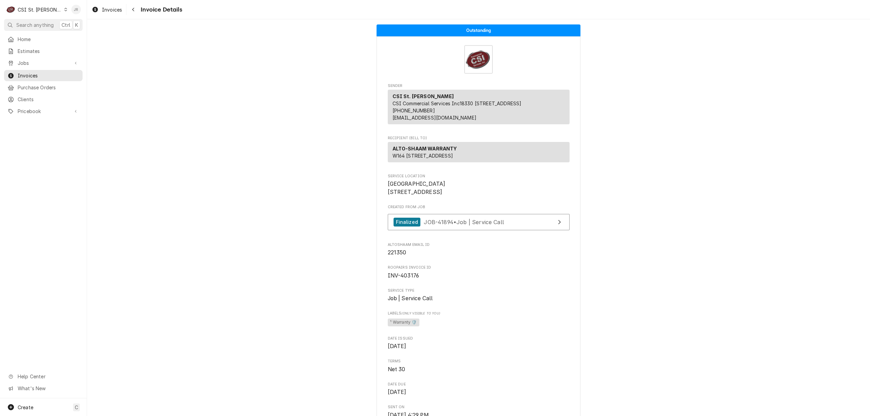
click at [76, 9] on div "Jessica Rentfro's Avatar" at bounding box center [76, 10] width 10 height 10
click at [100, 89] on div "Log Out" at bounding box center [108, 90] width 51 height 7
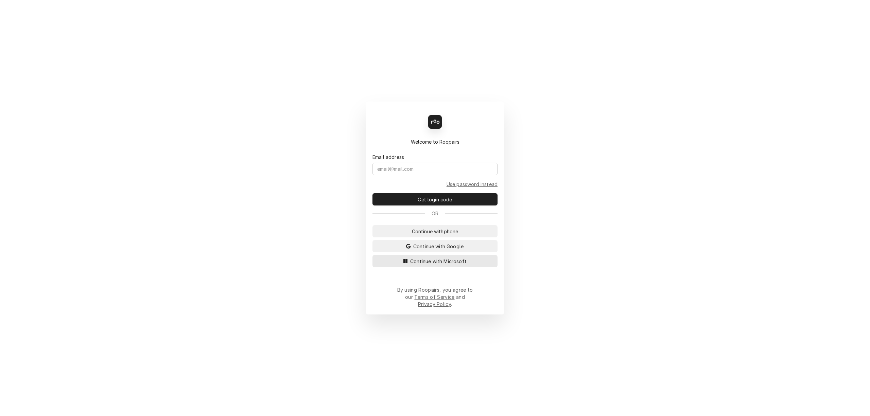
click at [444, 265] on span "Continue with Microsoft" at bounding box center [438, 261] width 59 height 7
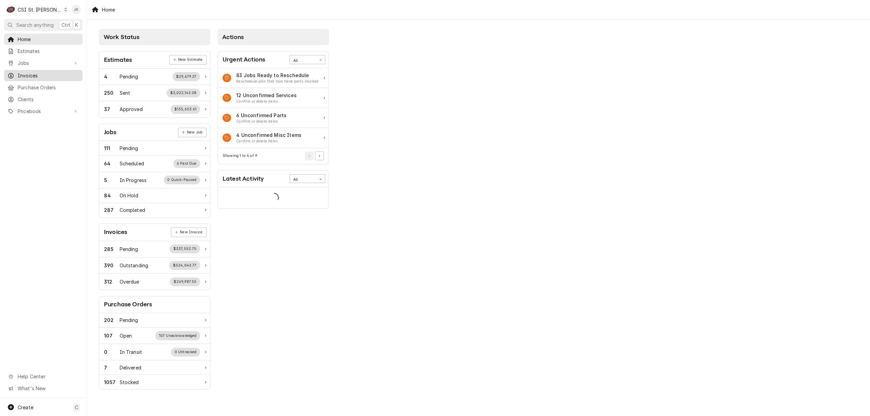
click at [26, 73] on span "Invoices" at bounding box center [49, 75] width 62 height 7
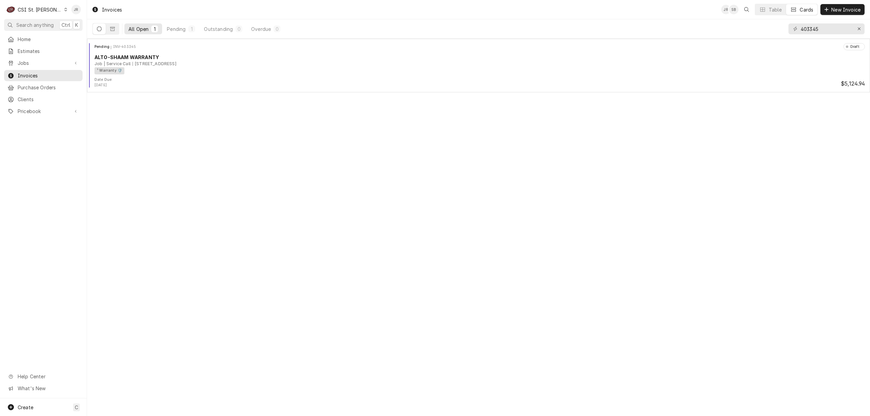
click at [33, 8] on div "CSI St. Louis" at bounding box center [40, 9] width 44 height 7
click at [98, 15] on div "CSI [US_STATE][GEOGRAPHIC_DATA]." at bounding box center [105, 13] width 91 height 7
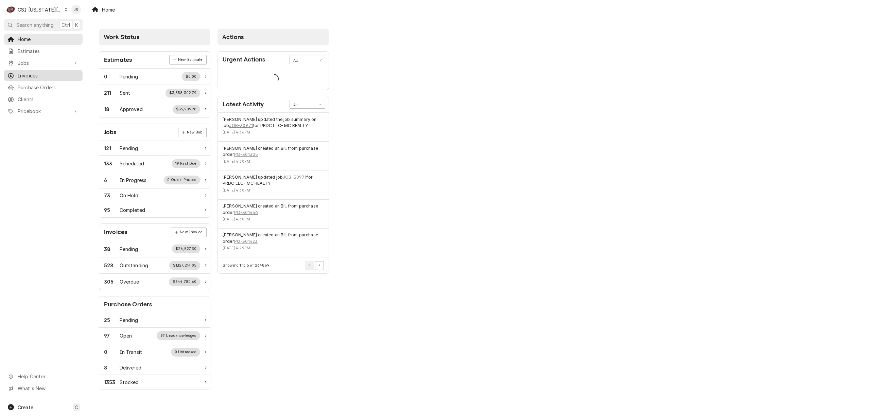
click at [29, 72] on span "Invoices" at bounding box center [49, 75] width 62 height 7
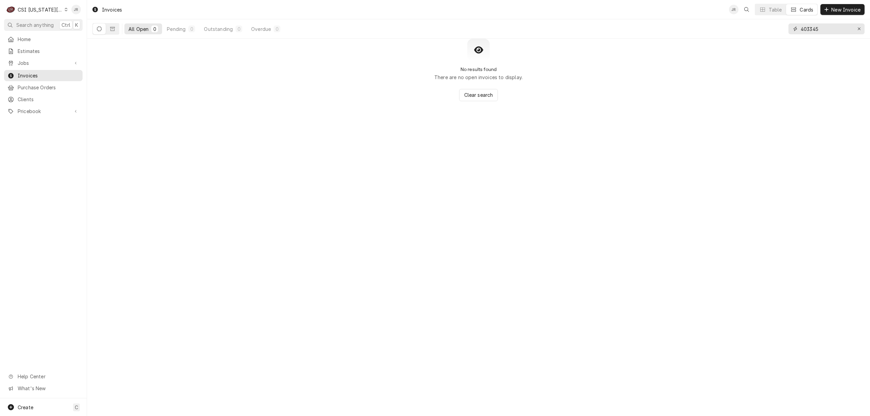
click at [815, 29] on input "403345" at bounding box center [826, 28] width 51 height 11
paste input "302777"
type input "302777"
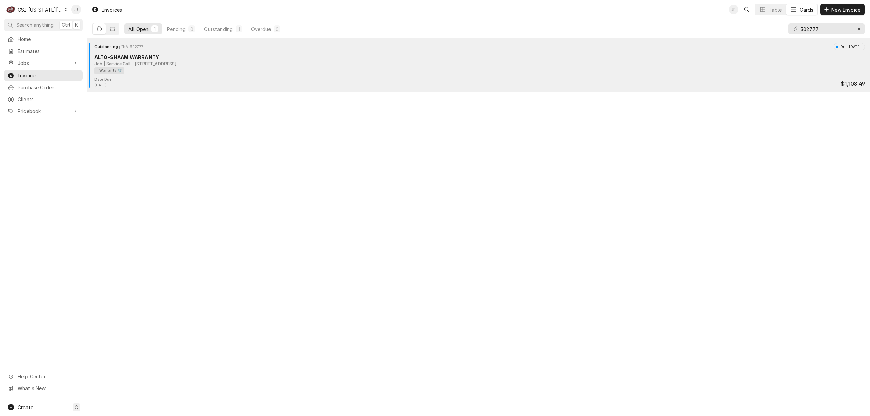
click at [137, 71] on div "¹ Warranty 🛡️" at bounding box center [478, 70] width 766 height 7
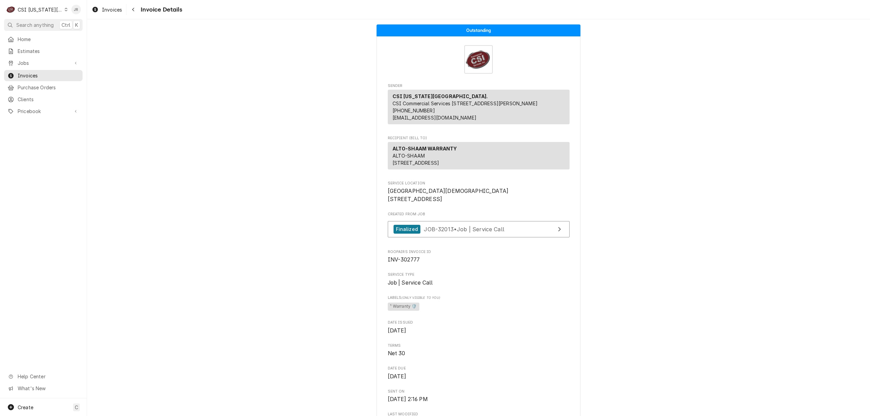
copy span "Heritage Christian Academy"
click at [21, 74] on span "Invoices" at bounding box center [49, 75] width 62 height 7
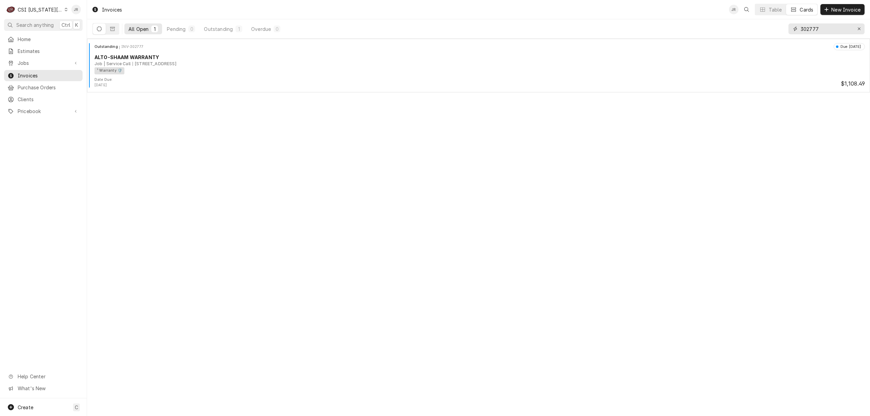
click at [803, 32] on input "302777" at bounding box center [826, 28] width 51 height 11
paste input "943"
type input "302943"
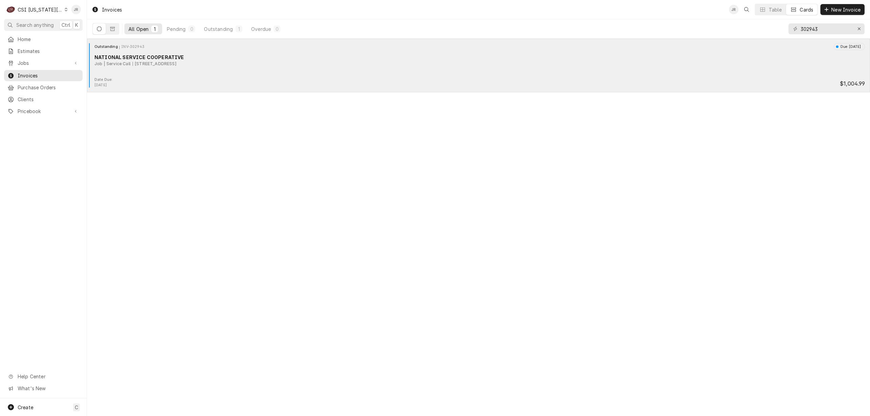
click at [124, 54] on div "NATIONAL SERVICE COOPERATIVE" at bounding box center [480, 57] width 771 height 7
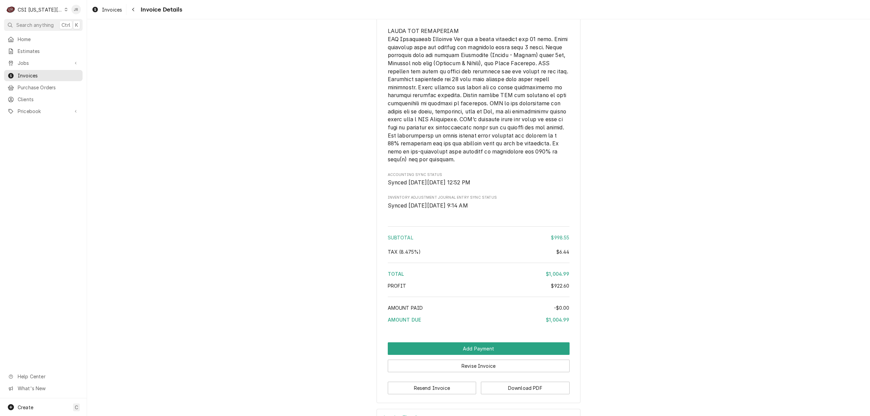
scroll to position [1248, 0]
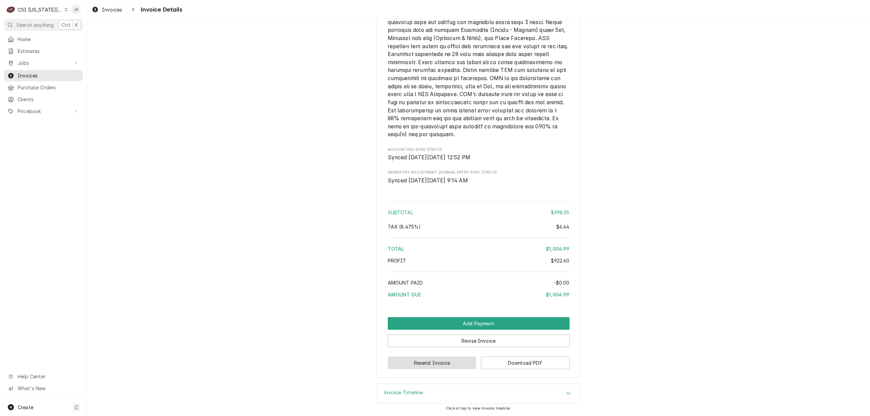
click at [457, 363] on button "Resend Invoice" at bounding box center [432, 363] width 89 height 13
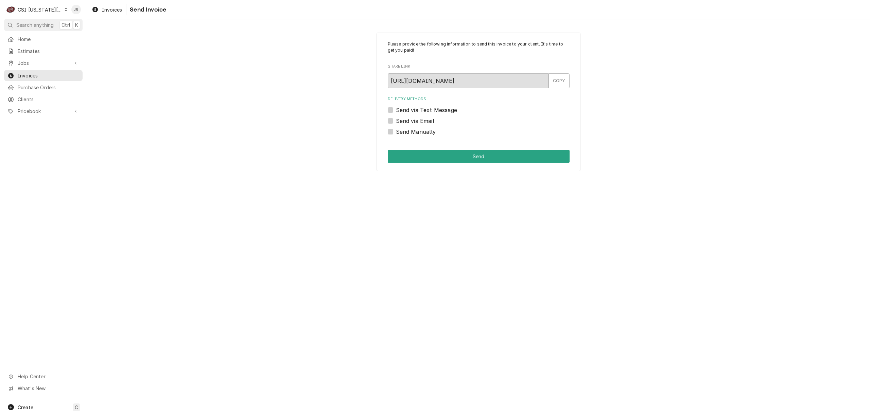
drag, startPoint x: 457, startPoint y: 363, endPoint x: 500, endPoint y: 256, distance: 115.6
click at [482, 338] on div "Please provide the following information to send this invoice to your client. I…" at bounding box center [478, 217] width 783 height 397
click at [684, 154] on div "Please provide the following information to send this invoice to your client. I…" at bounding box center [478, 102] width 783 height 151
drag, startPoint x: 634, startPoint y: 138, endPoint x: 577, endPoint y: 117, distance: 60.8
click at [577, 117] on div "Please provide the following information to send this invoice to your client. I…" at bounding box center [479, 102] width 204 height 139
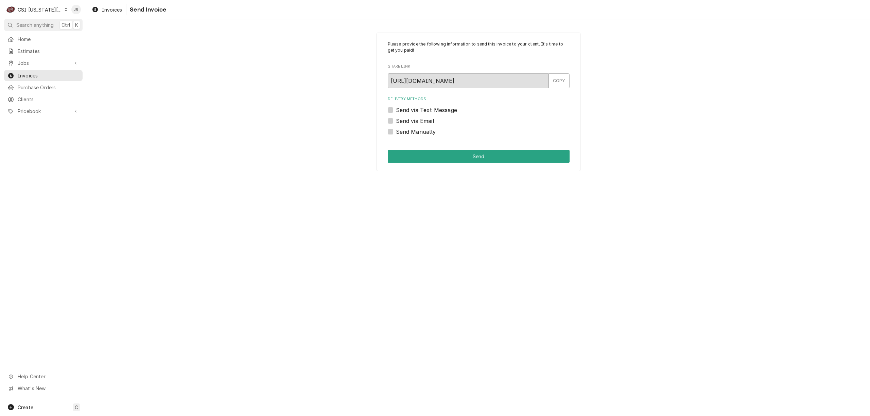
click at [515, 126] on div "Delivery Methods Send via Text Message Send via Email Send Manually" at bounding box center [479, 116] width 182 height 39
copy div "Send Manually"
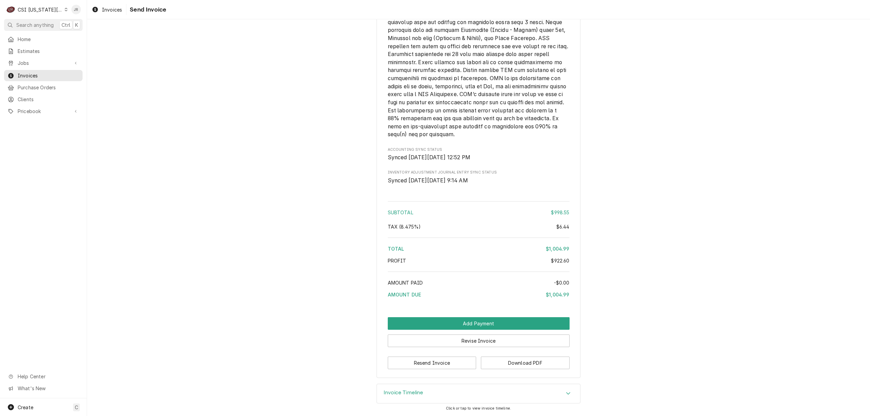
scroll to position [1248, 0]
click at [499, 338] on button "Revise Invoice" at bounding box center [479, 341] width 182 height 13
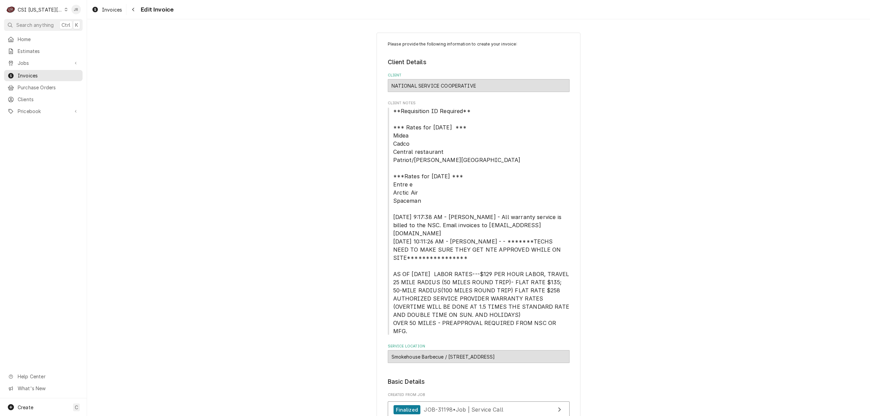
scroll to position [226, 0]
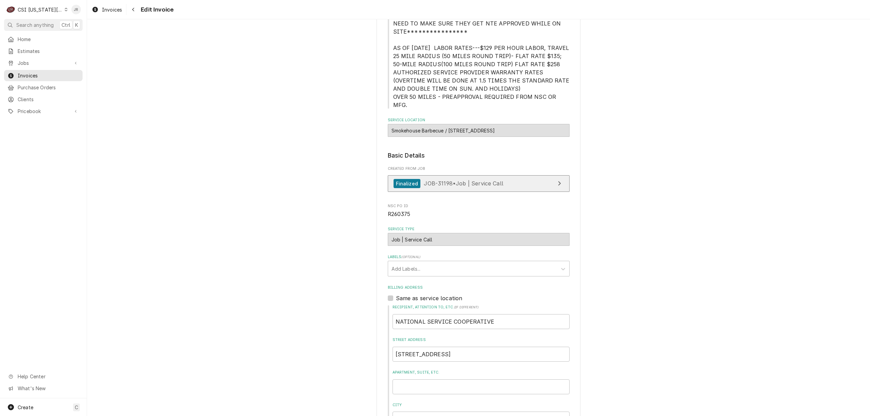
click at [460, 180] on span "JOB-31198 • Job | Service Call" at bounding box center [464, 183] width 80 height 7
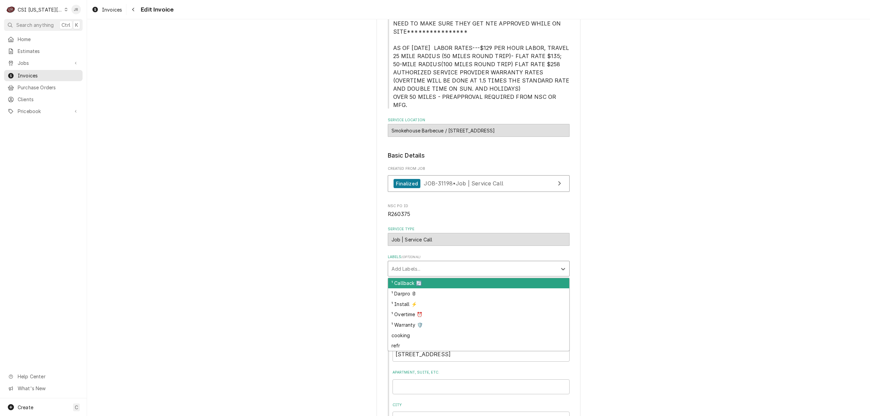
click at [392, 263] on div "Labels" at bounding box center [473, 269] width 162 height 12
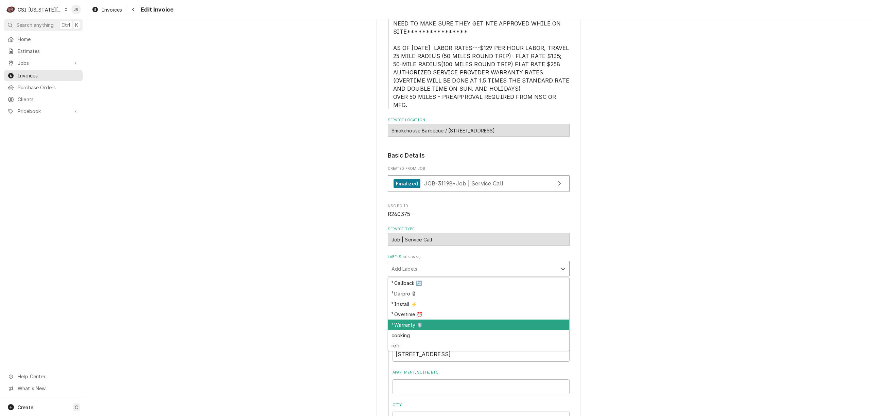
click at [404, 320] on div "¹ Warranty 🛡️" at bounding box center [478, 325] width 181 height 11
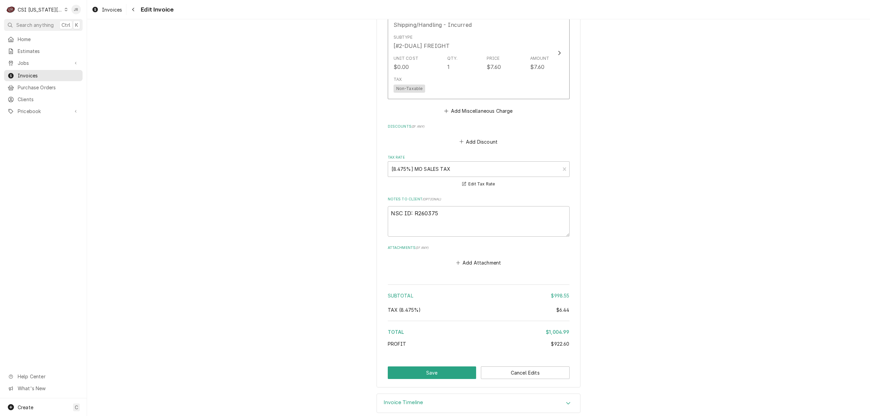
scroll to position [1370, 0]
click at [431, 392] on div "Invoice Timeline" at bounding box center [478, 401] width 203 height 19
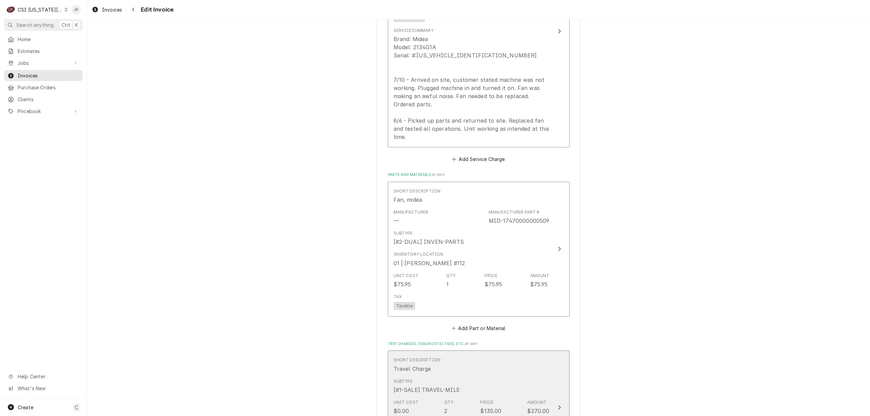
scroll to position [1071, 0]
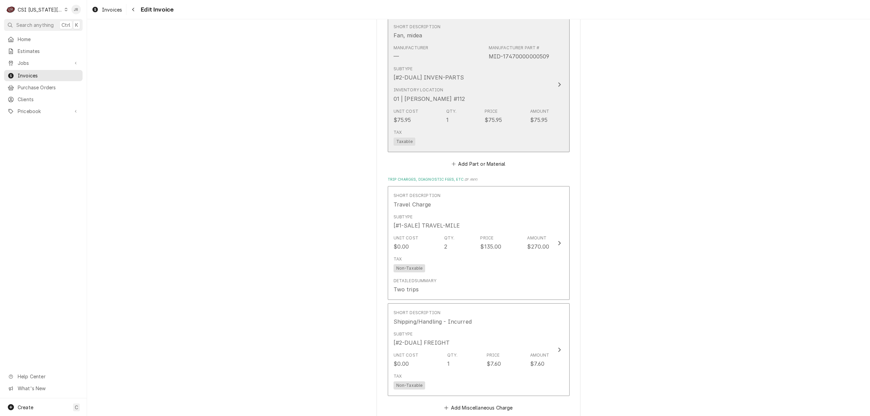
drag, startPoint x: 526, startPoint y: 67, endPoint x: 608, endPoint y: 87, distance: 85.1
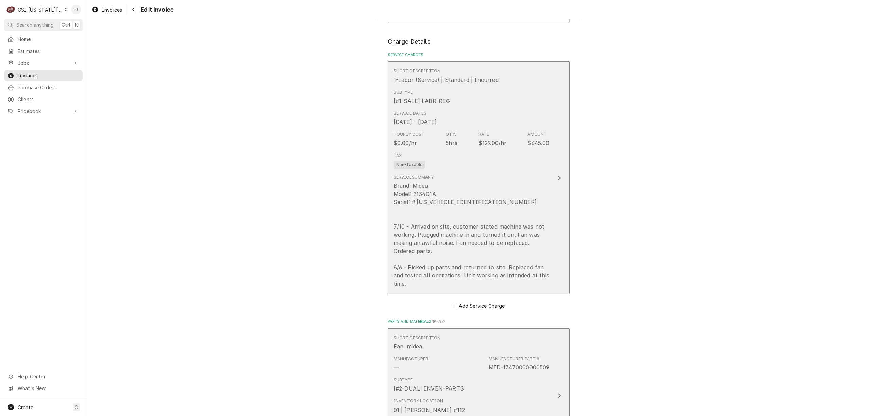
scroll to position [754, 0]
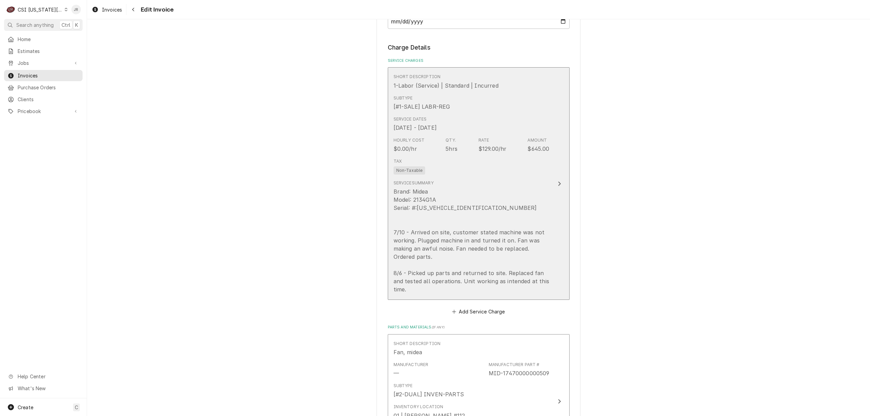
click at [446, 161] on div "Tax Non-Taxable" at bounding box center [472, 167] width 156 height 22
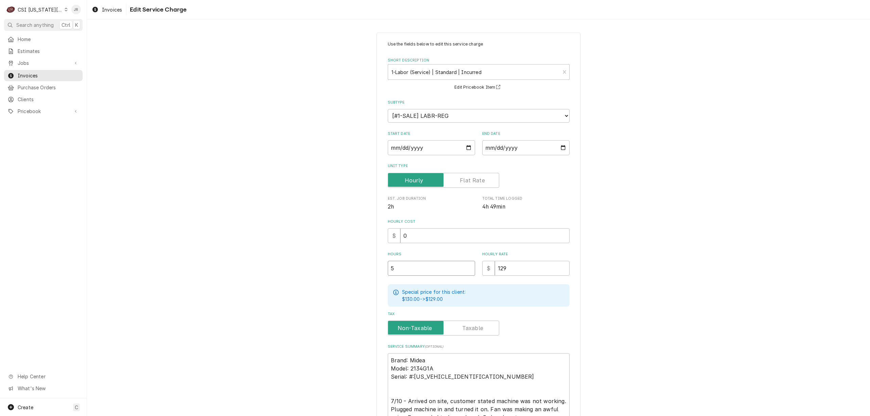
drag, startPoint x: 409, startPoint y: 267, endPoint x: 275, endPoint y: 245, distance: 136.0
click at [273, 244] on div "Use the fields below to edit this service charge Short Description 1-Labor (Ser…" at bounding box center [478, 268] width 783 height 482
type textarea "x"
type input "4"
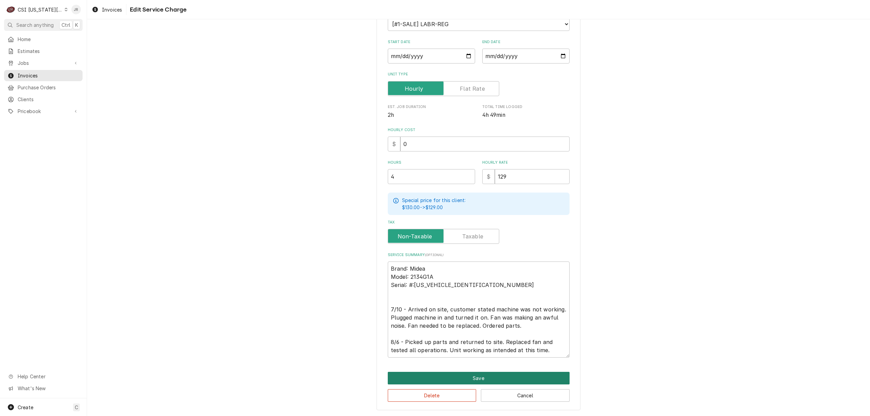
click at [503, 377] on button "Save" at bounding box center [479, 378] width 182 height 13
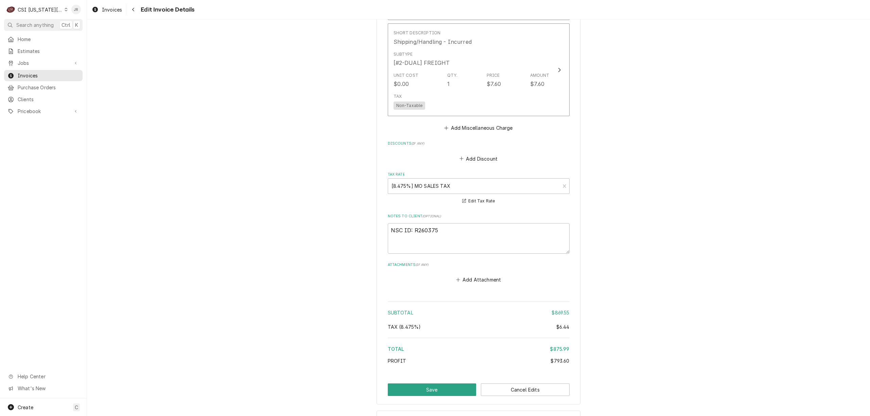
scroll to position [1370, 0]
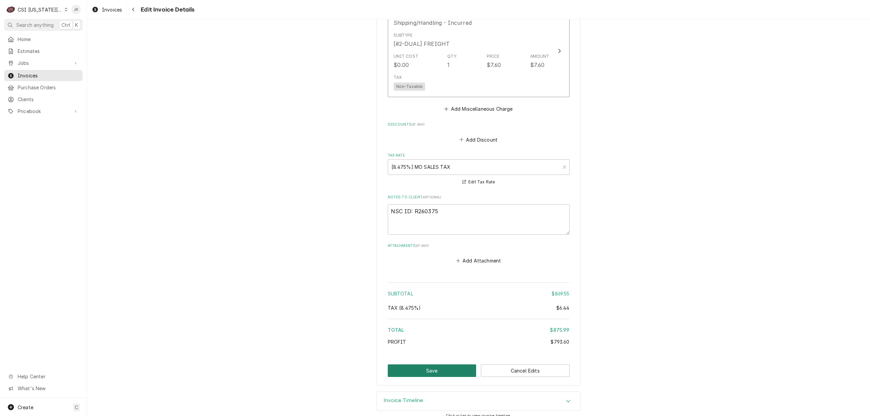
click at [435, 365] on button "Save" at bounding box center [432, 371] width 89 height 13
type textarea "x"
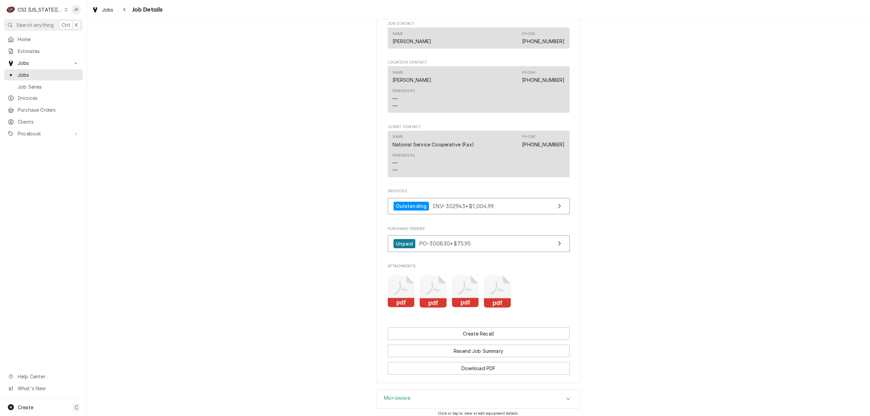
scroll to position [1103, 0]
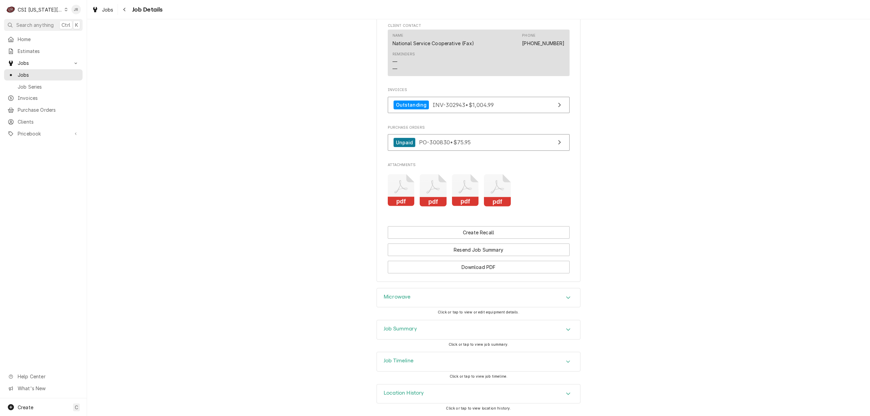
click at [407, 326] on h3 "Job Summary" at bounding box center [400, 329] width 33 height 6
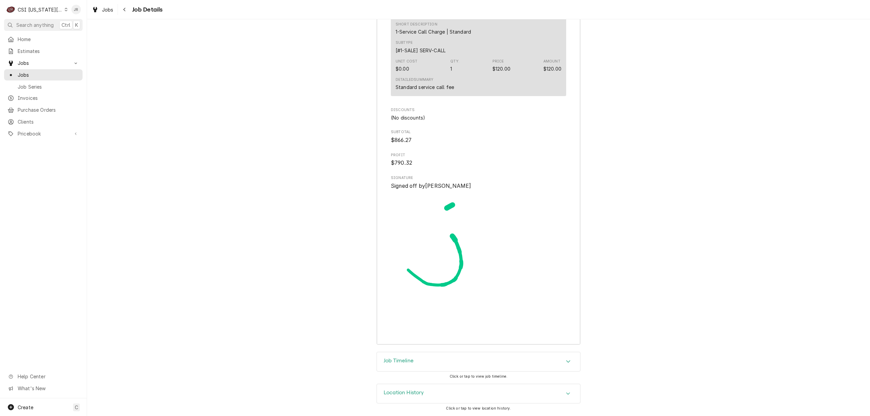
scroll to position [2604, 0]
drag, startPoint x: 475, startPoint y: 362, endPoint x: 482, endPoint y: 366, distance: 8.4
click at [475, 360] on div "Job Timeline" at bounding box center [478, 362] width 203 height 19
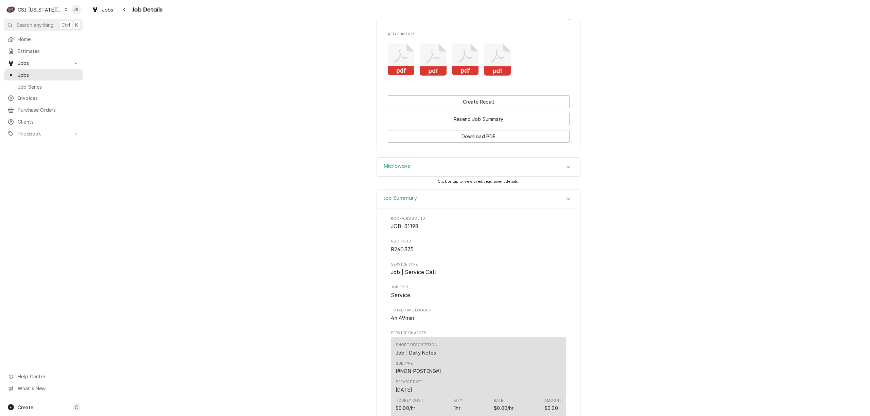
scroll to position [898, 0]
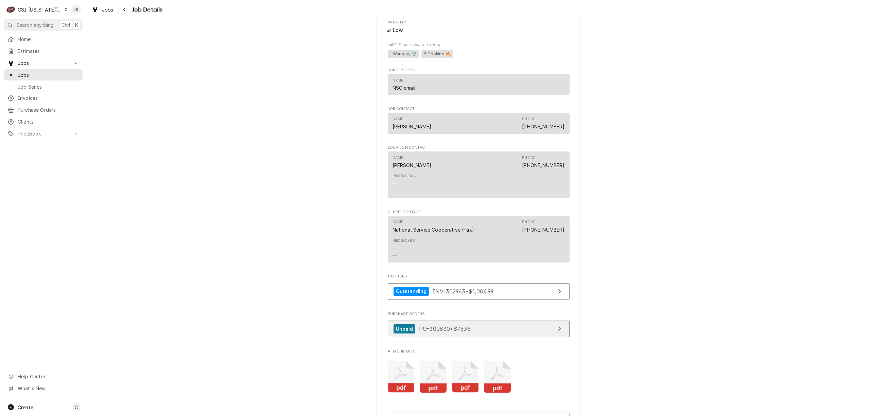
click at [467, 339] on div "Purchase Orders Unpaid PO-300830 • $75.95" at bounding box center [479, 326] width 182 height 29
click at [474, 338] on link "Unpaid PO-300830 • $75.95" at bounding box center [479, 329] width 182 height 17
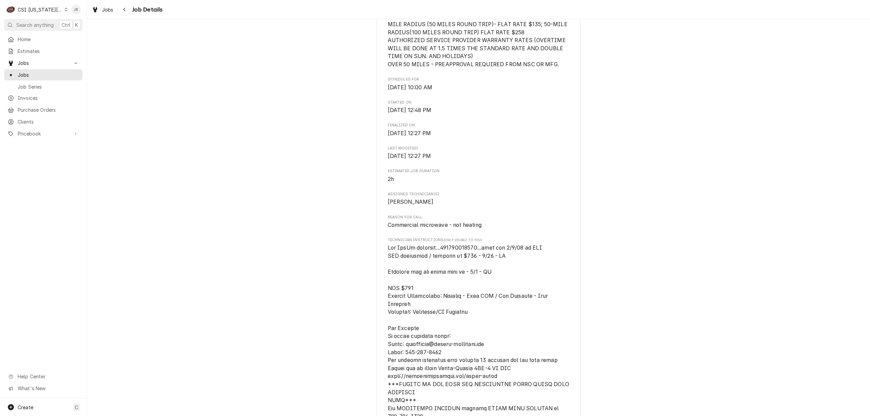
scroll to position [400, 0]
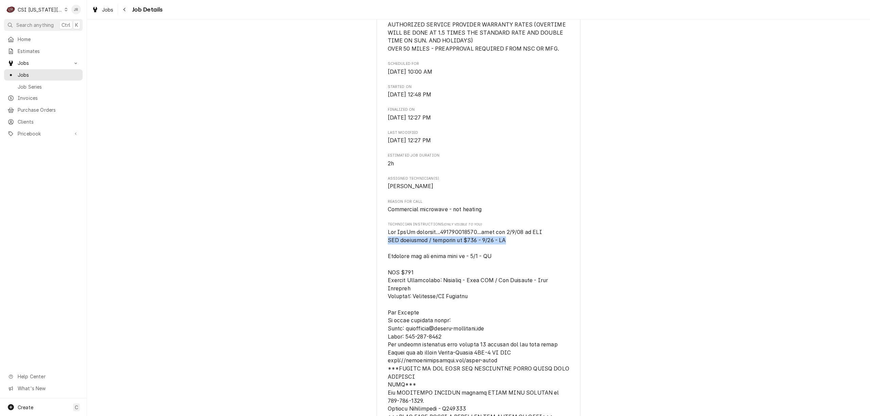
drag, startPoint x: 384, startPoint y: 256, endPoint x: 500, endPoint y: 260, distance: 116.3
click at [500, 260] on span "[object Object]" at bounding box center [479, 368] width 182 height 281
copy span "NTE increased / approved to $760 - 7/11 - LS"
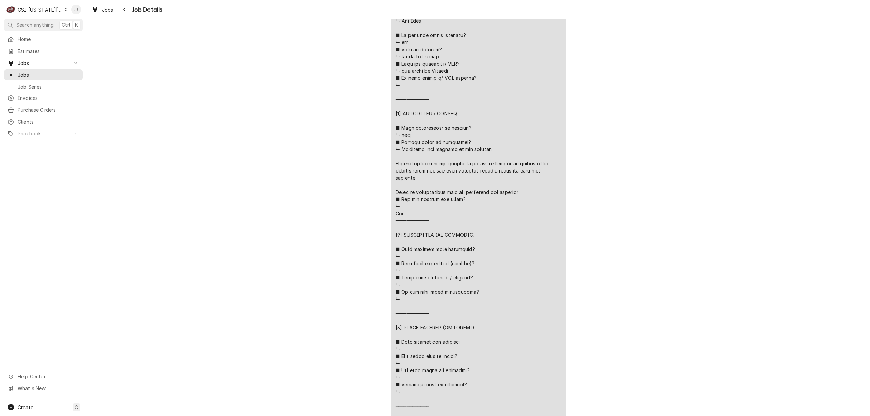
scroll to position [2303, 0]
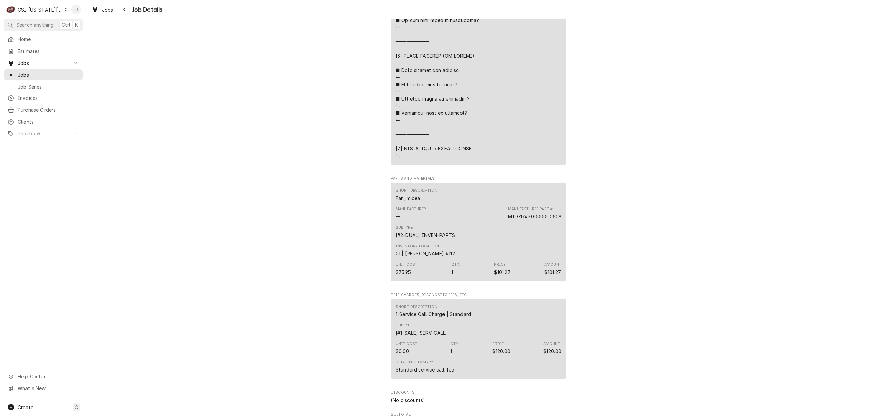
click at [76, 11] on div "Jessica Rentfro's Avatar" at bounding box center [76, 10] width 10 height 10
click at [95, 87] on div "Log Out" at bounding box center [108, 90] width 51 height 7
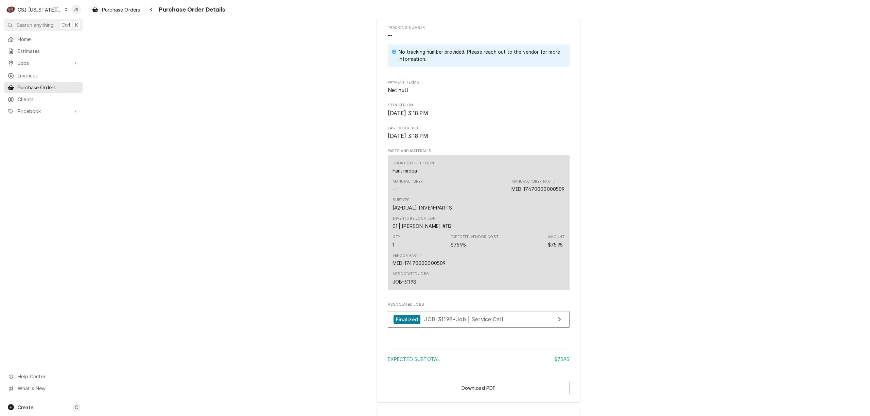
scroll to position [357, 0]
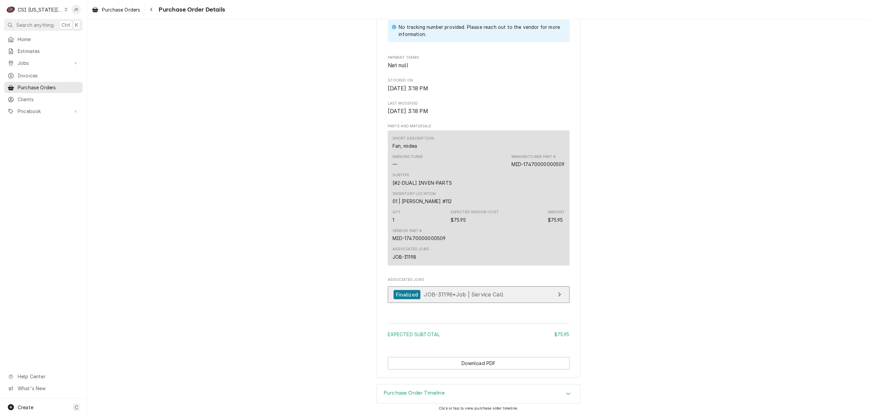
click at [511, 293] on link "Finalized JOB-31198 • Job | Service Call" at bounding box center [479, 295] width 182 height 17
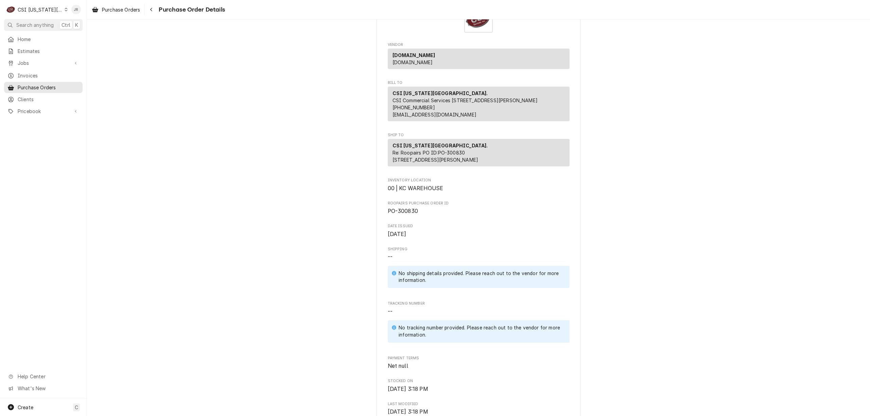
scroll to position [0, 0]
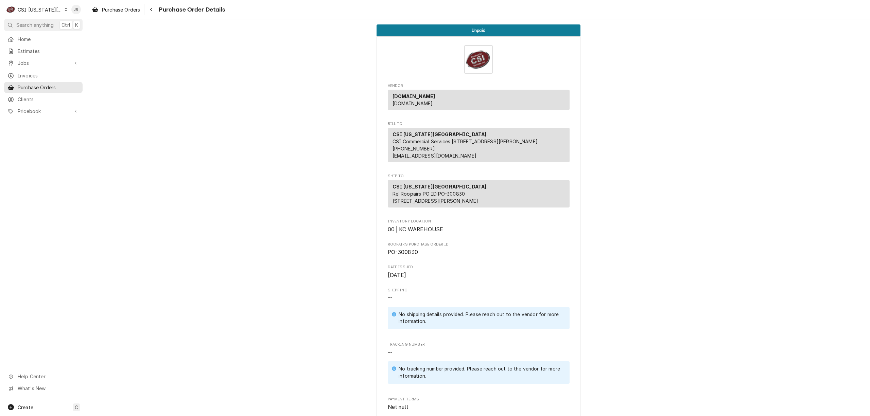
drag, startPoint x: 79, startPoint y: 10, endPoint x: 75, endPoint y: 11, distance: 4.0
click at [78, 8] on div "Jessica Rentfro's Avatar" at bounding box center [76, 10] width 10 height 10
click at [103, 87] on div "Log Out" at bounding box center [108, 90] width 51 height 7
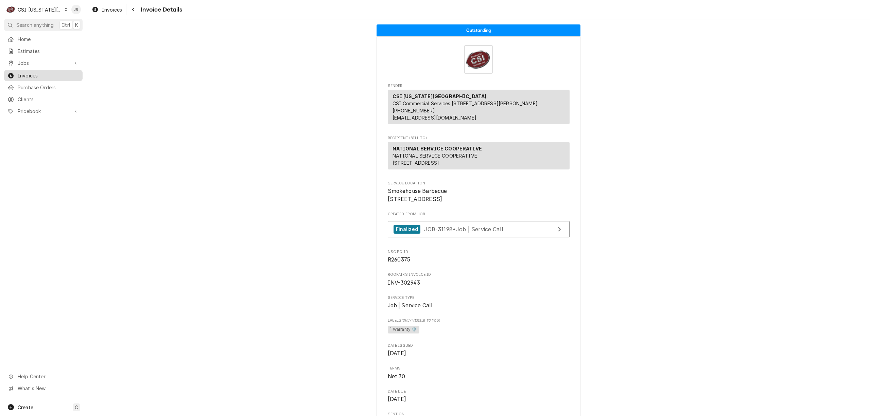
click at [37, 75] on span "Invoices" at bounding box center [49, 75] width 62 height 7
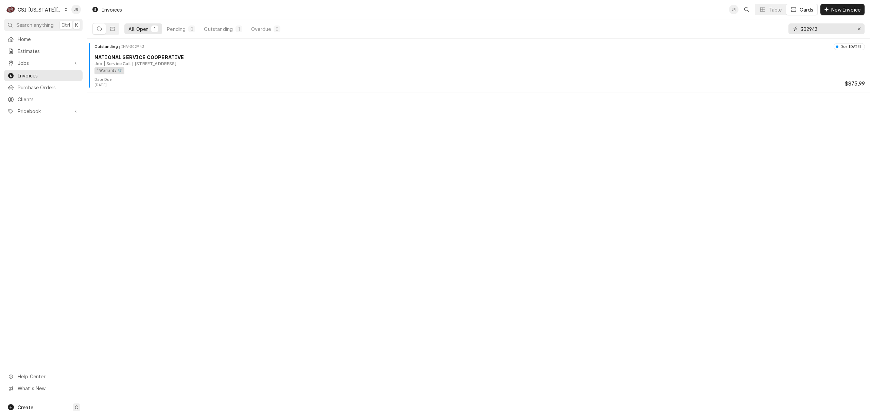
click at [808, 27] on input "302943" at bounding box center [826, 28] width 51 height 11
paste input "3028"
click at [817, 25] on input "303028" at bounding box center [826, 28] width 51 height 11
click at [816, 26] on input "303028" at bounding box center [826, 28] width 51 height 11
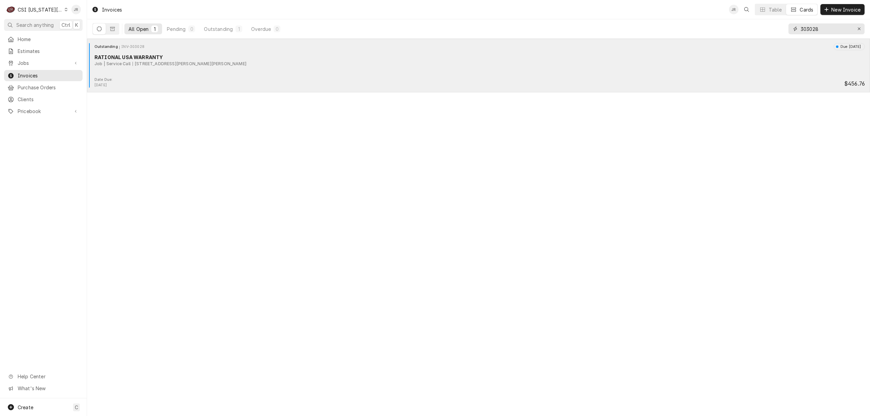
paste input "2944"
type input "302944"
click at [162, 71] on div "¹ Warranty 🛡️" at bounding box center [478, 70] width 766 height 7
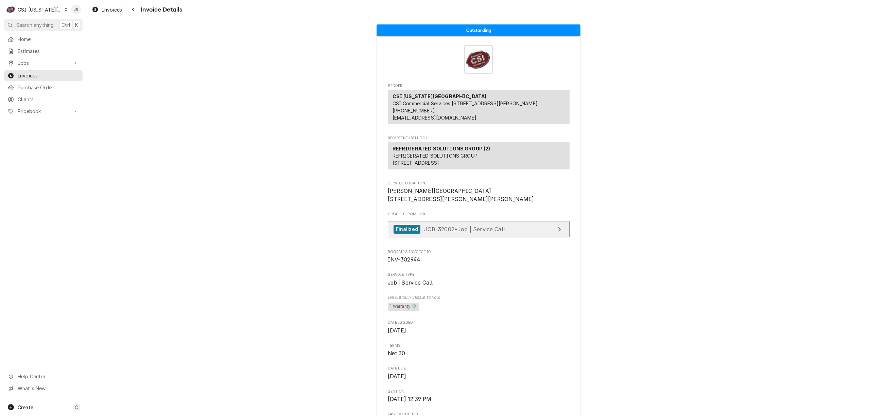
click at [486, 233] on span "JOB-32002 • Job | Service Call" at bounding box center [464, 229] width 81 height 7
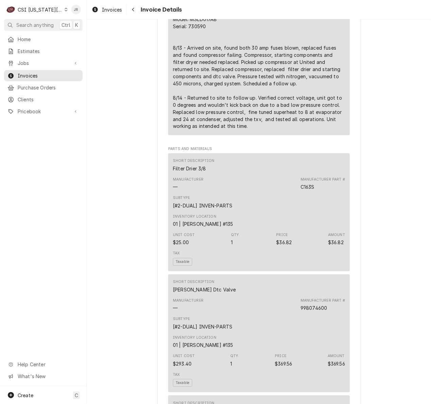
scroll to position [680, 0]
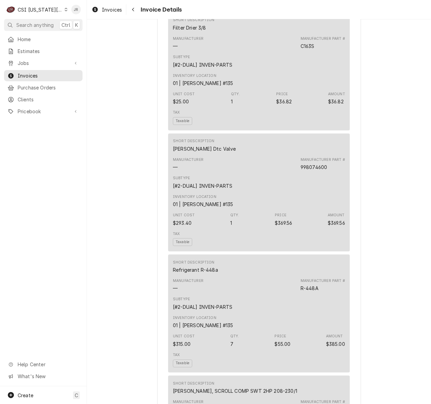
drag, startPoint x: 381, startPoint y: 169, endPoint x: 381, endPoint y: 161, distance: 7.8
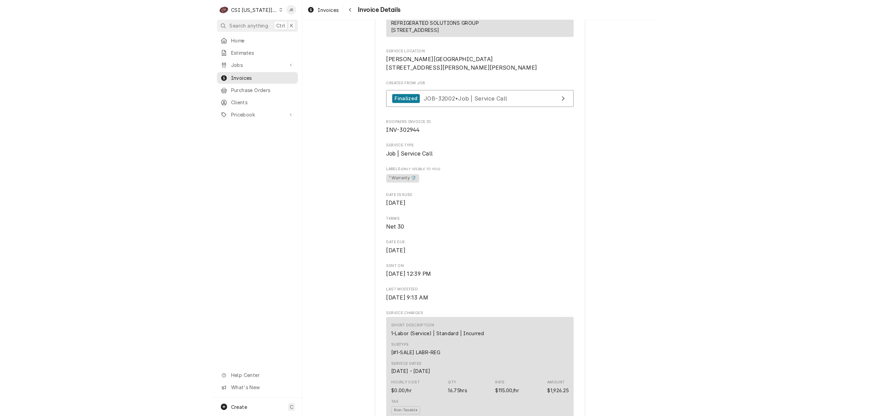
scroll to position [0, 0]
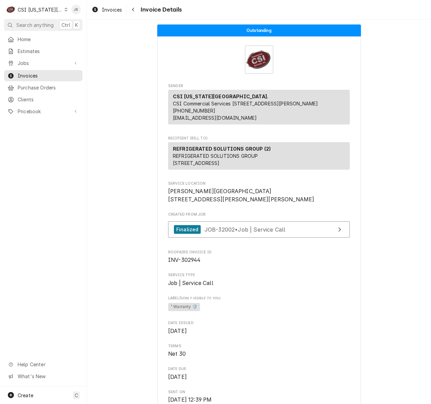
click at [186, 264] on span "INV-302944" at bounding box center [259, 260] width 182 height 8
click at [187, 263] on span "INV-302944" at bounding box center [184, 260] width 33 height 6
click at [186, 264] on span "INV-302944" at bounding box center [259, 260] width 182 height 8
drag, startPoint x: 185, startPoint y: 280, endPoint x: 183, endPoint y: 283, distance: 3.6
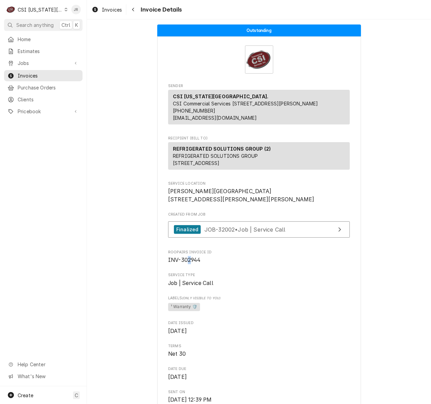
click at [184, 263] on span "INV-302944" at bounding box center [184, 260] width 33 height 6
click at [181, 263] on span "INV-302944" at bounding box center [184, 260] width 33 height 6
click at [185, 263] on span "INV-302944" at bounding box center [184, 260] width 33 height 6
copy span "302944"
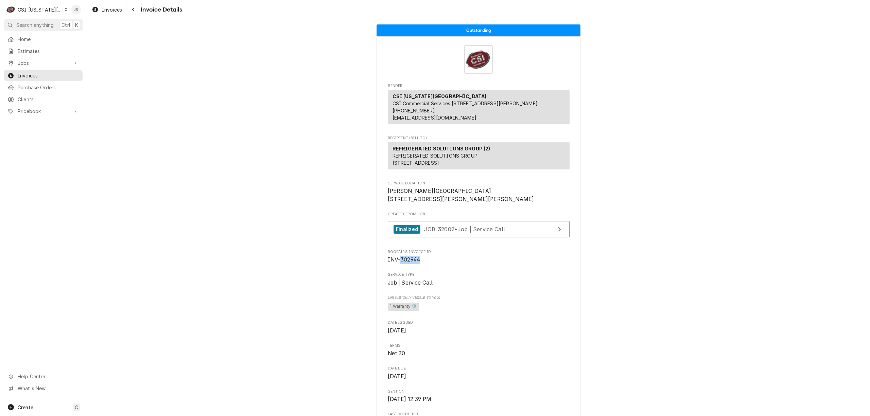
click at [77, 8] on div "Jessica Rentfro's Avatar" at bounding box center [76, 10] width 10 height 10
click at [102, 89] on div "Log Out" at bounding box center [108, 90] width 51 height 7
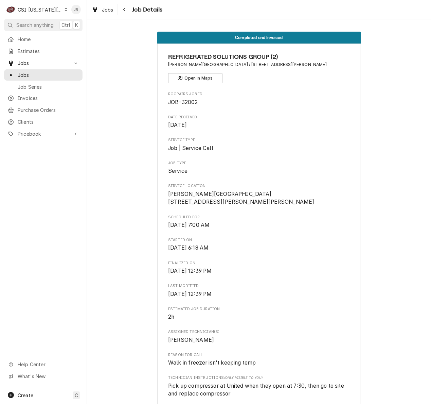
click at [179, 100] on span "JOB-32002" at bounding box center [183, 102] width 30 height 6
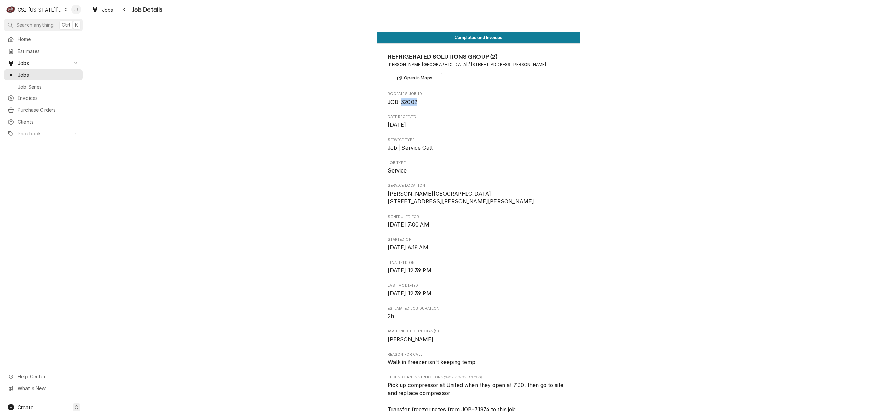
click at [73, 8] on div "Jessica Rentfro's Avatar" at bounding box center [76, 10] width 10 height 10
click at [99, 90] on div "Log Out" at bounding box center [108, 90] width 51 height 7
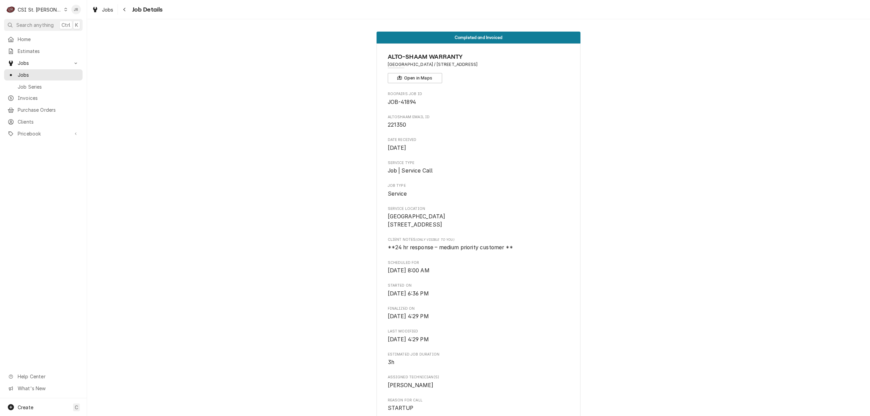
click at [75, 8] on div "Jessica Rentfro's Avatar" at bounding box center [76, 10] width 10 height 10
click at [97, 93] on div "Log Out" at bounding box center [103, 90] width 67 height 11
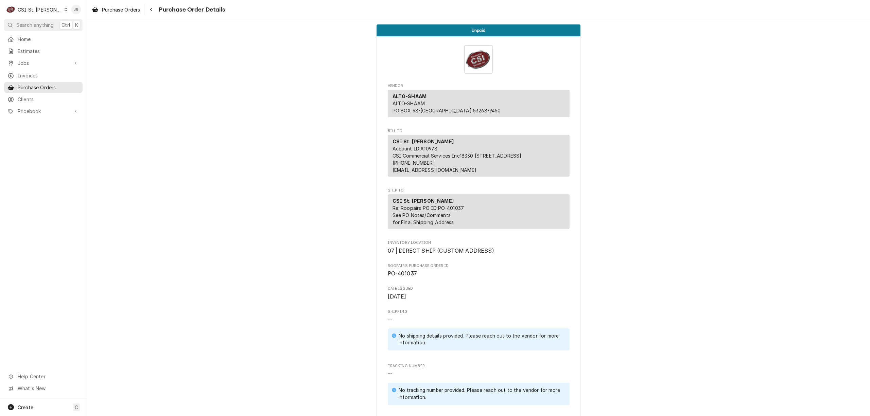
click at [73, 8] on html "C CSI St. [PERSON_NAME] Search anything Ctrl K Home Estimates Jobs Jobs Job Ser…" at bounding box center [435, 208] width 870 height 416
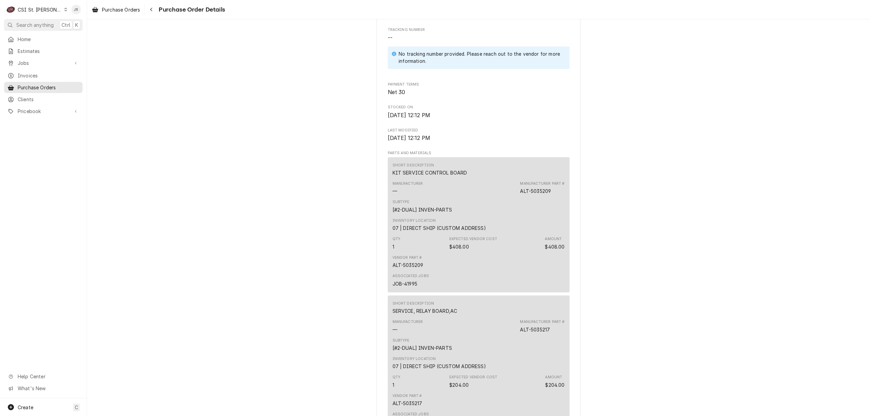
click at [73, 8] on div "Jessica Rentfro's Avatar" at bounding box center [76, 10] width 10 height 10
click at [91, 88] on div "Log Out" at bounding box center [108, 90] width 51 height 7
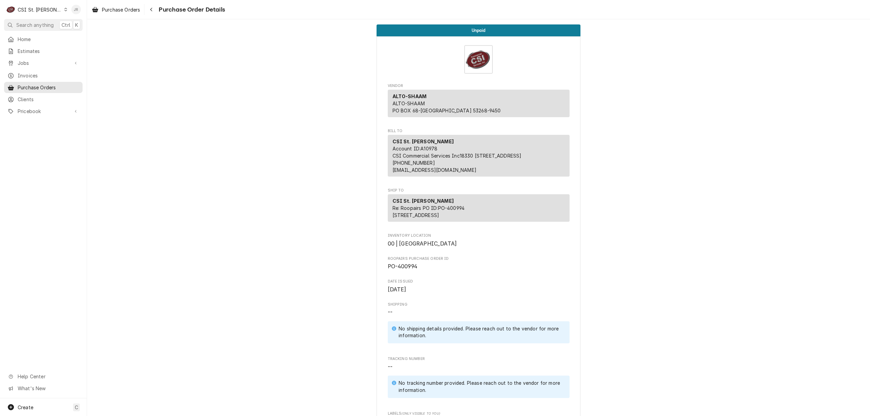
click at [73, 7] on div "Jessica Rentfro's Avatar" at bounding box center [76, 10] width 10 height 10
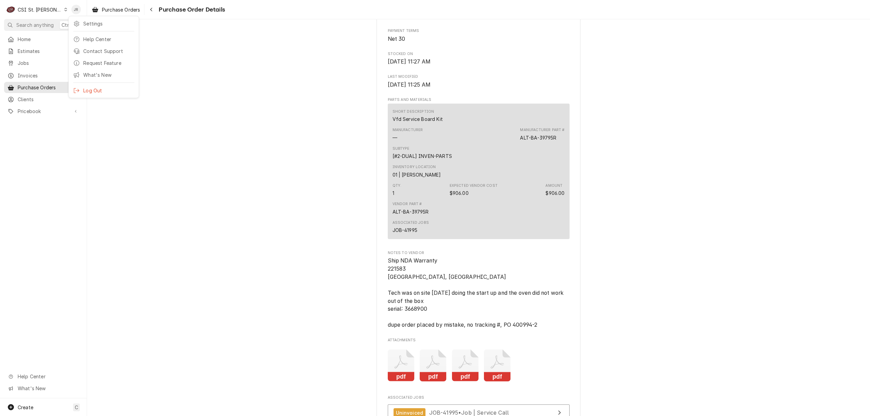
drag, startPoint x: 101, startPoint y: 82, endPoint x: 103, endPoint y: 89, distance: 6.8
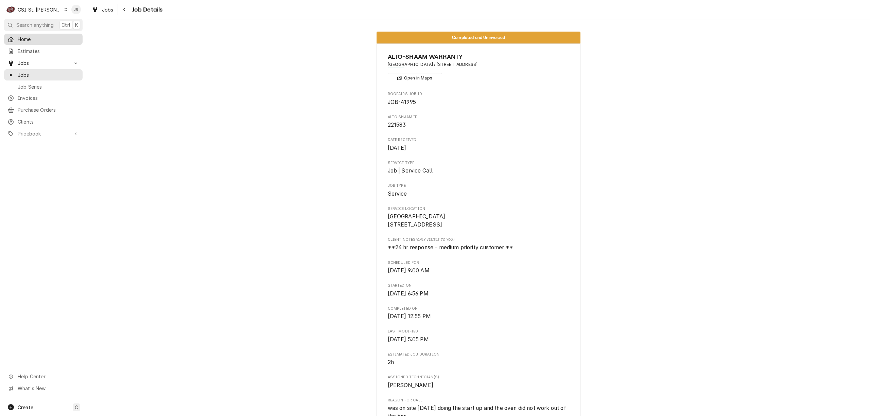
scroll to position [498, 0]
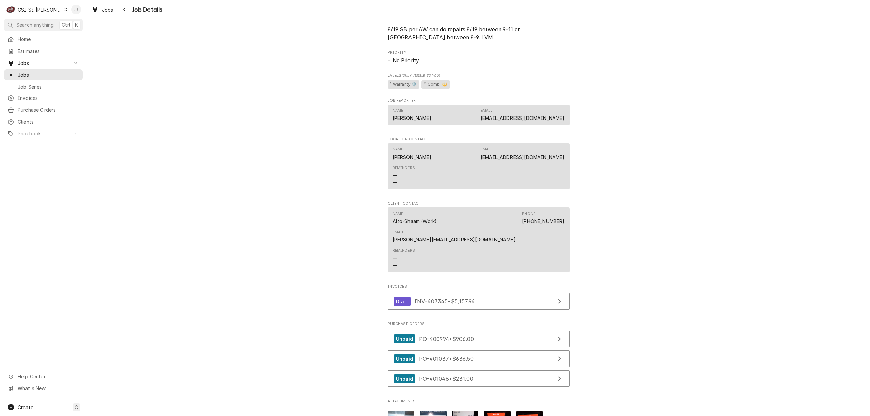
click at [72, 10] on div "Jessica Rentfro's Avatar" at bounding box center [76, 10] width 10 height 10
click at [92, 87] on div "Log Out" at bounding box center [108, 90] width 51 height 7
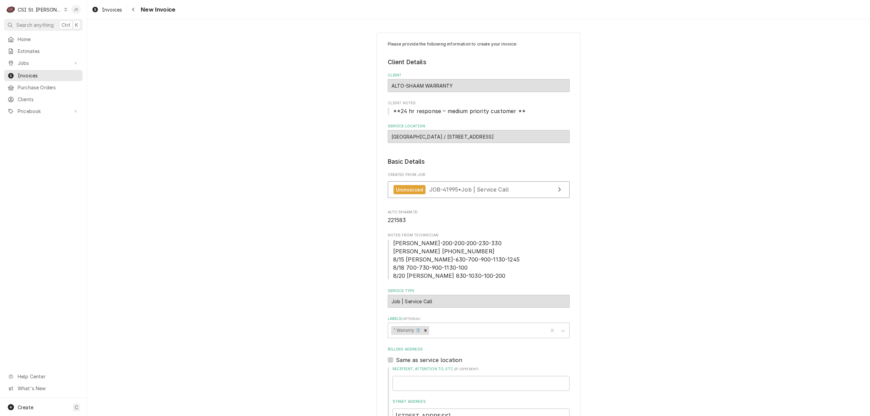
click at [79, 8] on div "Jessica Rentfro's Avatar" at bounding box center [76, 10] width 10 height 10
click at [114, 87] on div "Log Out" at bounding box center [108, 90] width 51 height 7
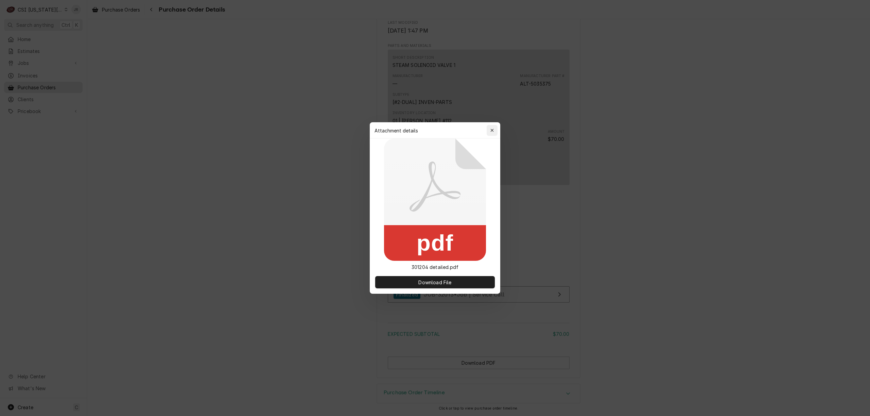
click at [497, 130] on button "button" at bounding box center [492, 130] width 11 height 11
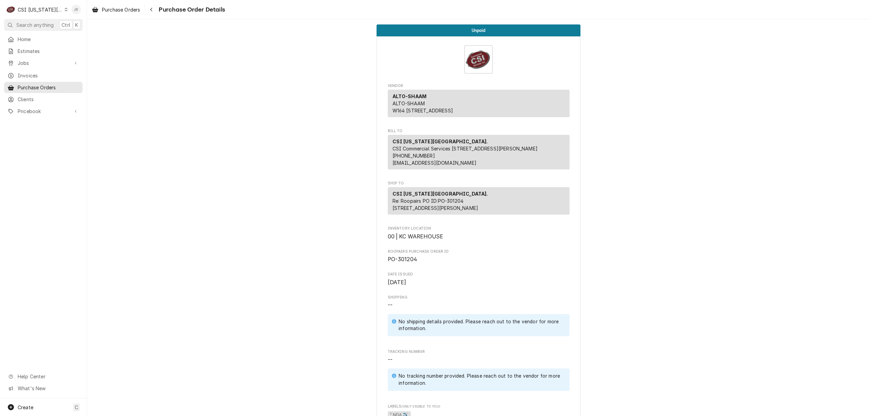
click at [74, 6] on div "Jessica Rentfro's Avatar" at bounding box center [76, 10] width 10 height 10
click at [93, 90] on div "Log Out" at bounding box center [108, 90] width 51 height 7
